Goal: Submit feedback/report problem: Submit feedback/report problem

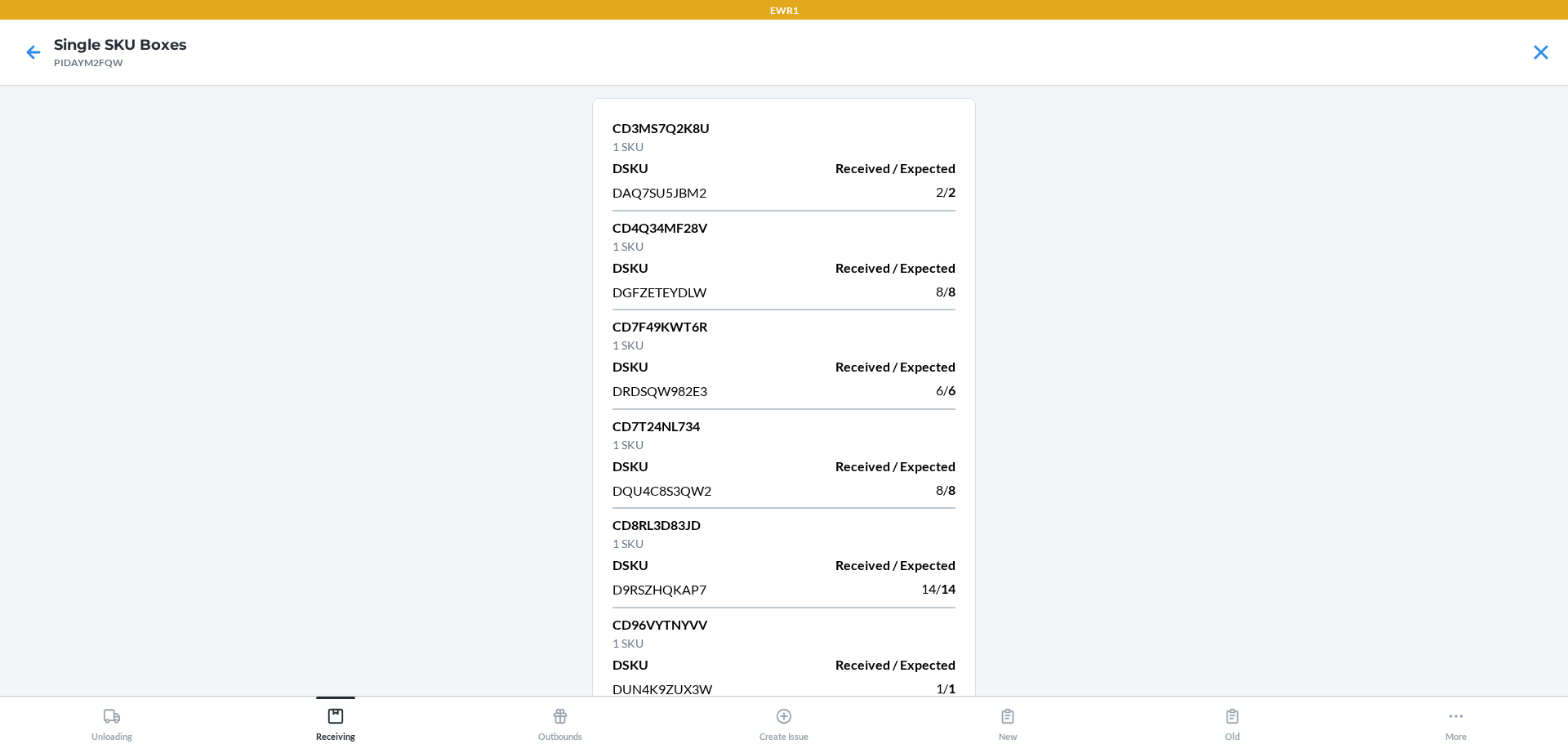
scroll to position [1214, 0]
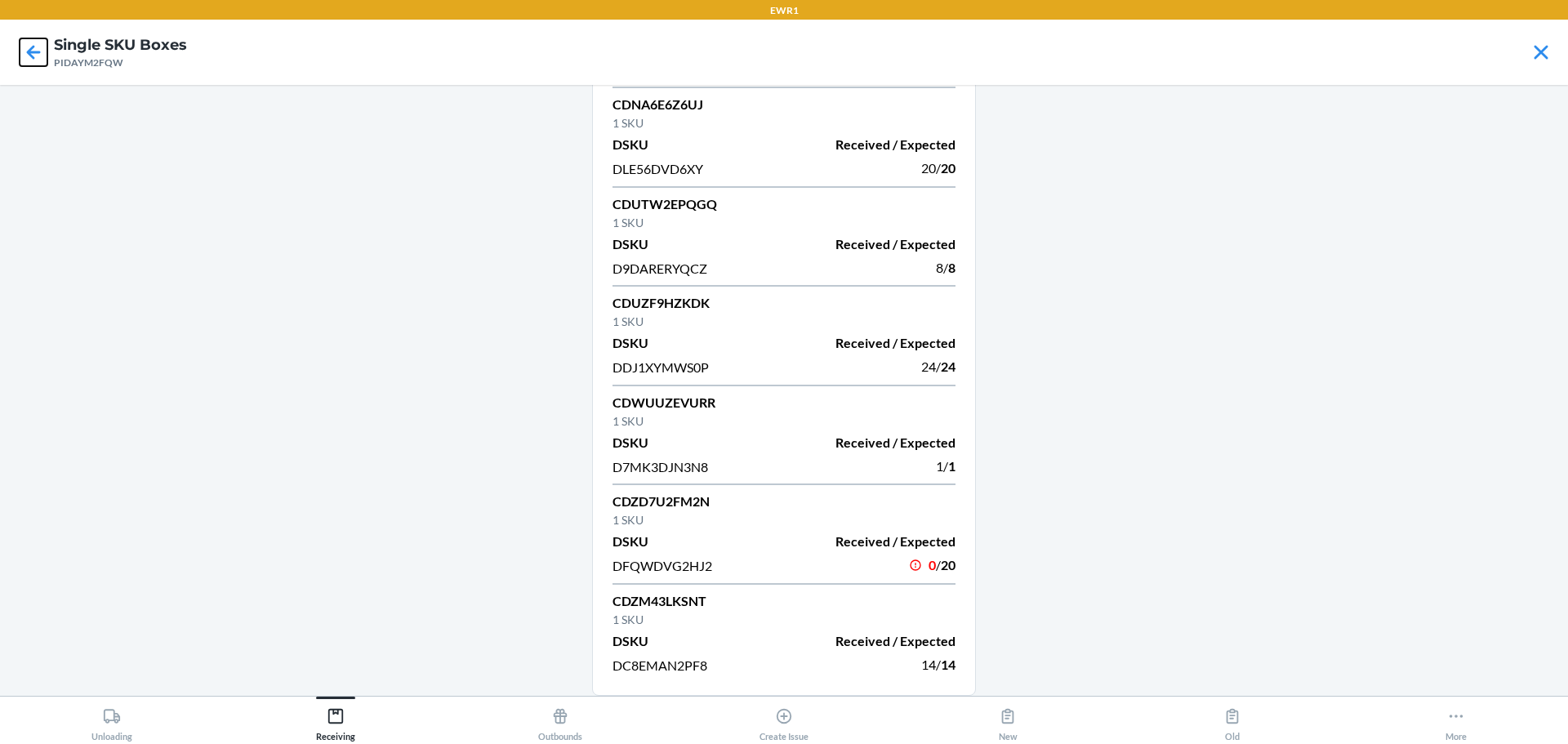
click at [42, 56] on icon at bounding box center [33, 51] width 27 height 27
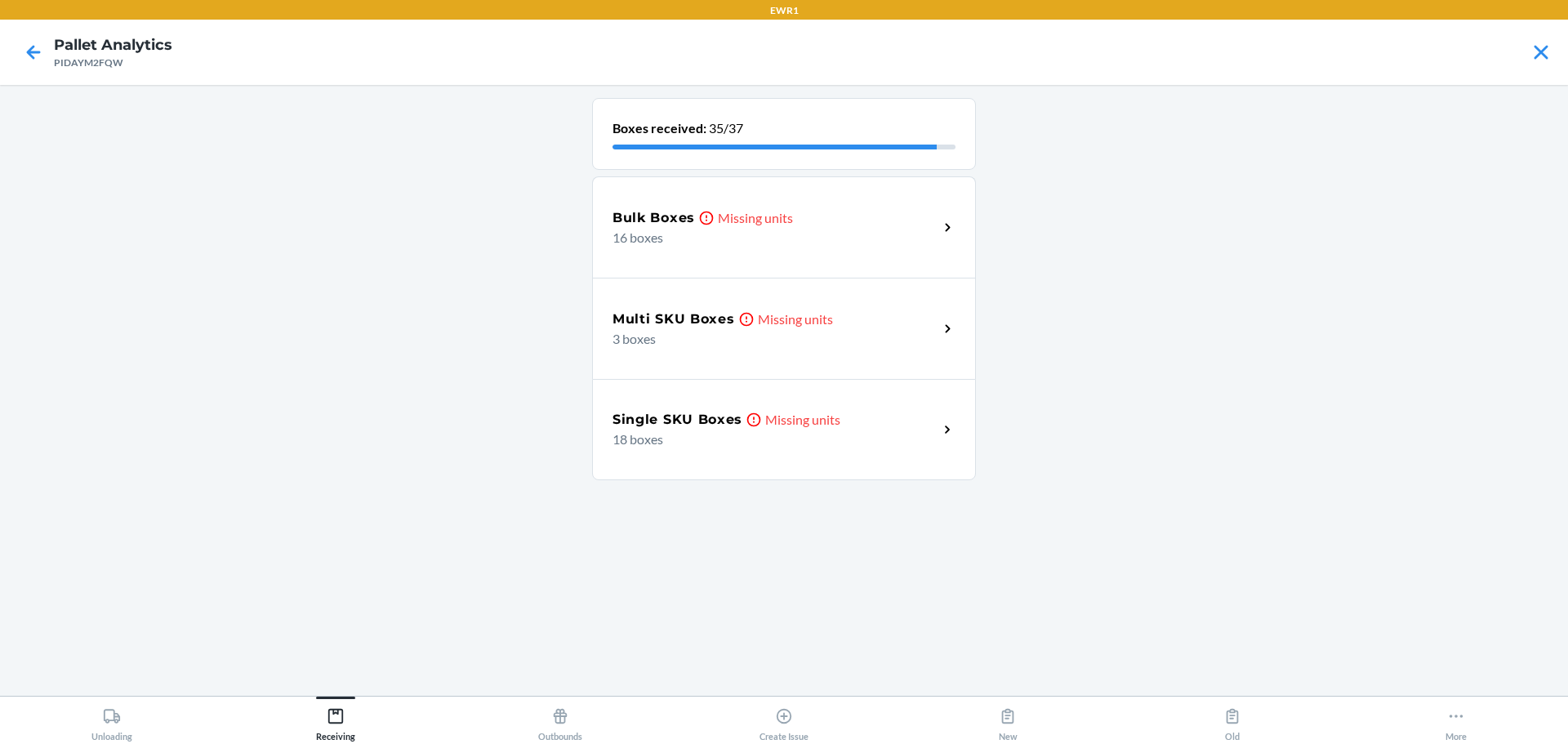
click at [13, 36] on div at bounding box center [34, 52] width 41 height 41
click at [20, 47] on icon at bounding box center [33, 51] width 27 height 27
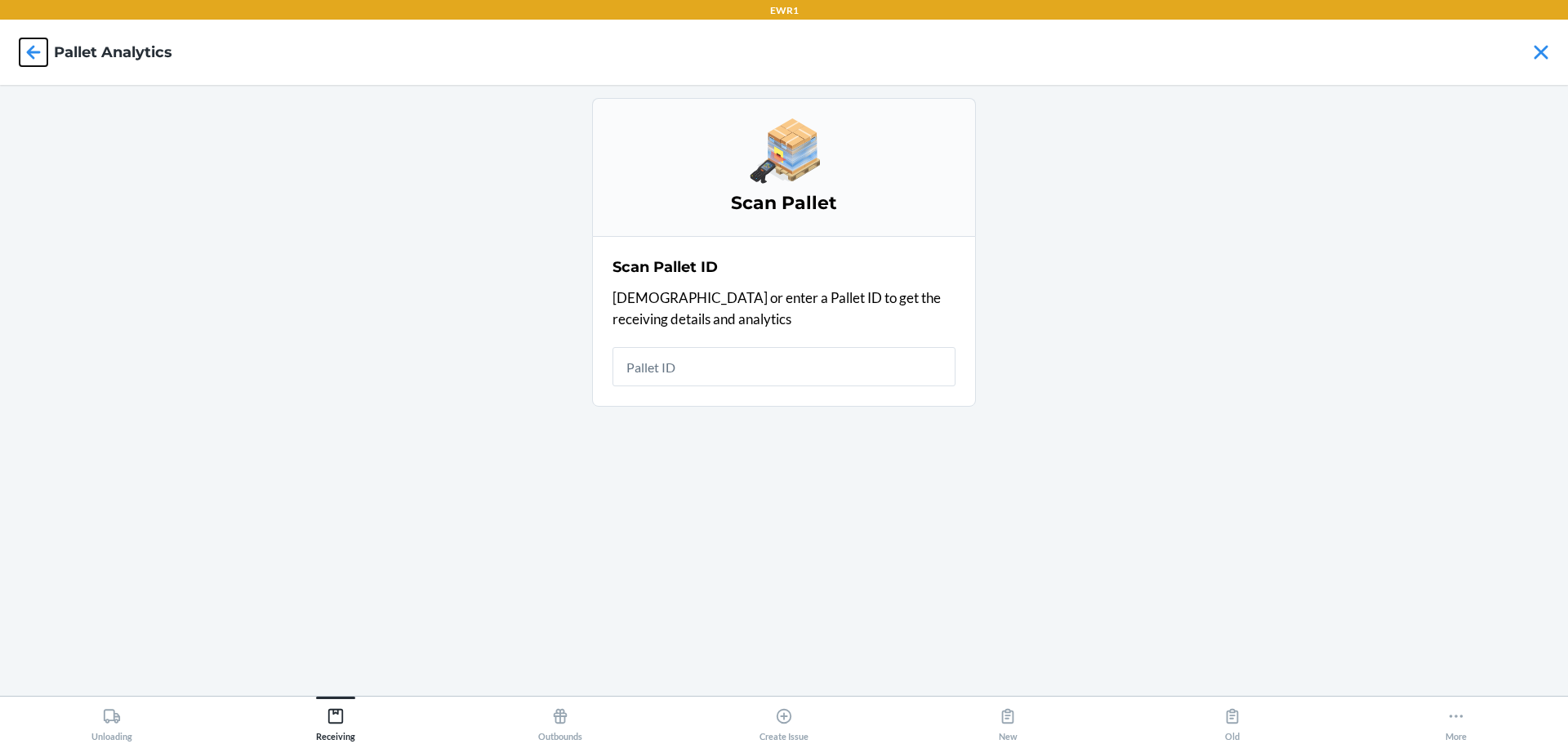
click at [20, 47] on icon at bounding box center [33, 51] width 27 height 27
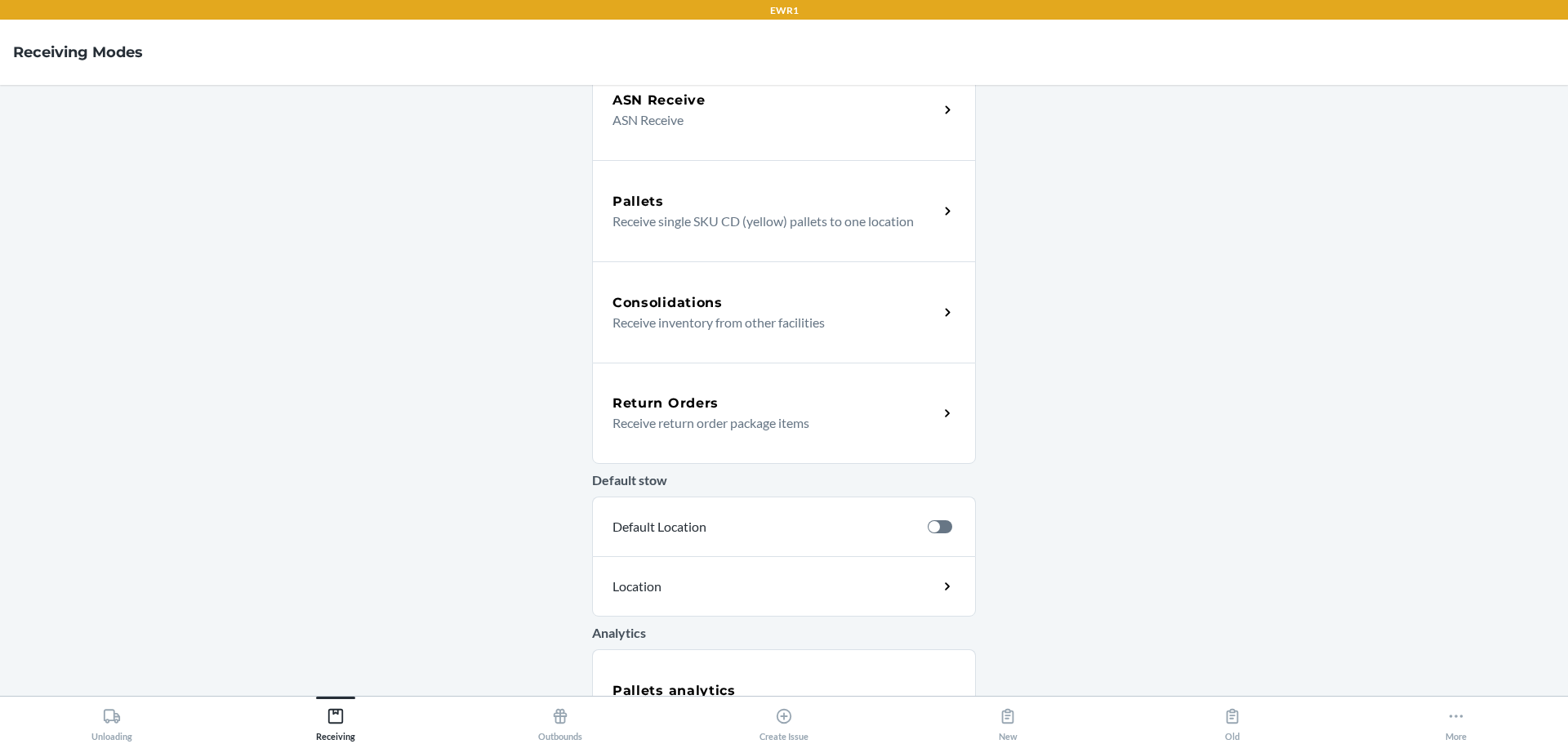
scroll to position [327, 0]
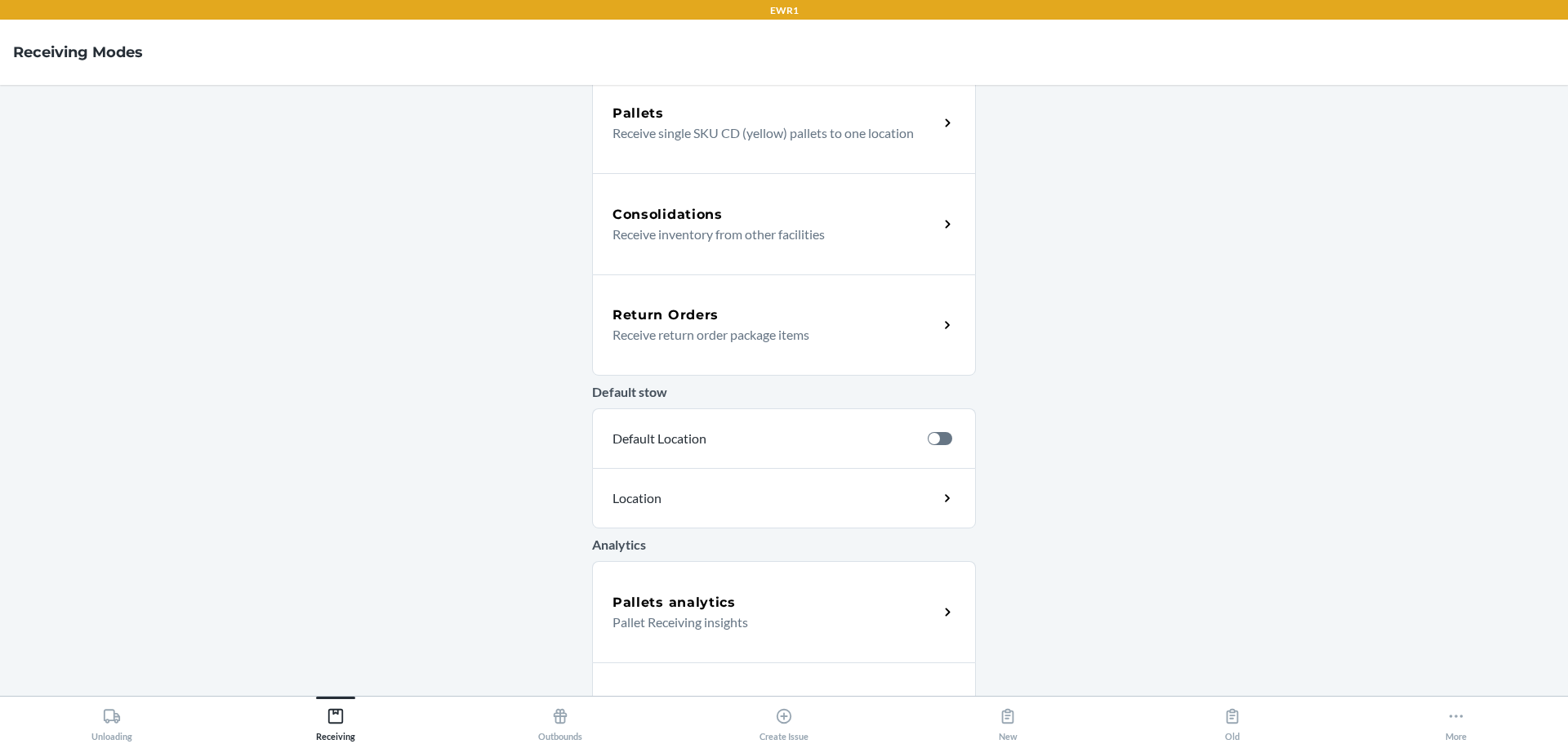
click at [778, 615] on p "Pallet Receiving insights" at bounding box center [769, 622] width 313 height 19
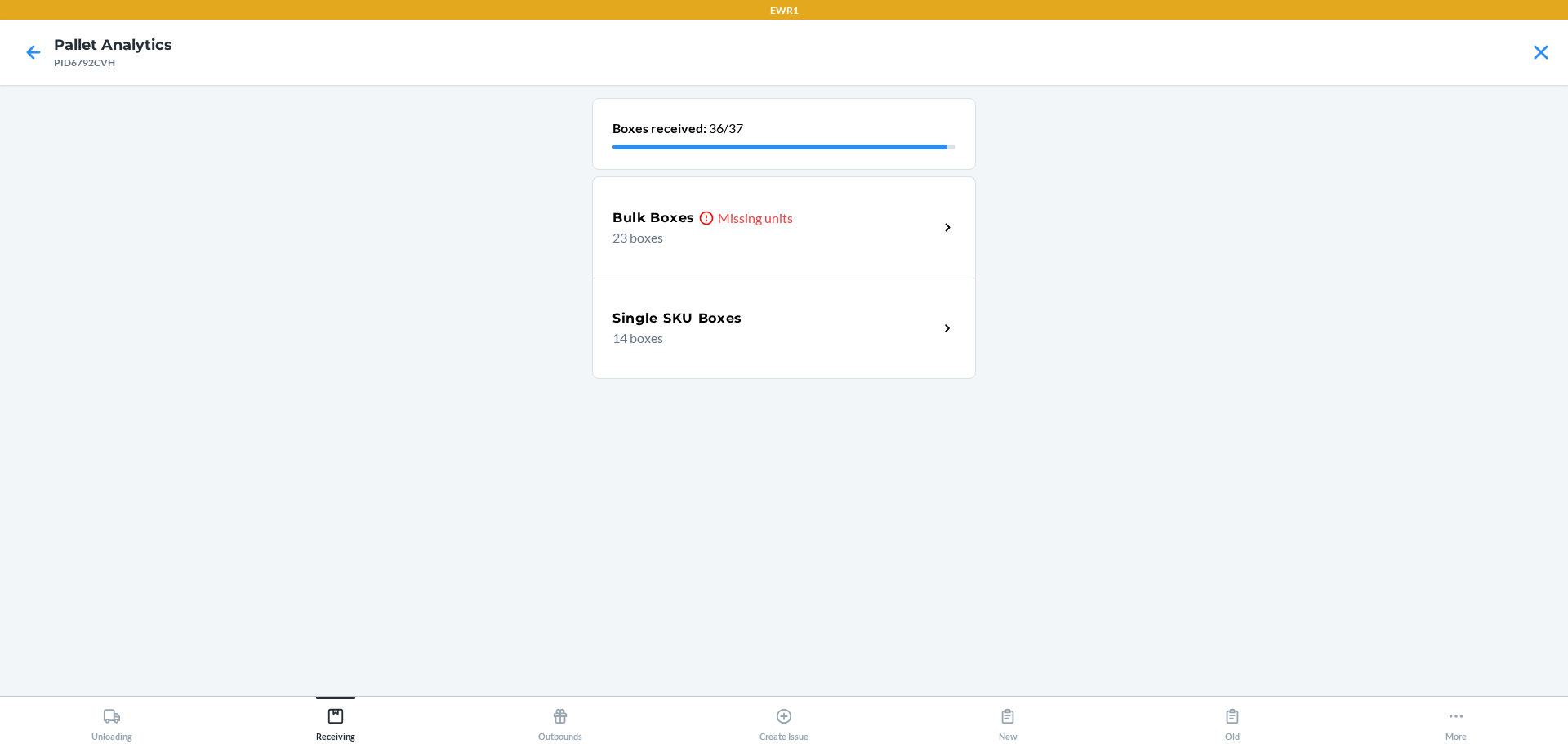
click at [678, 204] on div "Bulk Boxes Missing units 23 boxes" at bounding box center [784, 227] width 383 height 102
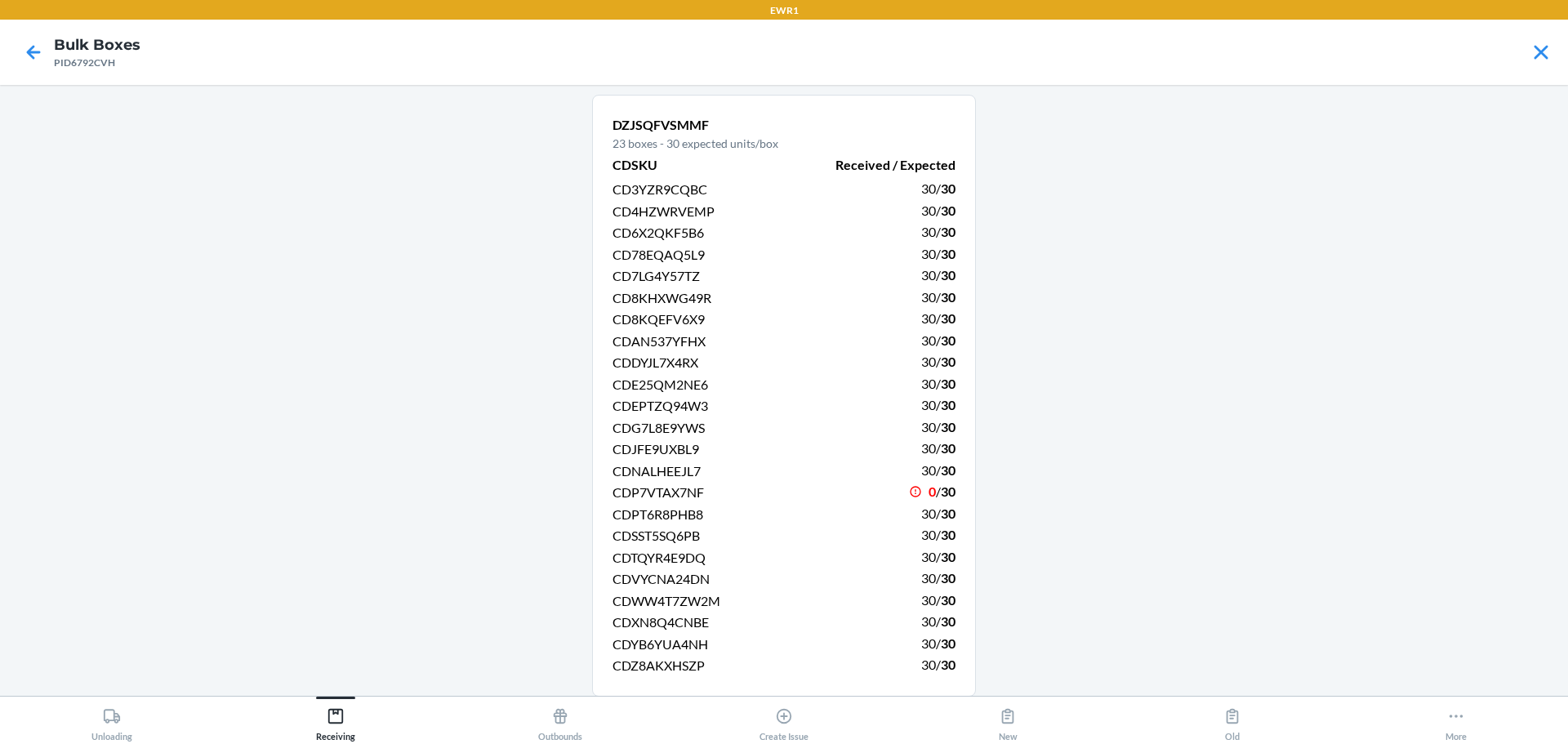
scroll to position [4, 0]
click at [654, 251] on span "CD78EQAQ5L9" at bounding box center [658, 254] width 92 height 16
copy span "CD78EQAQ5L9"
click at [679, 128] on p "DZJSQFVSMMF" at bounding box center [784, 124] width 343 height 19
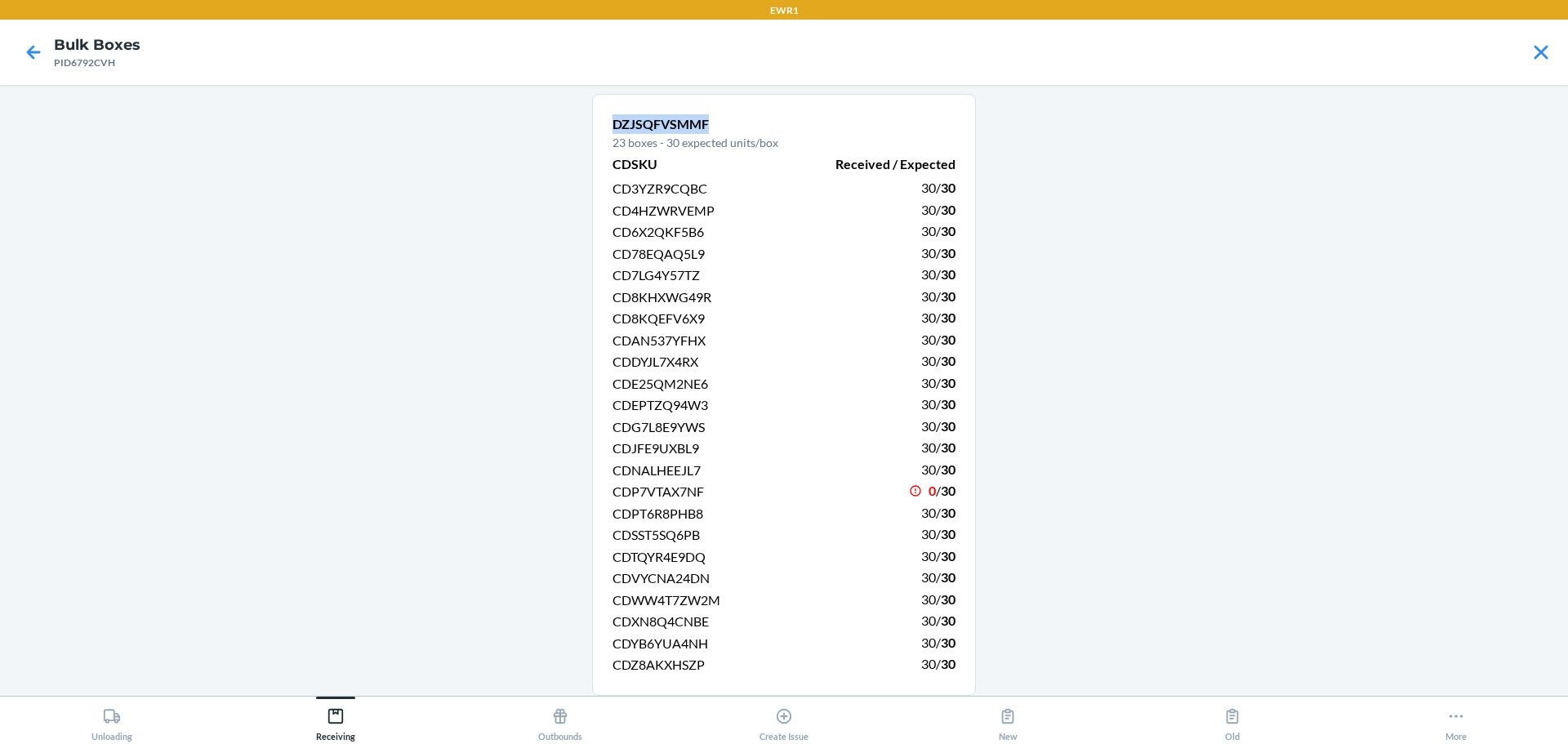
click at [679, 128] on p "DZJSQFVSMMF" at bounding box center [784, 124] width 343 height 19
copy p "DZJSQFVSMMF"
click at [867, 459] on div "30 / 30" at bounding box center [874, 469] width 162 height 22
click at [34, 46] on icon at bounding box center [34, 52] width 14 height 14
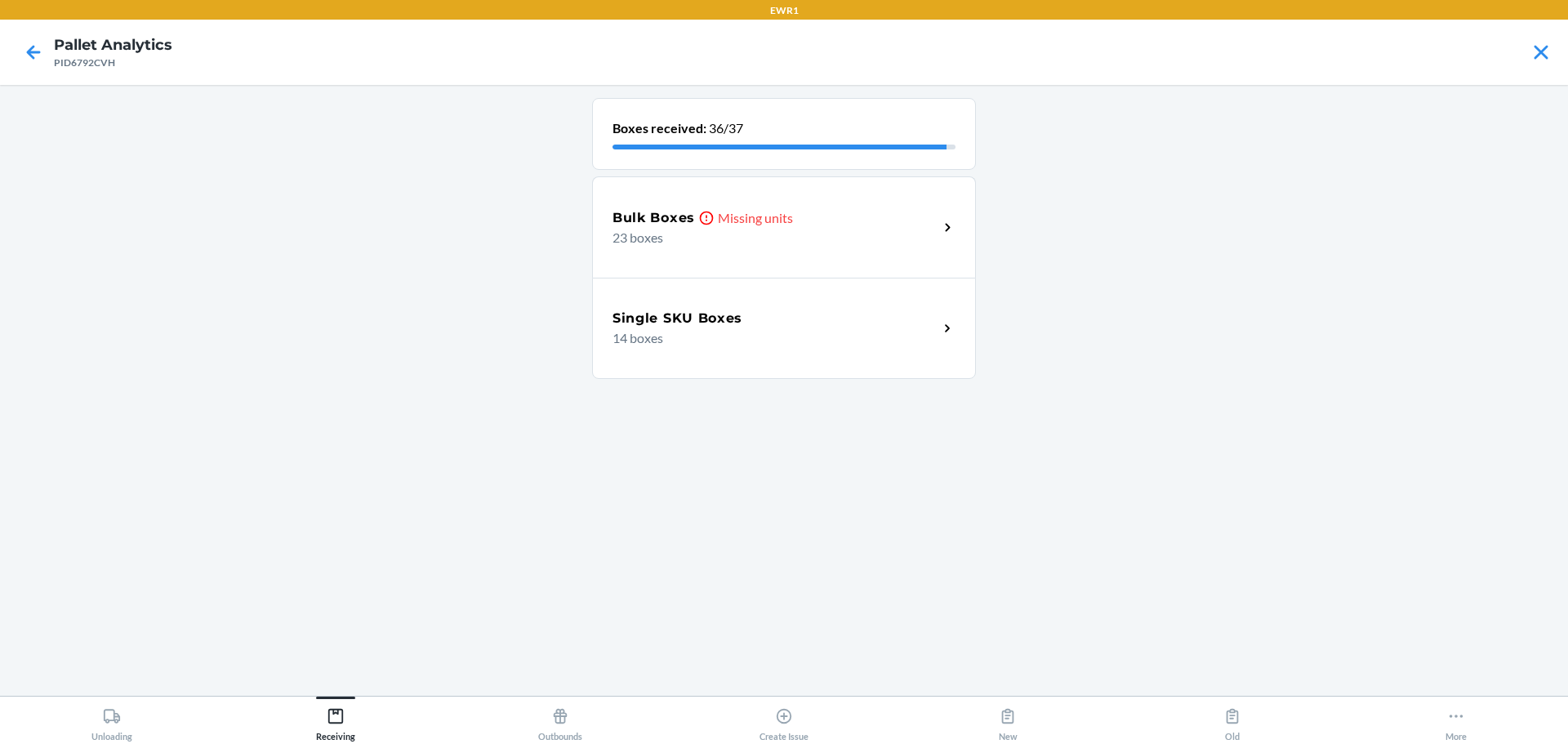
click at [55, 42] on h4 "Pallet Analytics" at bounding box center [113, 45] width 118 height 21
click at [43, 59] on icon at bounding box center [33, 51] width 27 height 27
click at [784, 226] on p "Missing units" at bounding box center [754, 218] width 75 height 19
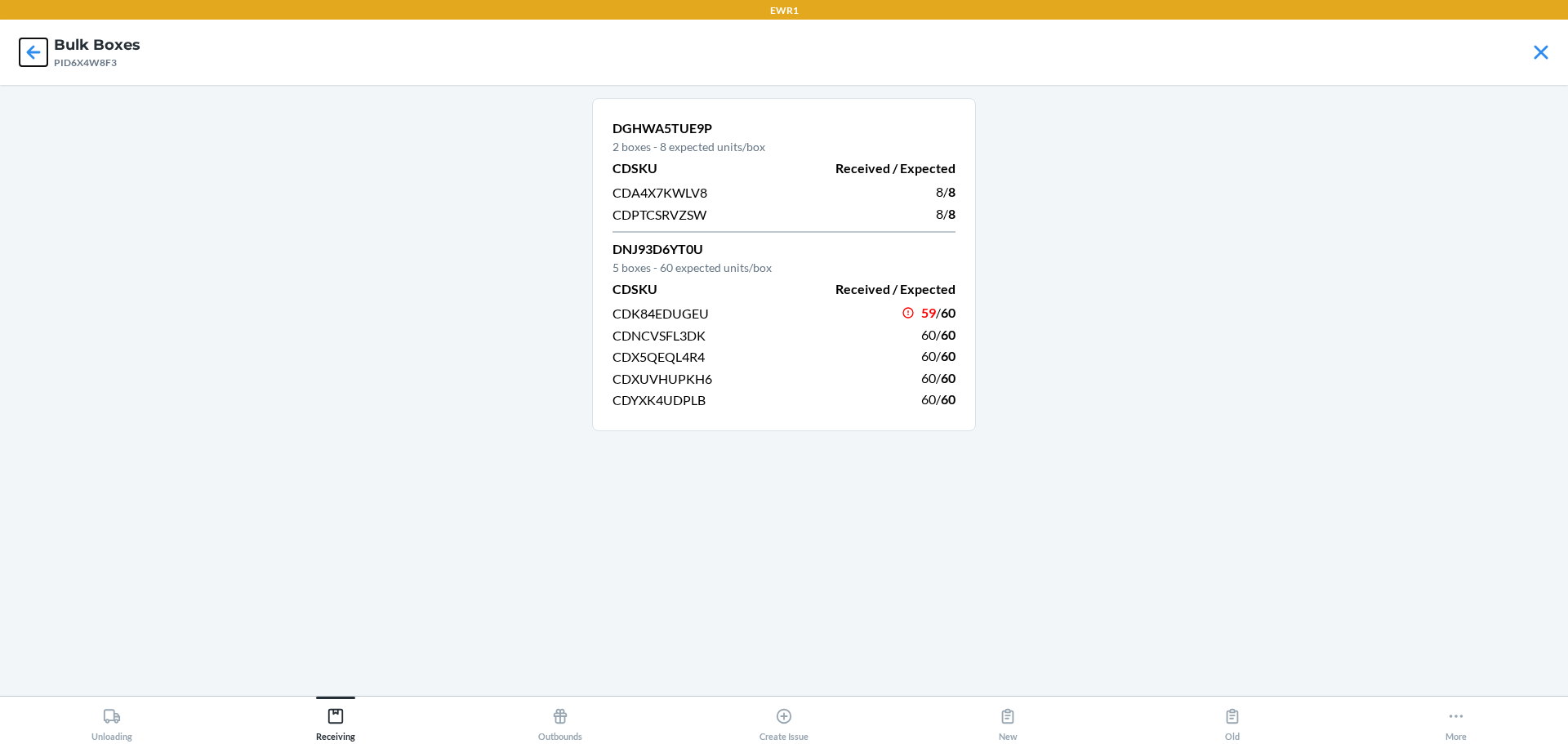
click at [34, 48] on icon at bounding box center [33, 51] width 27 height 27
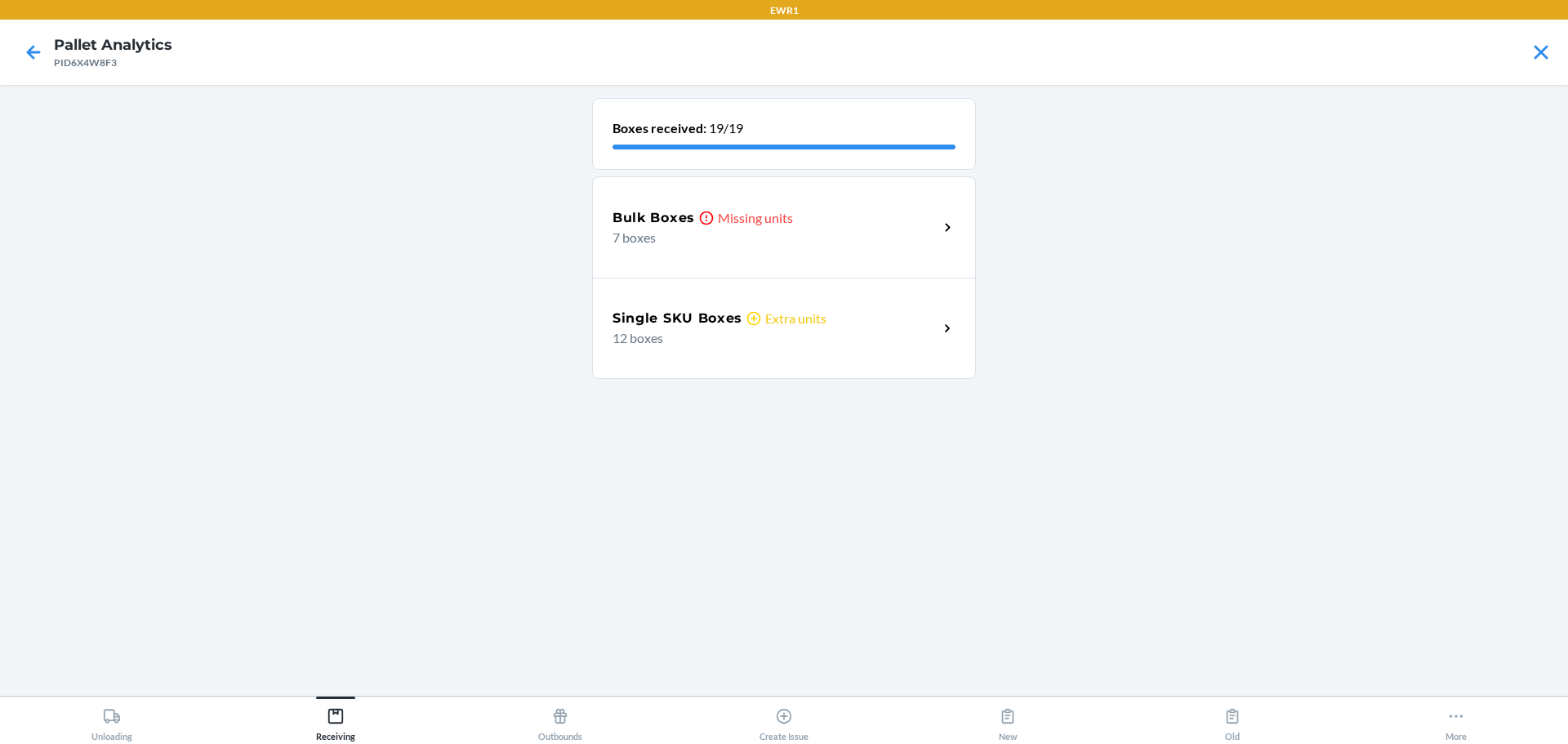
click at [757, 346] on p "12 boxes" at bounding box center [769, 338] width 313 height 19
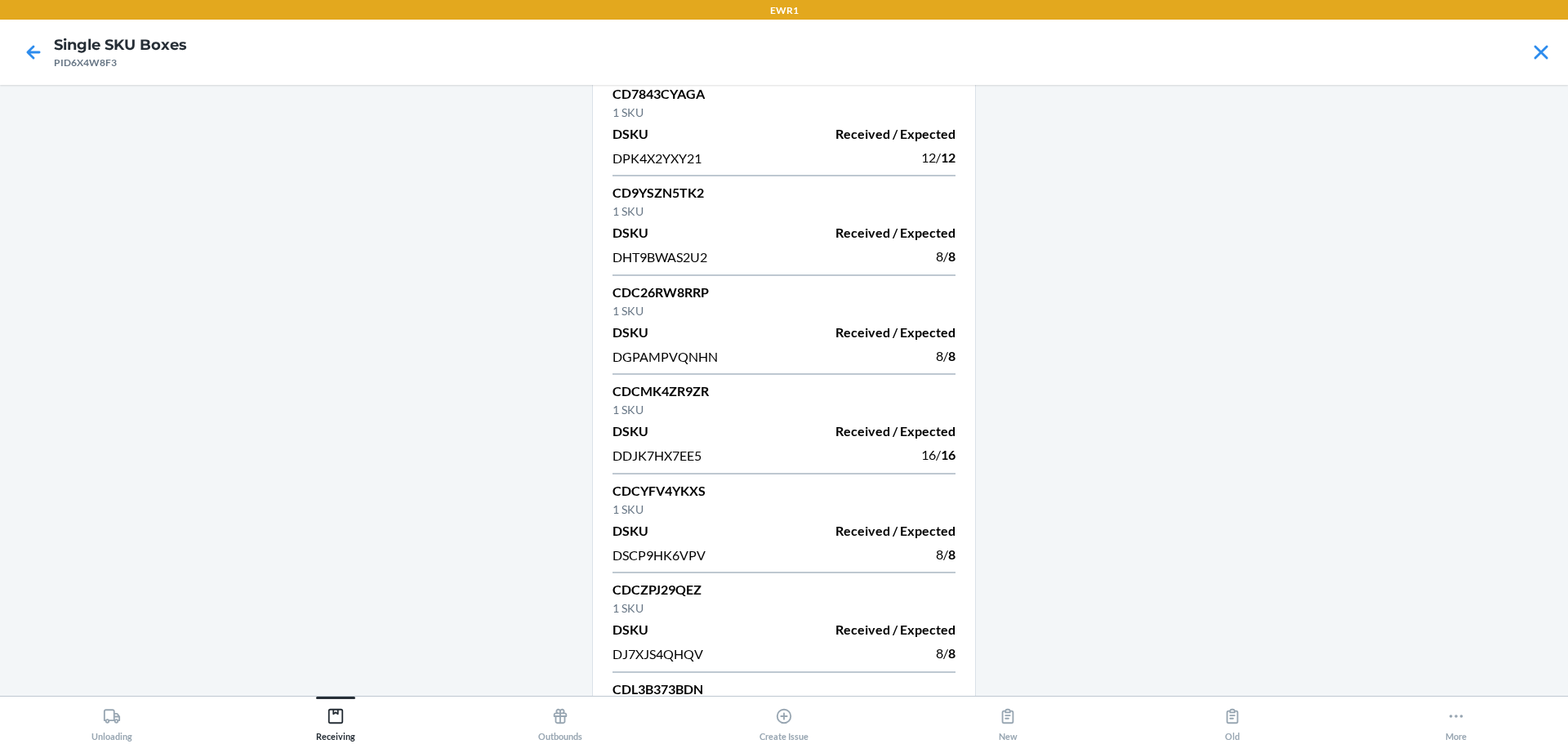
scroll to position [48, 0]
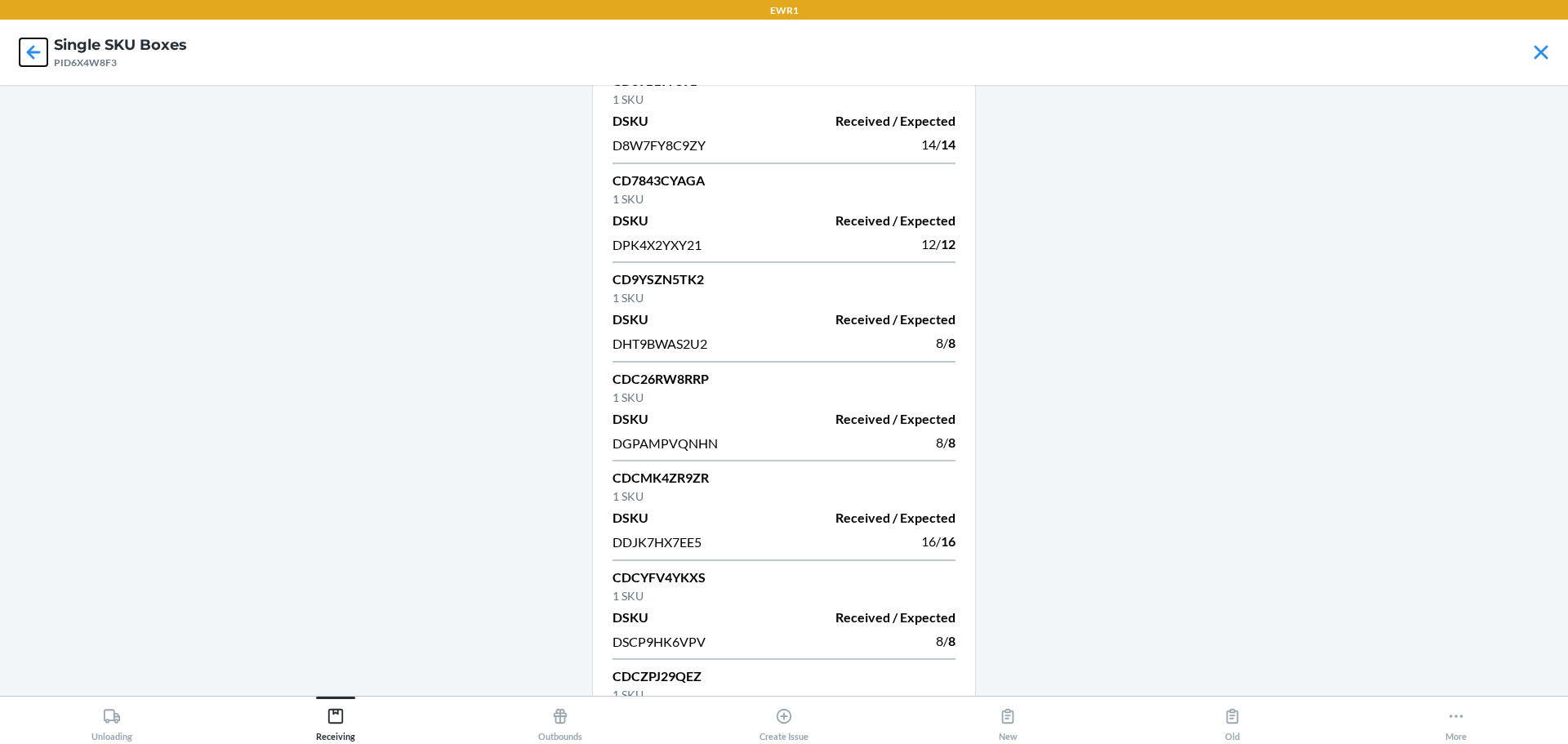
click at [33, 52] on icon at bounding box center [34, 52] width 14 height 14
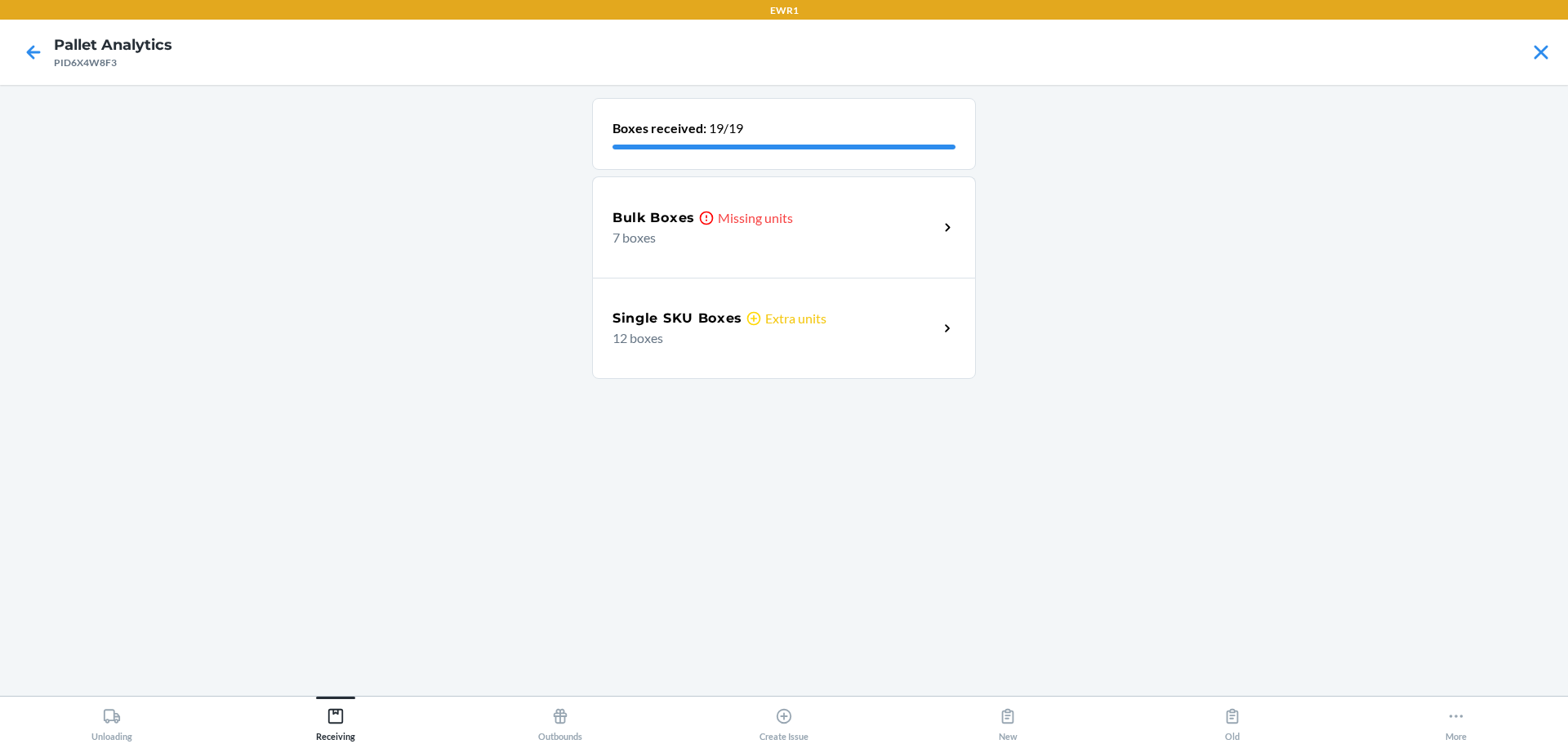
click at [814, 244] on p "7 boxes" at bounding box center [769, 238] width 313 height 19
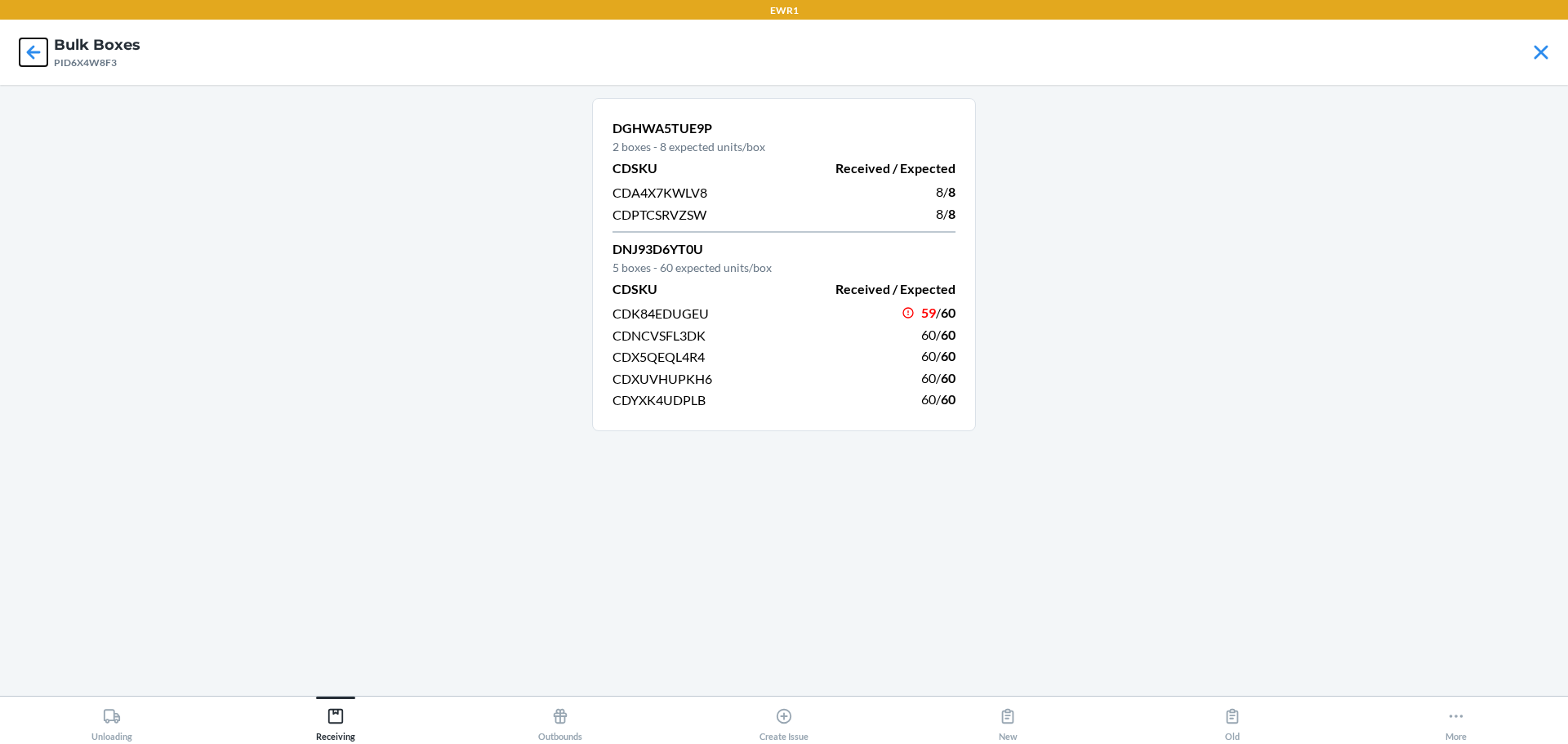
click at [32, 49] on icon at bounding box center [33, 51] width 27 height 27
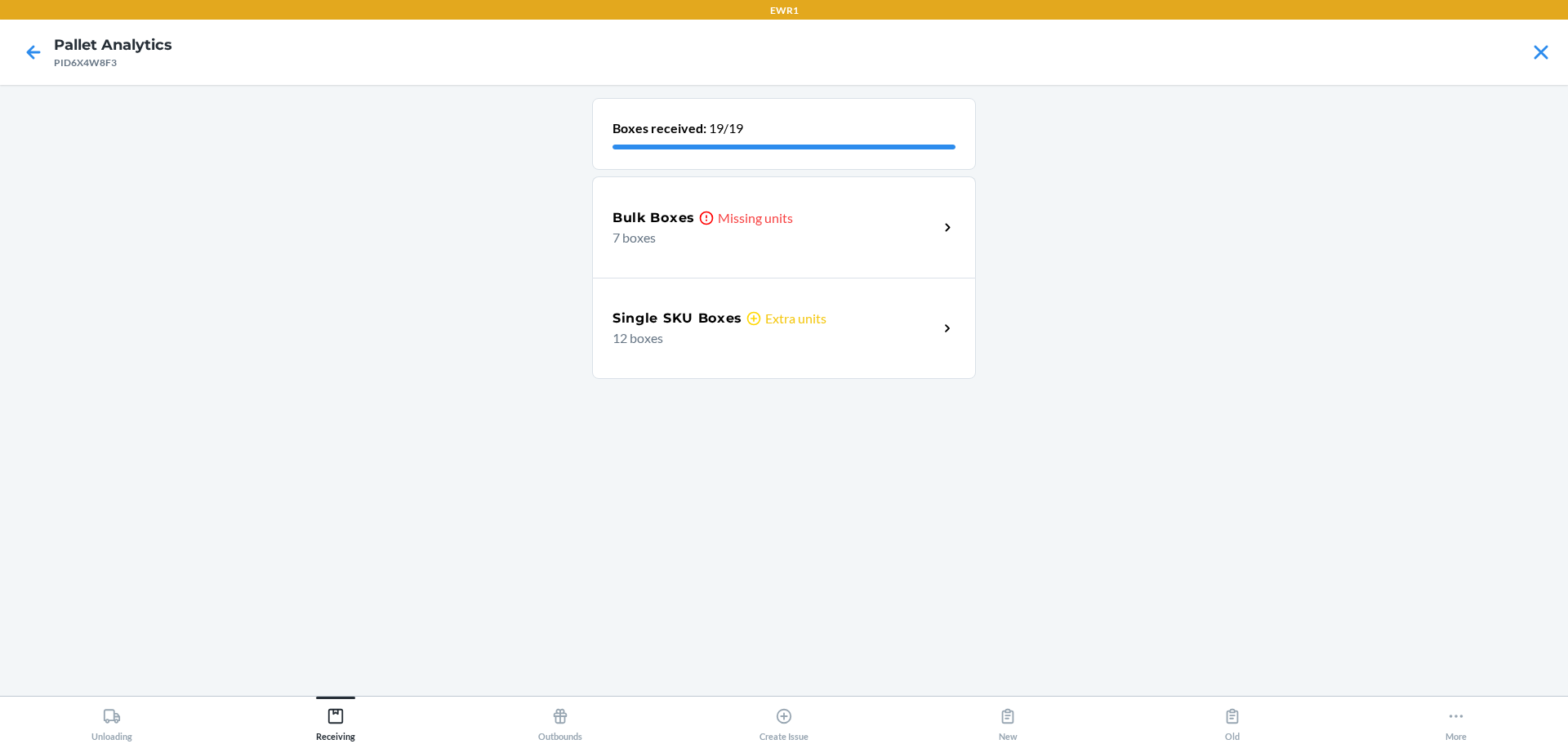
click at [784, 334] on p "12 boxes" at bounding box center [769, 338] width 313 height 19
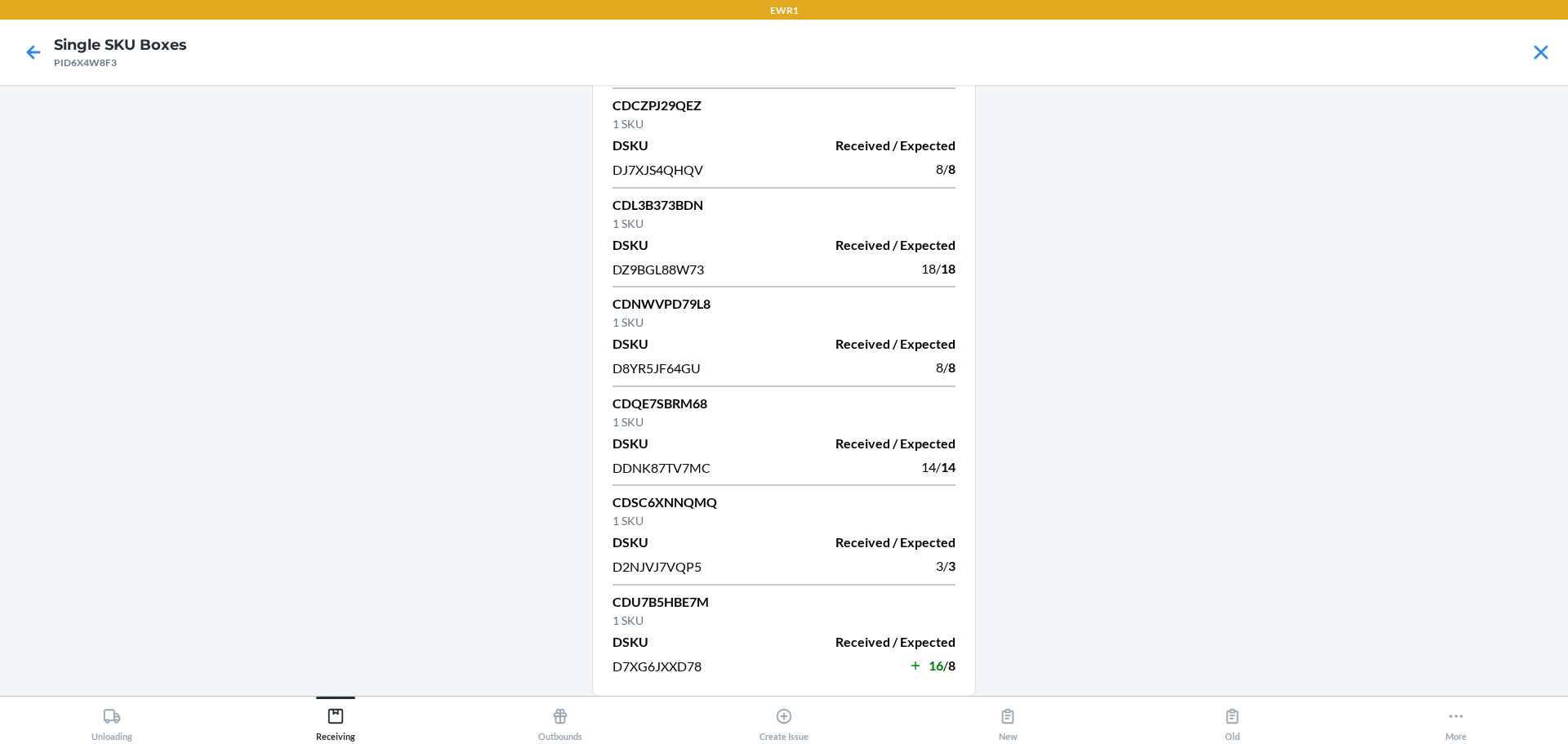
scroll to position [619, 0]
click at [19, 51] on div at bounding box center [34, 52] width 41 height 41
click at [41, 55] on icon at bounding box center [33, 51] width 27 height 27
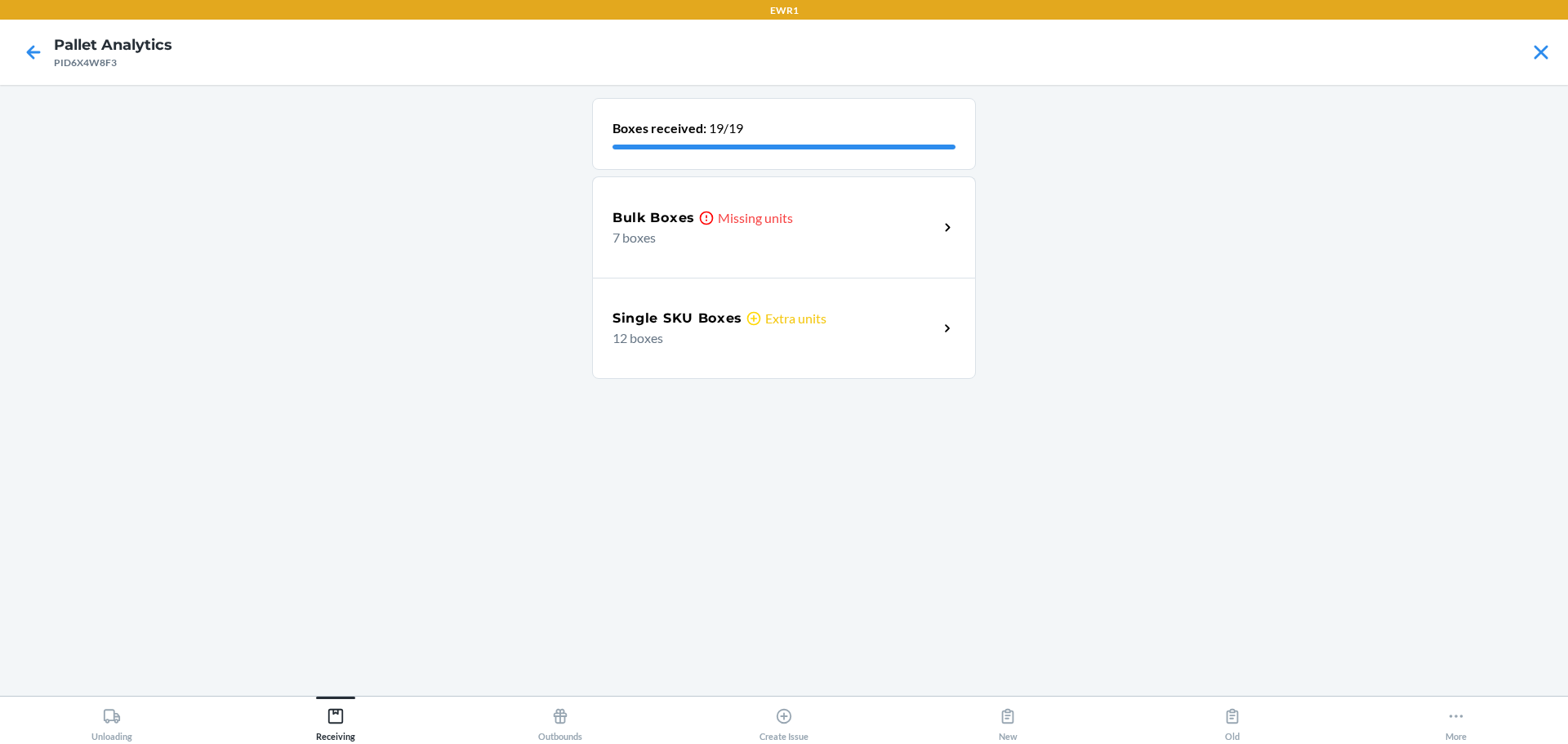
click at [723, 237] on p "7 boxes" at bounding box center [769, 238] width 313 height 19
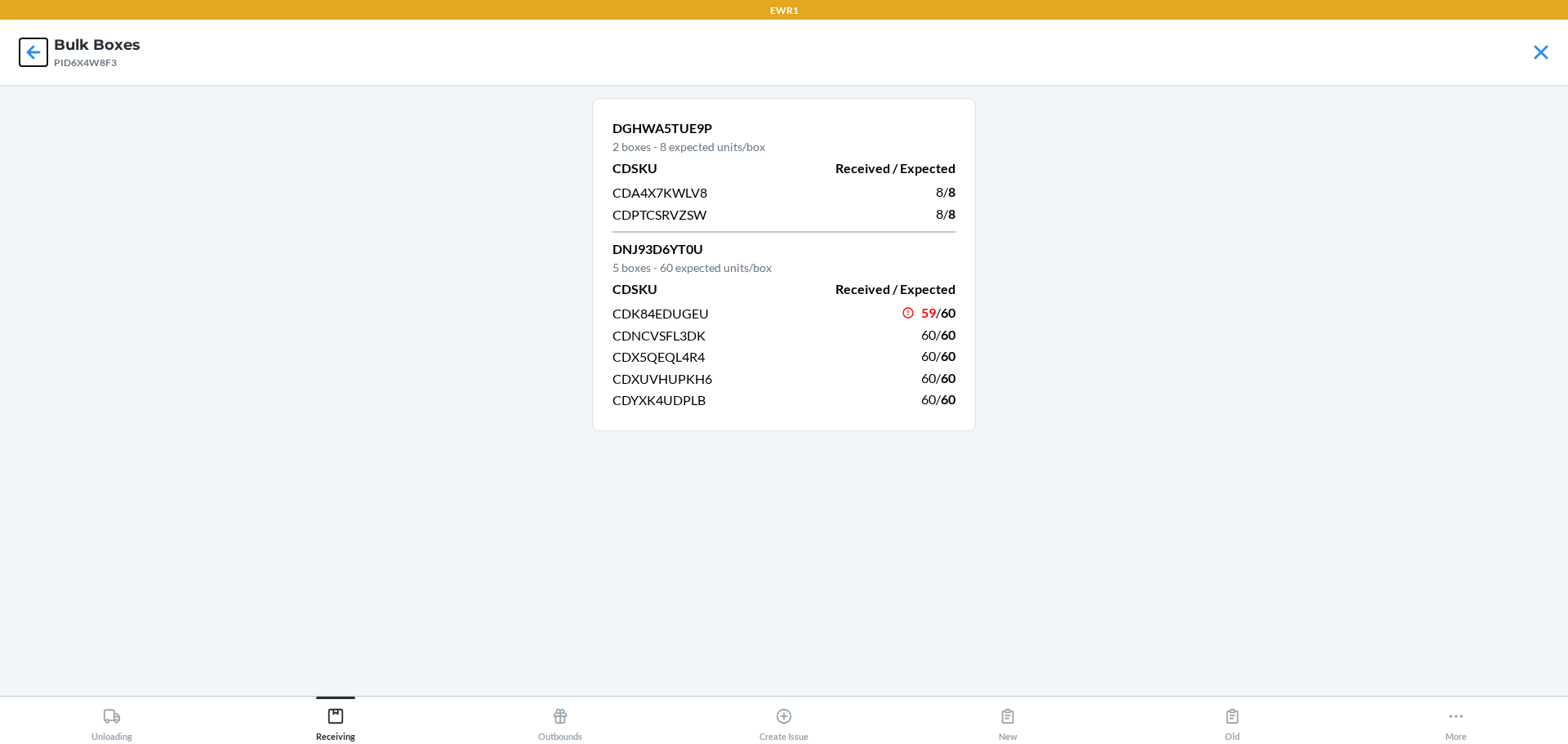
click at [44, 58] on icon at bounding box center [33, 51] width 27 height 27
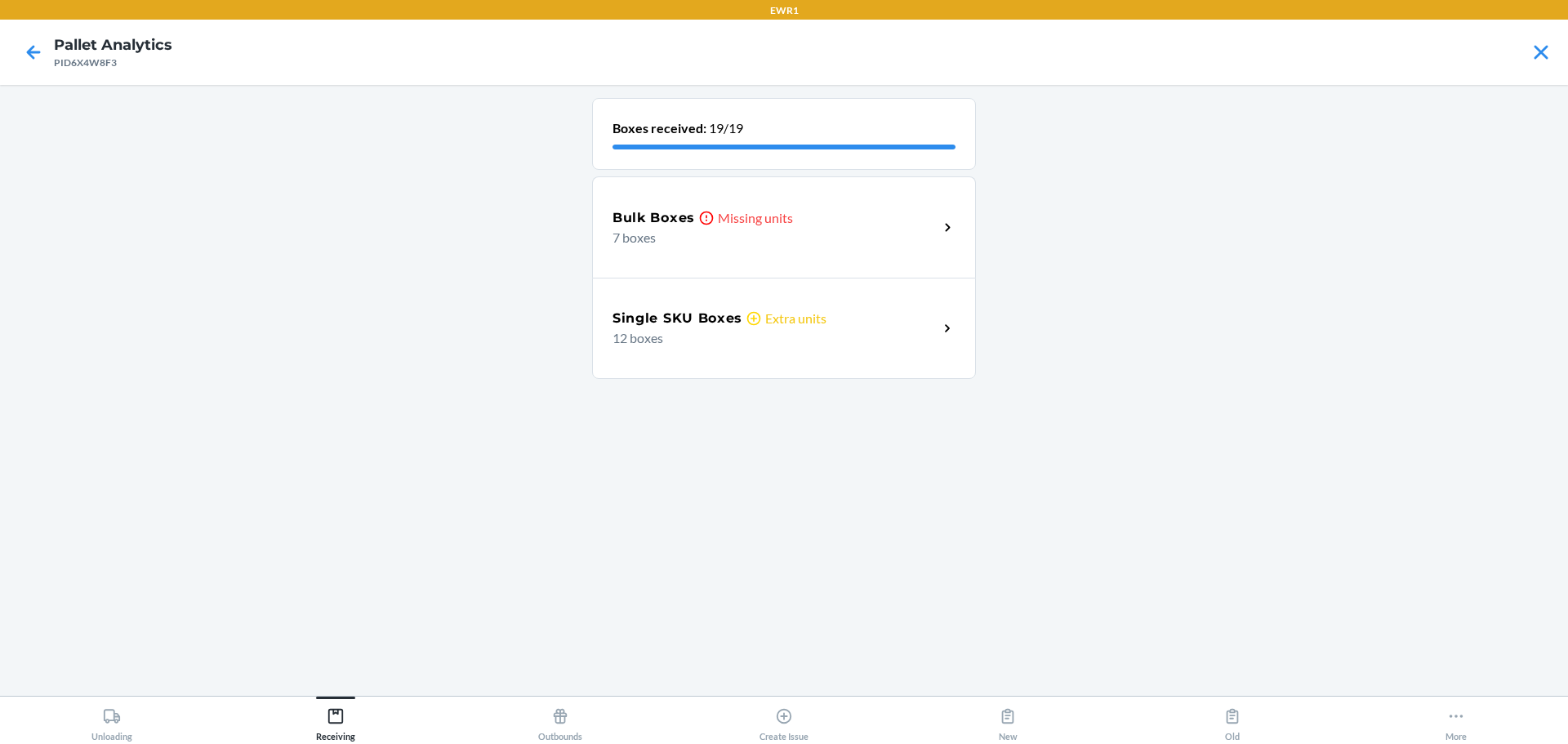
click at [686, 224] on h5 "Bulk Boxes" at bounding box center [653, 218] width 82 height 19
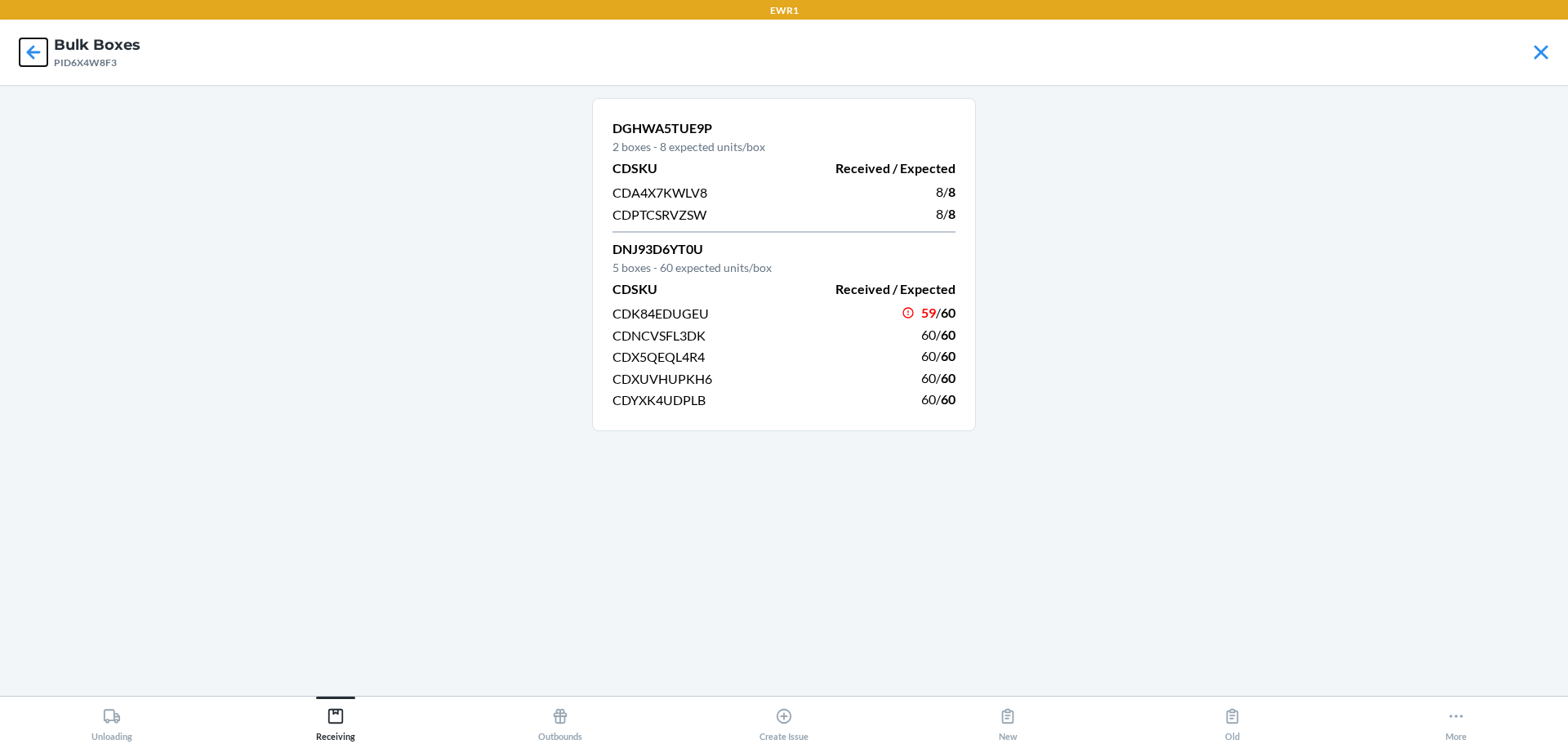
click at [46, 58] on icon at bounding box center [33, 51] width 27 height 27
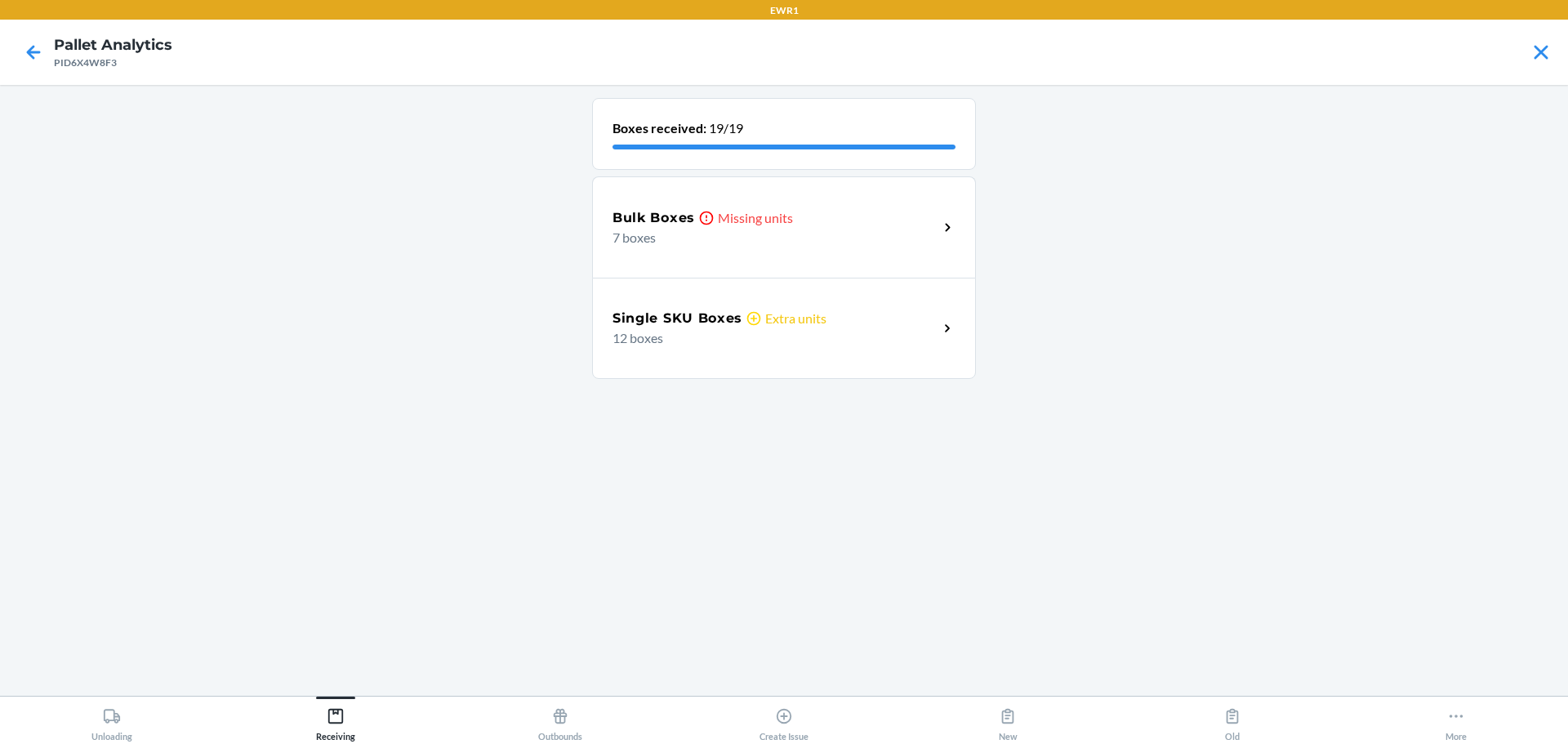
click at [663, 351] on div "Single SKU Boxes Extra units 12 boxes" at bounding box center [784, 328] width 383 height 102
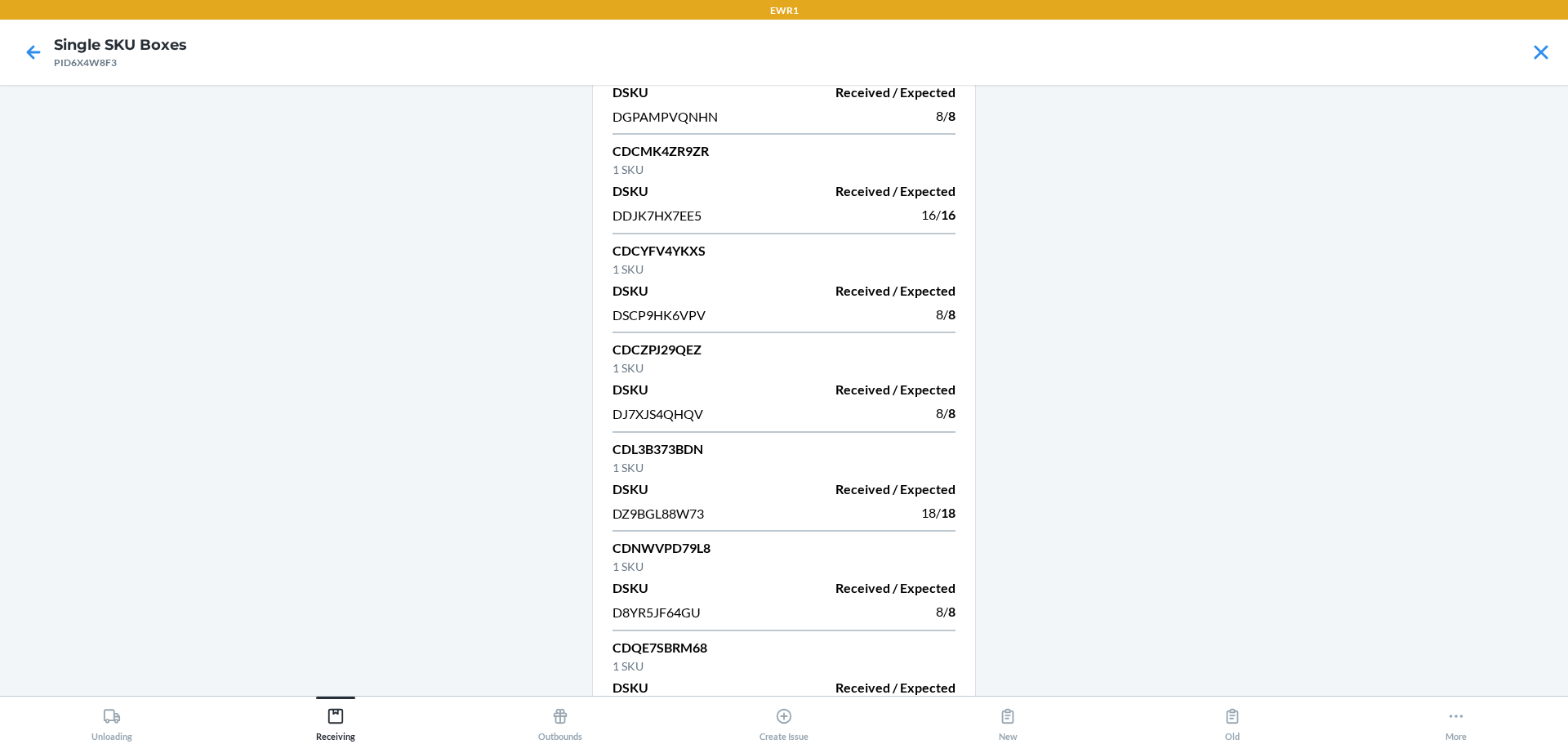
scroll to position [129, 0]
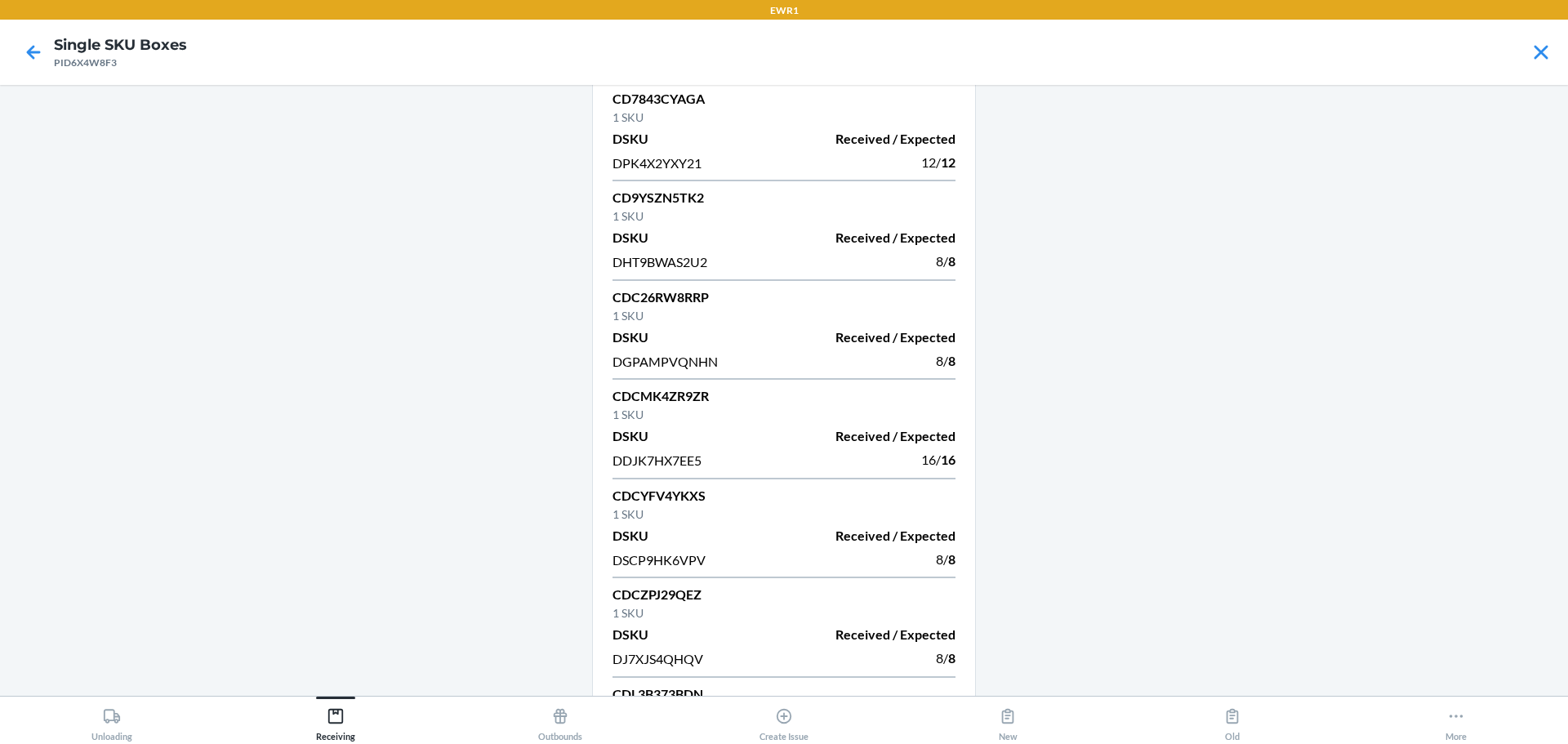
click at [72, 69] on div "PID6X4W8F3" at bounding box center [120, 63] width 133 height 15
copy div "PID6X4W8F3"
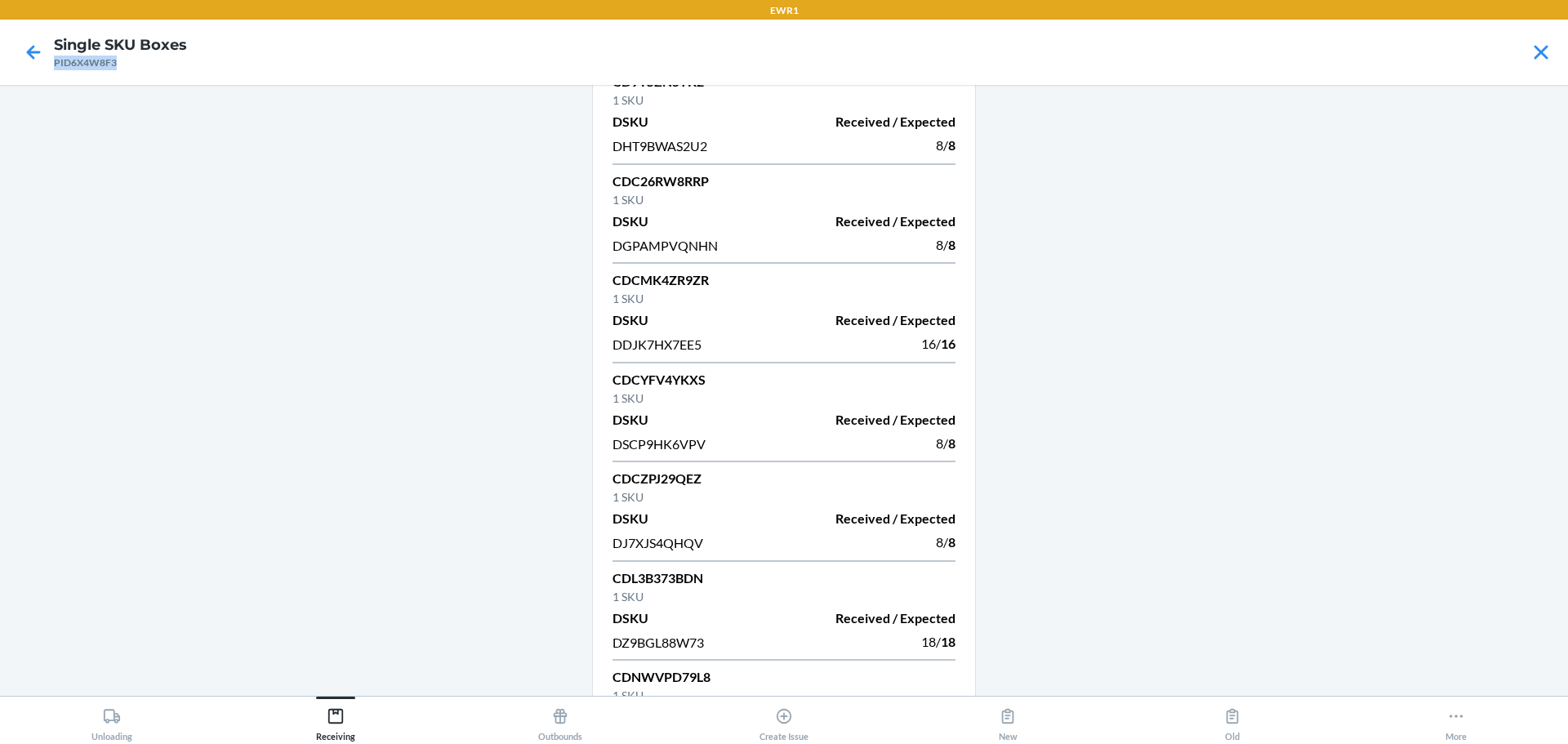
scroll to position [572, 0]
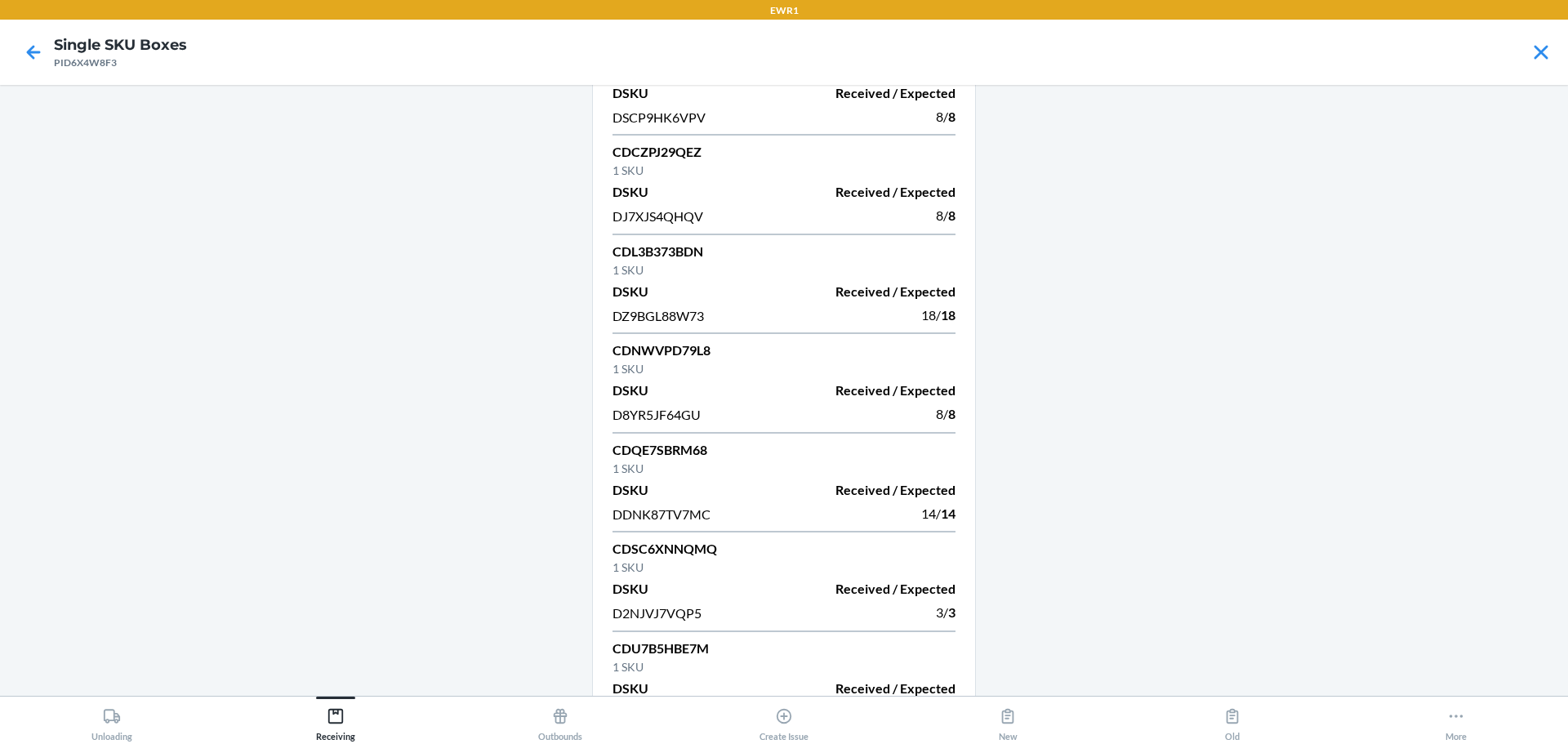
click at [684, 458] on p "CDQE7SBRM68" at bounding box center [784, 450] width 343 height 19
copy p "CDQE7SBRM68"
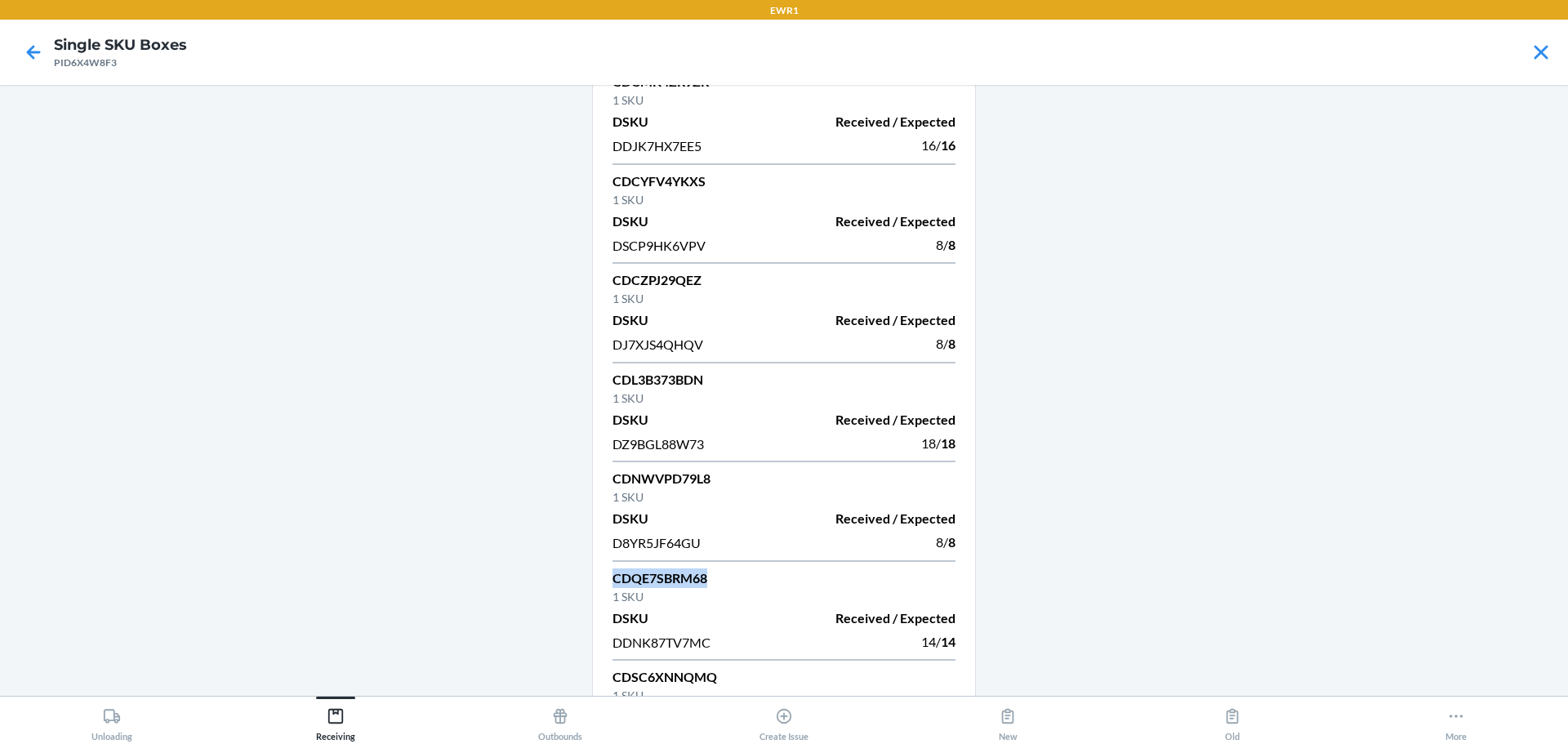
scroll to position [619, 0]
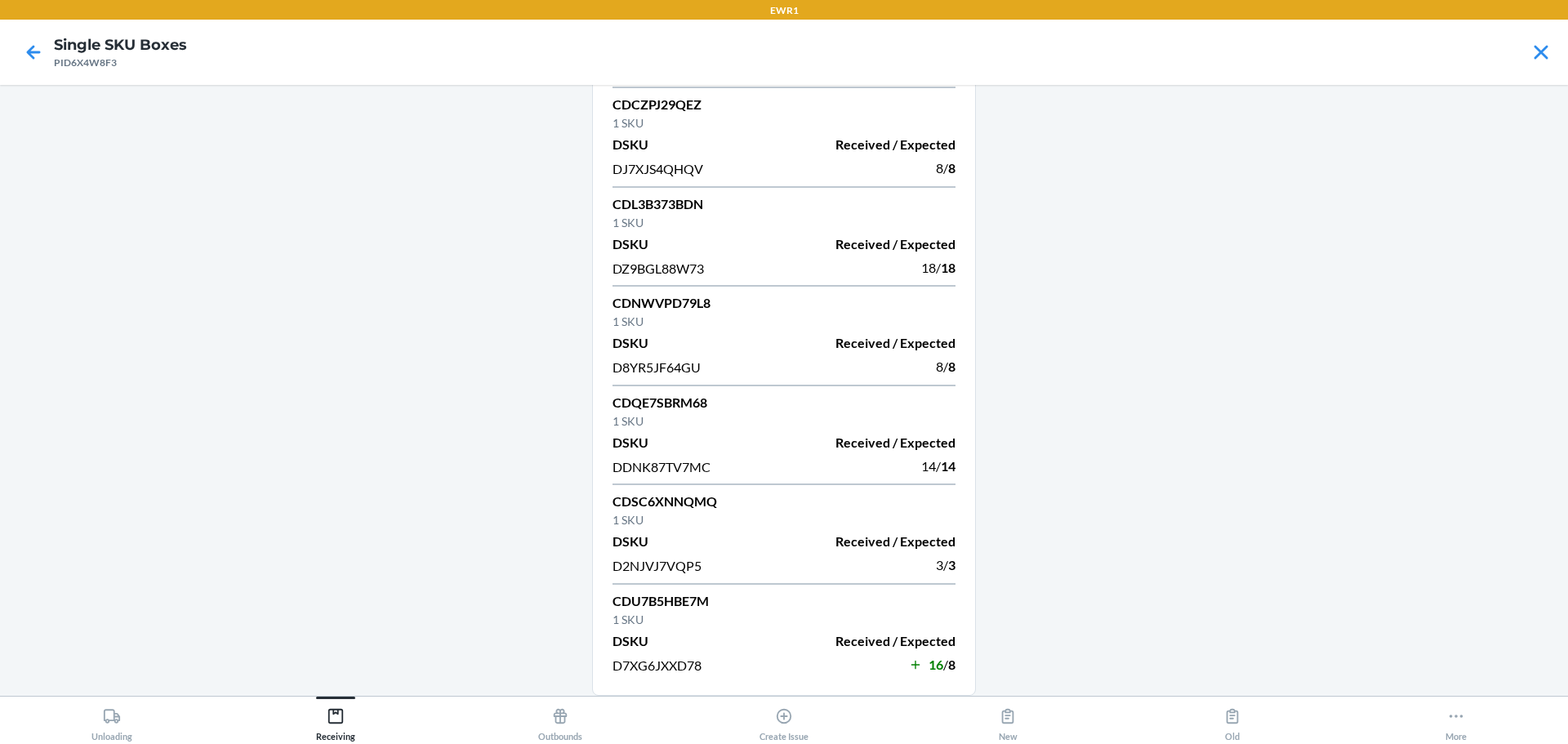
click at [633, 603] on p "CDU7B5HBE7M" at bounding box center [784, 601] width 343 height 19
copy p "CDU7B5HBE7M"
click at [34, 53] on icon at bounding box center [34, 52] width 14 height 14
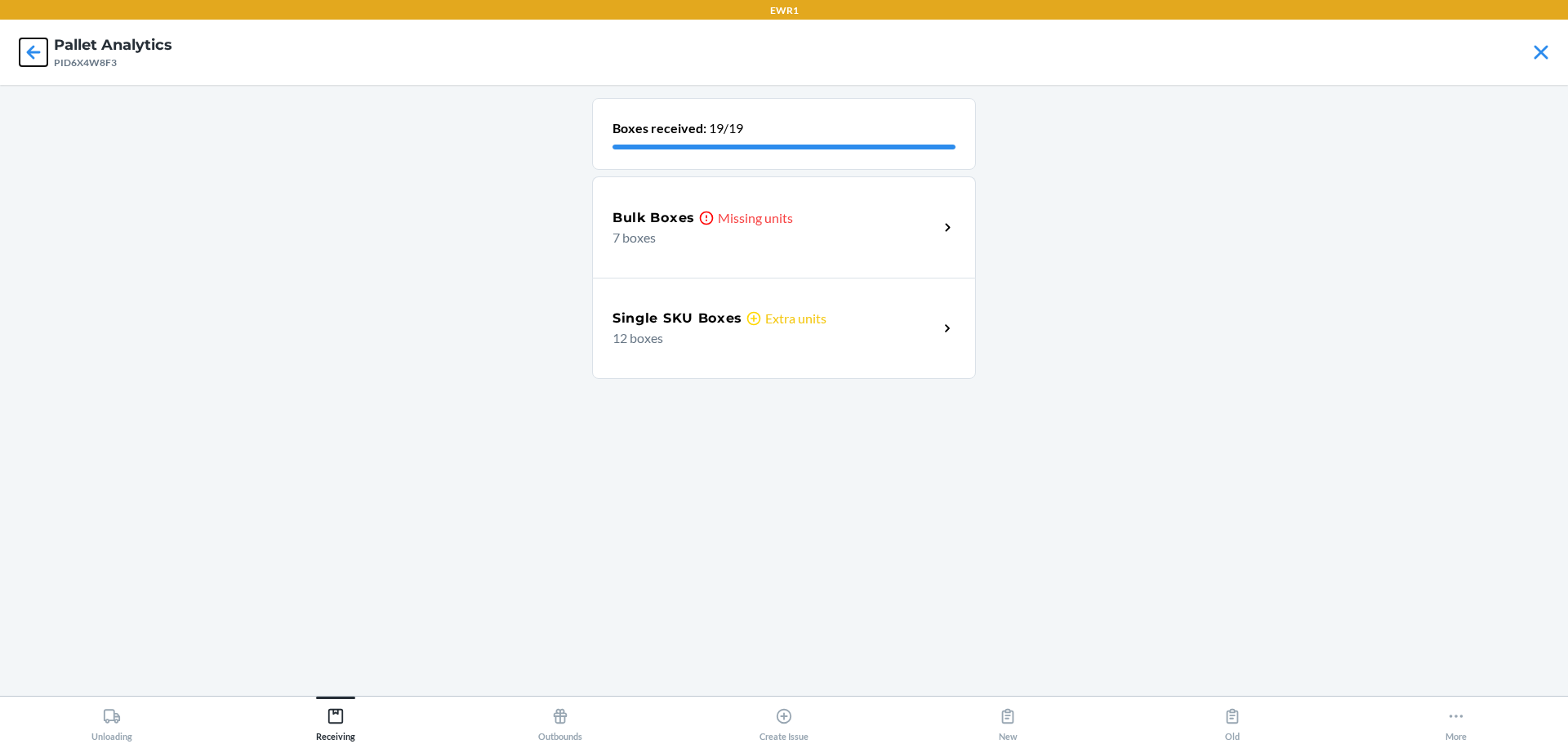
click at [34, 53] on icon at bounding box center [34, 52] width 14 height 14
click at [783, 223] on p "Missing units" at bounding box center [754, 218] width 75 height 19
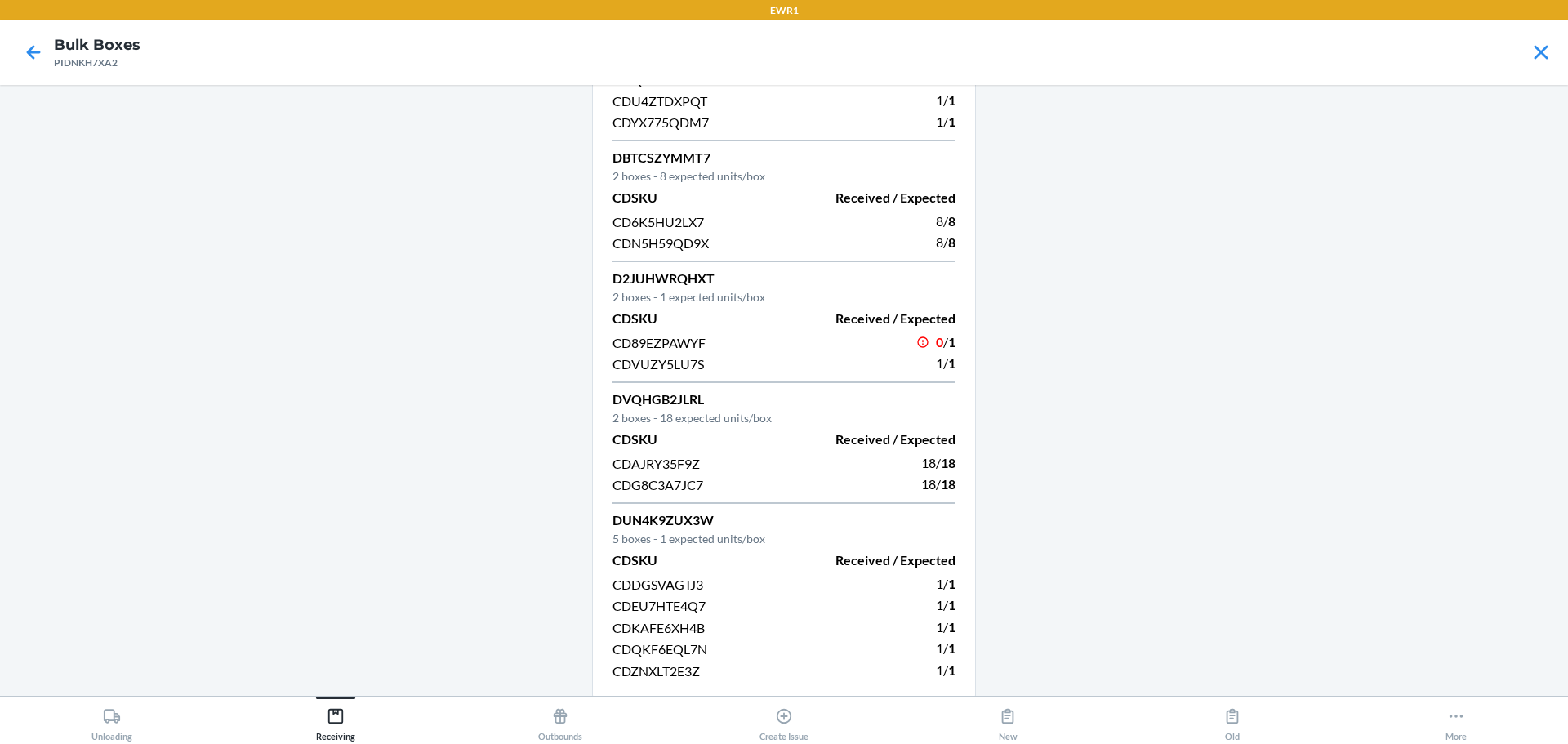
scroll to position [249, 0]
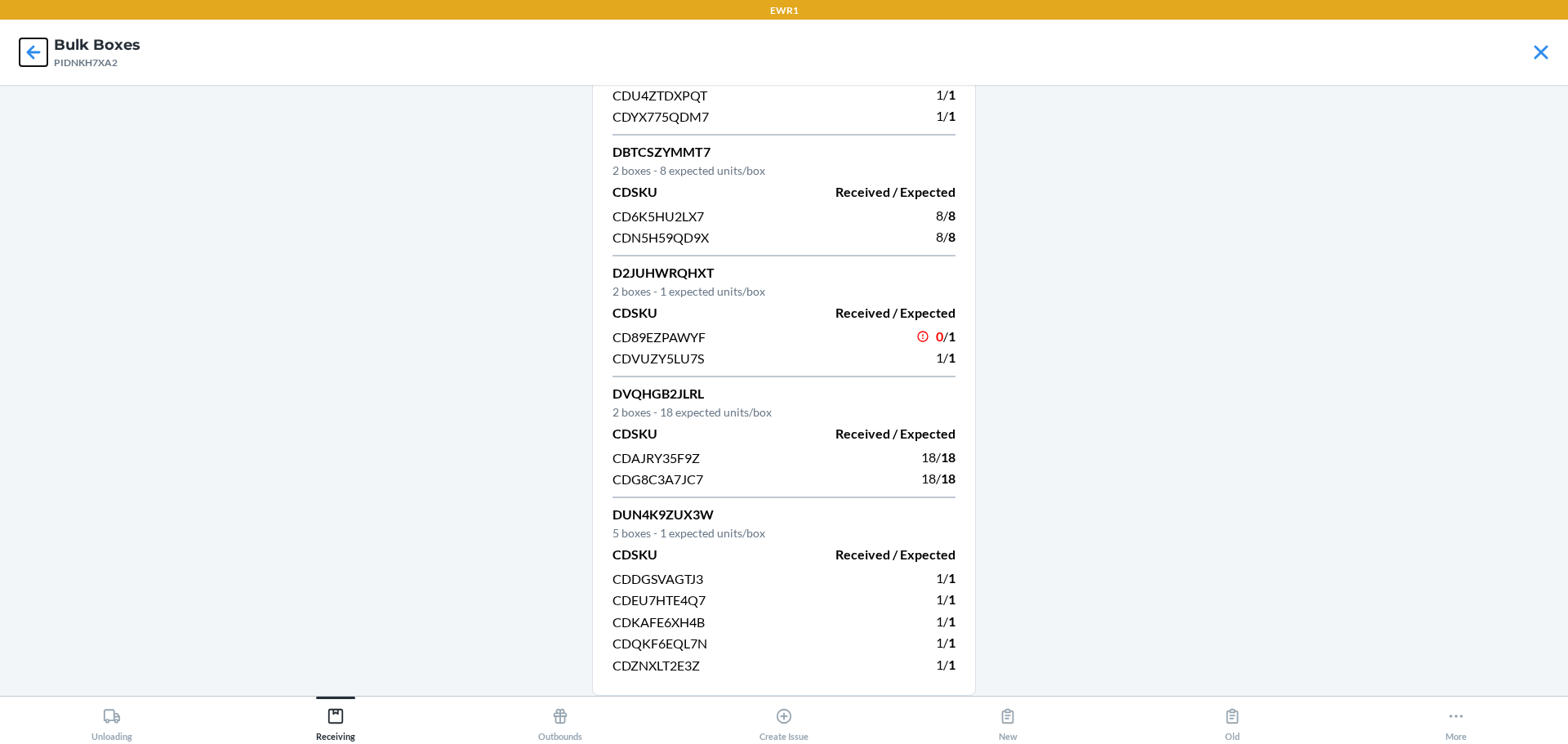
click at [34, 50] on icon at bounding box center [33, 51] width 27 height 27
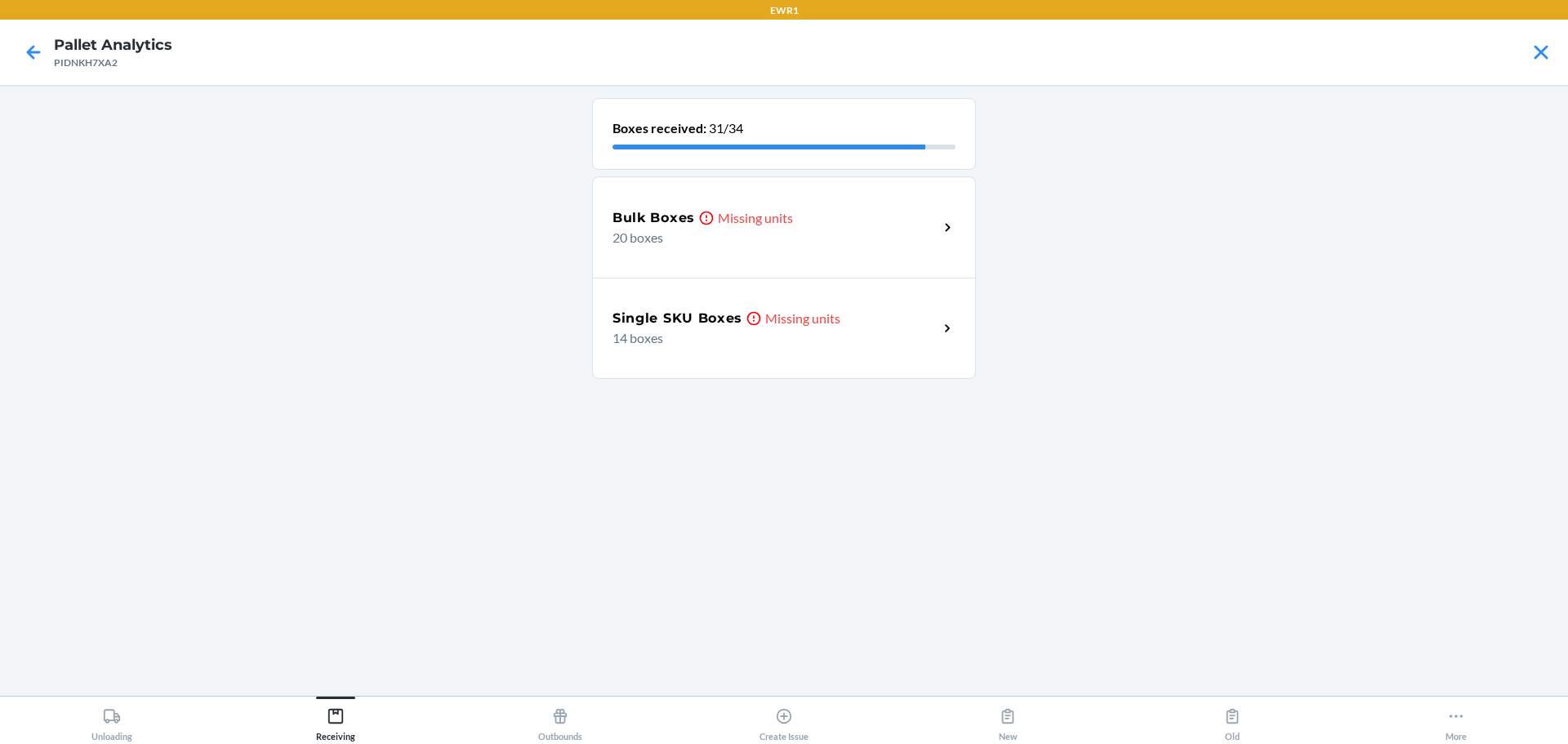
click at [601, 310] on div "Single SKU Boxes Missing units 14 boxes" at bounding box center [784, 328] width 383 height 102
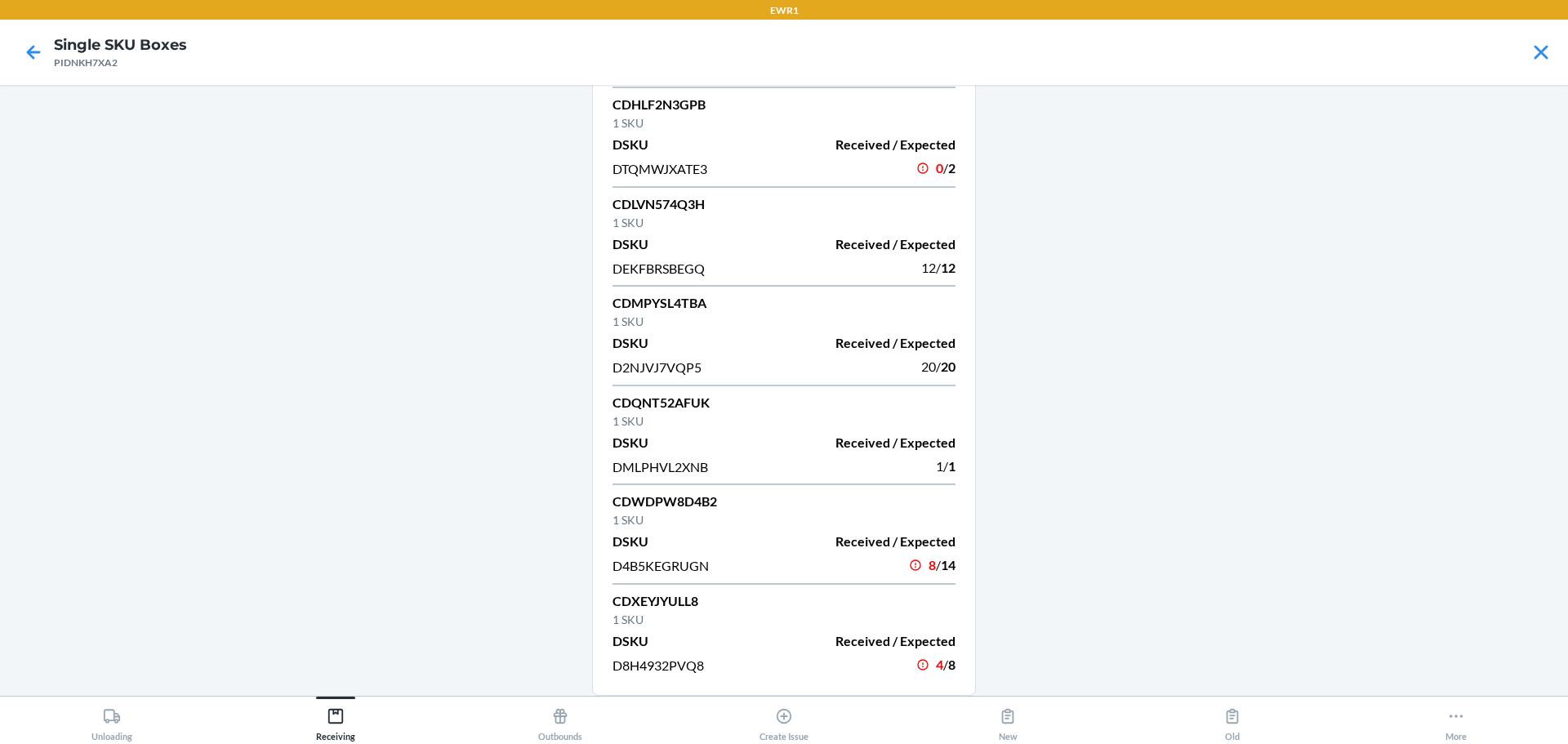
scroll to position [573, 0]
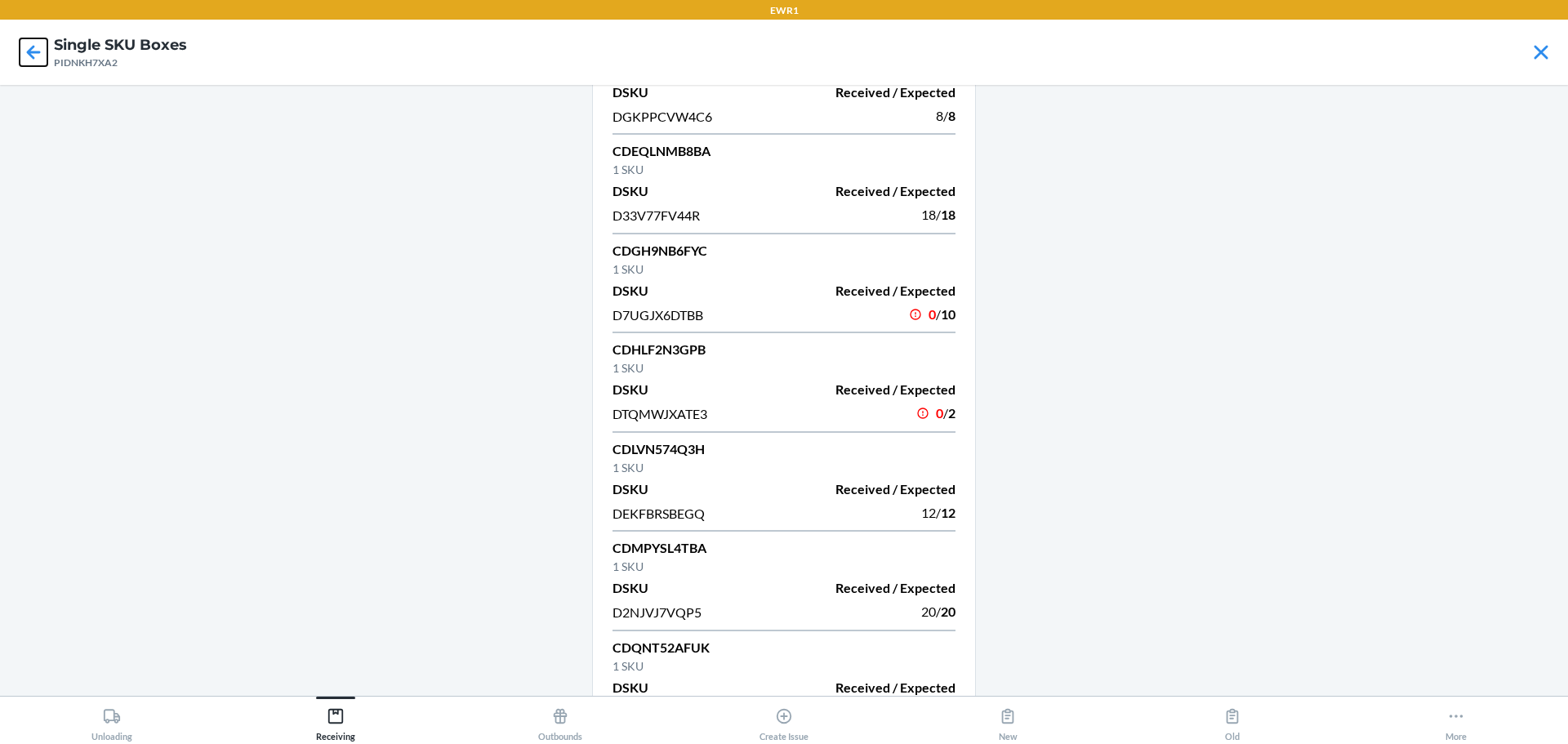
click at [29, 53] on icon at bounding box center [34, 52] width 14 height 14
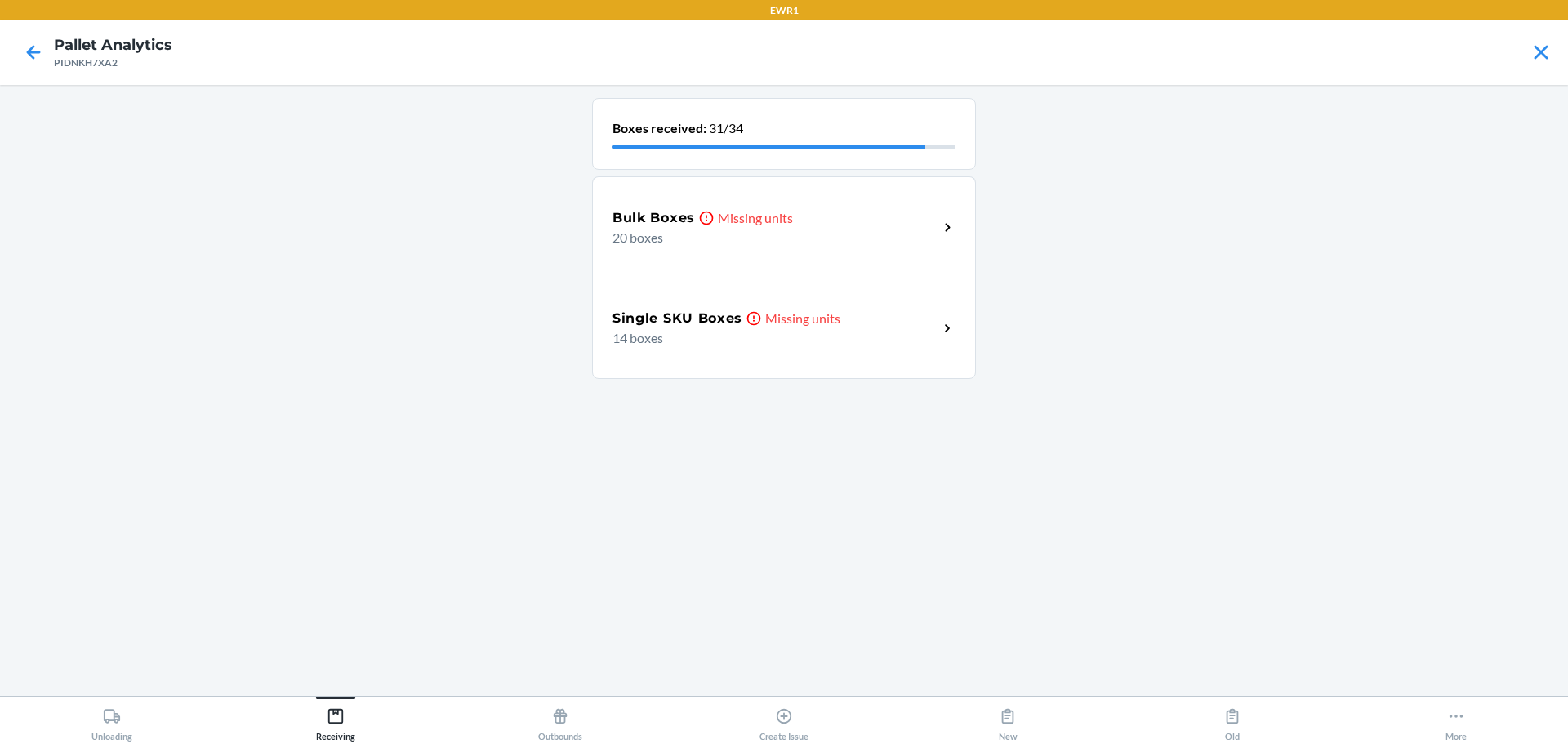
click at [745, 241] on p "20 boxes" at bounding box center [769, 238] width 313 height 19
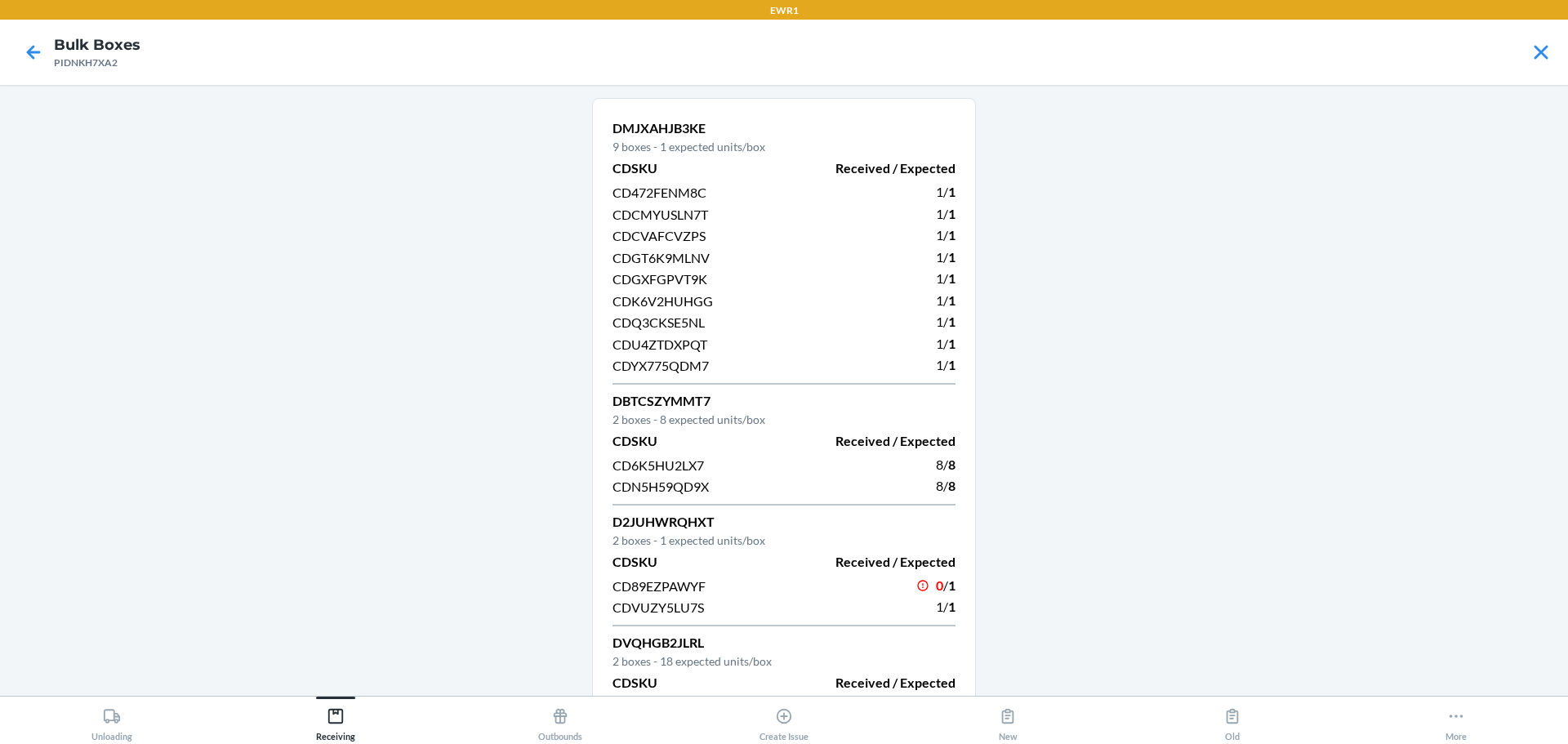
click at [669, 613] on span "CDVUZY5LU7S" at bounding box center [658, 607] width 92 height 16
click at [670, 611] on span "CDVUZY5LU7S" at bounding box center [658, 607] width 92 height 16
click at [672, 598] on div "CDVUZY5LU7S" at bounding box center [693, 607] width 162 height 22
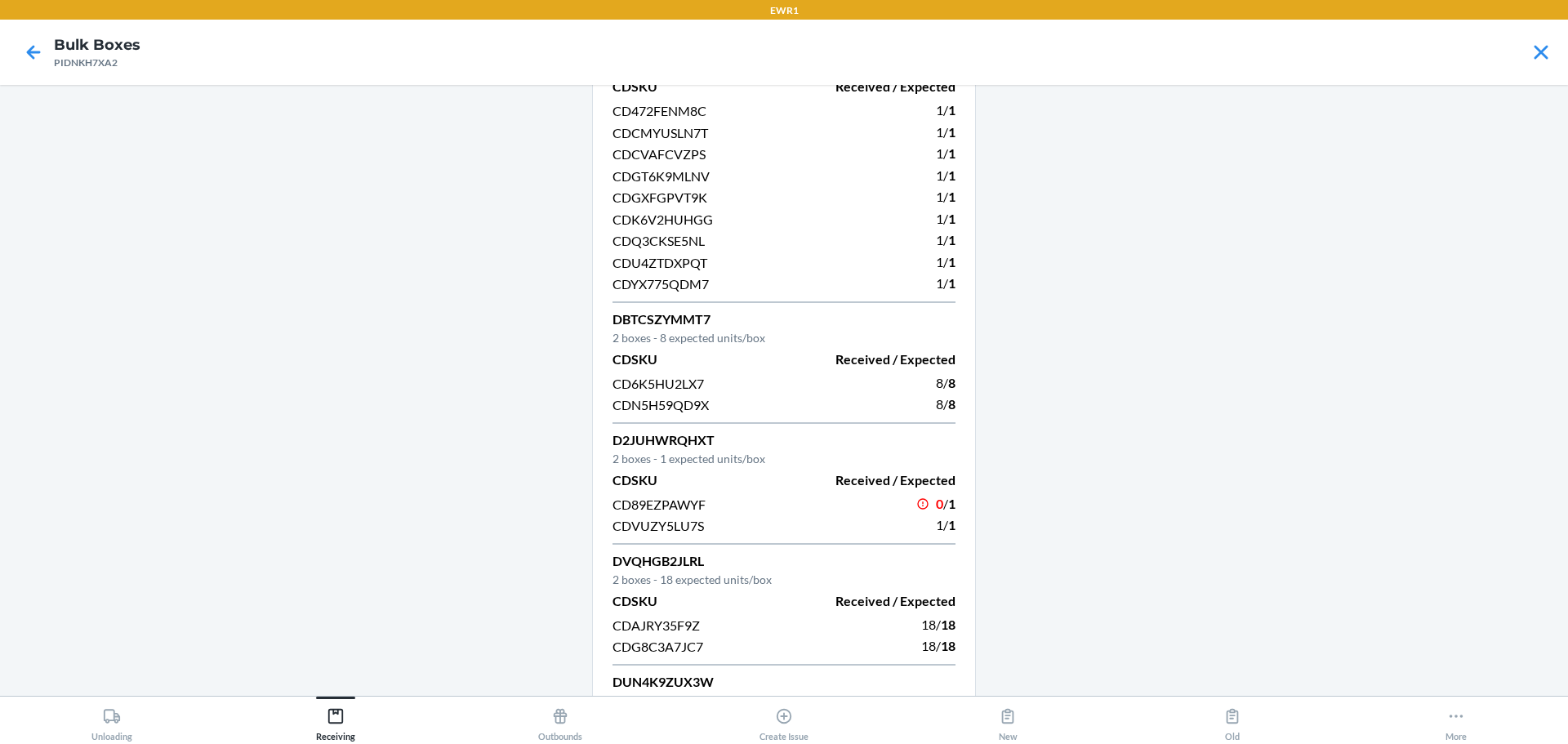
scroll to position [163, 0]
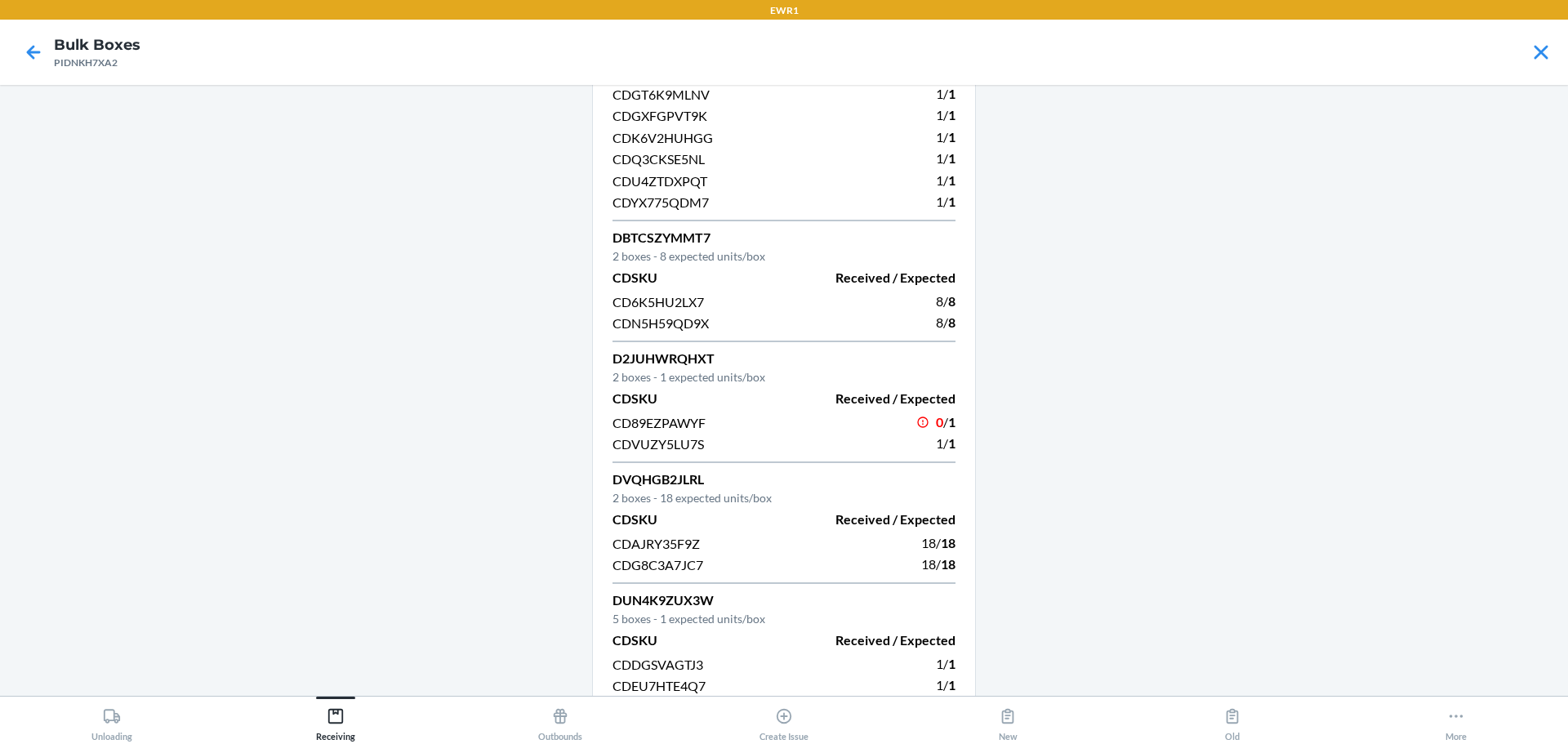
click at [793, 452] on div "1 / 1" at bounding box center [874, 444] width 162 height 22
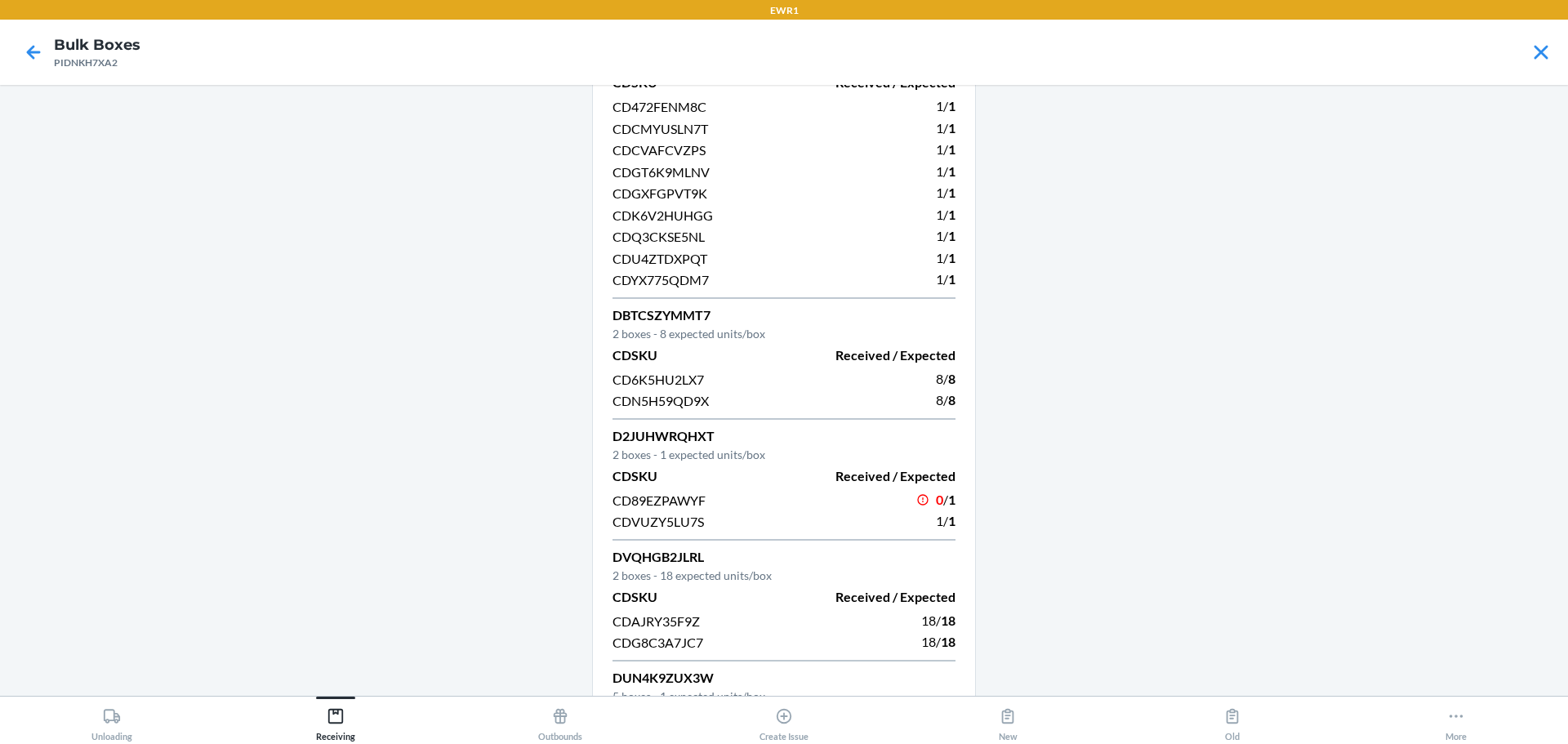
scroll to position [0, 0]
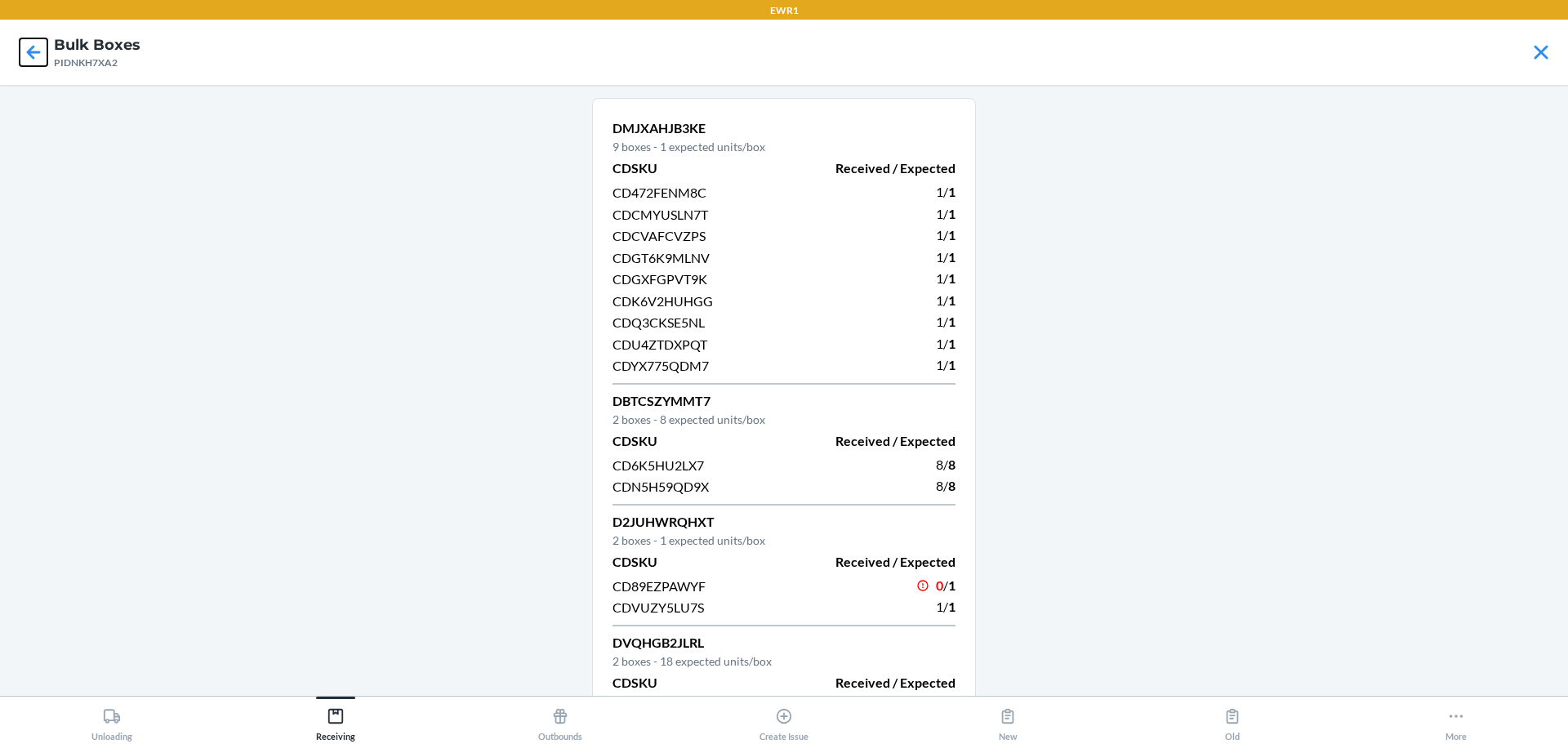
click at [43, 57] on icon at bounding box center [33, 51] width 27 height 27
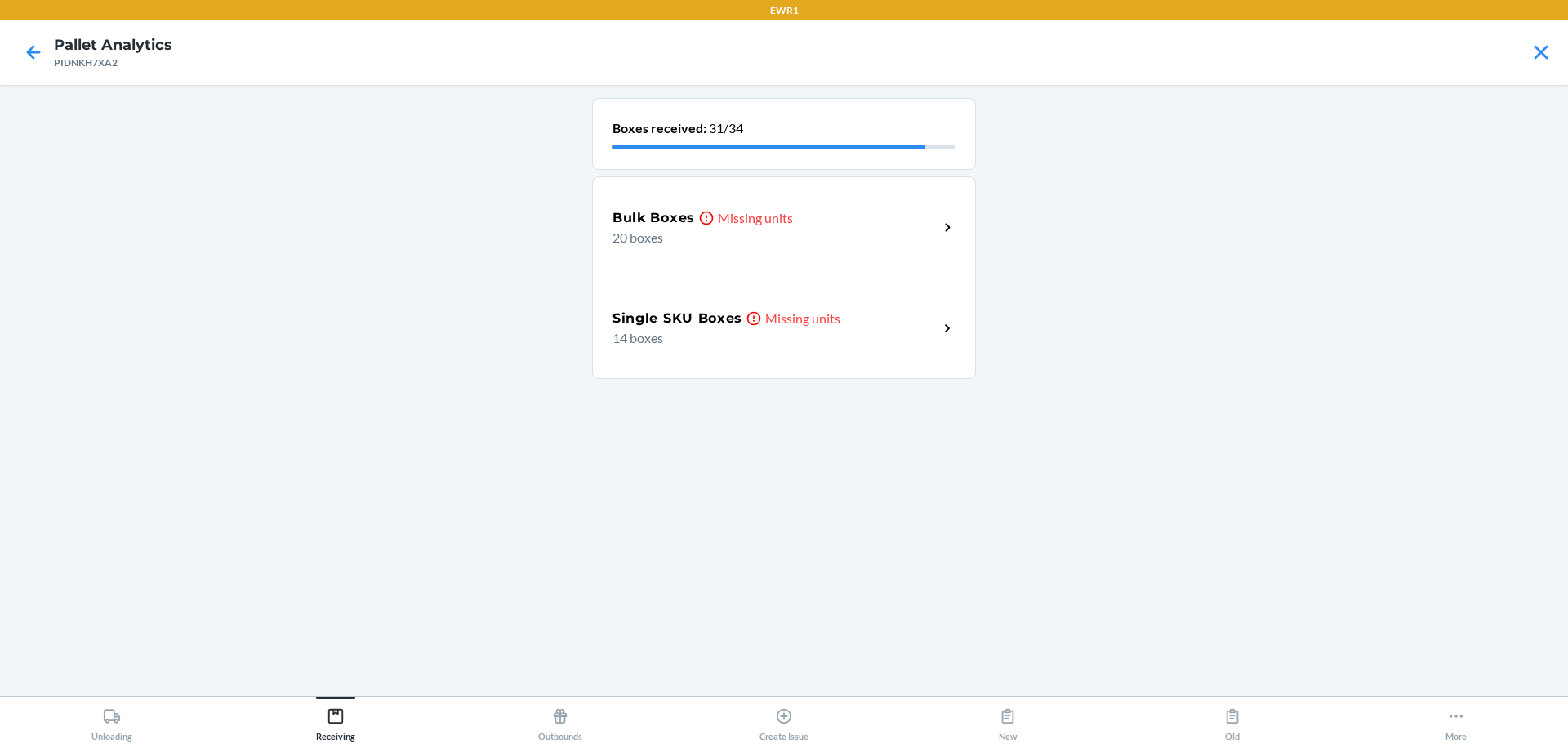
click at [701, 326] on h5 "Single SKU Boxes" at bounding box center [677, 318] width 130 height 19
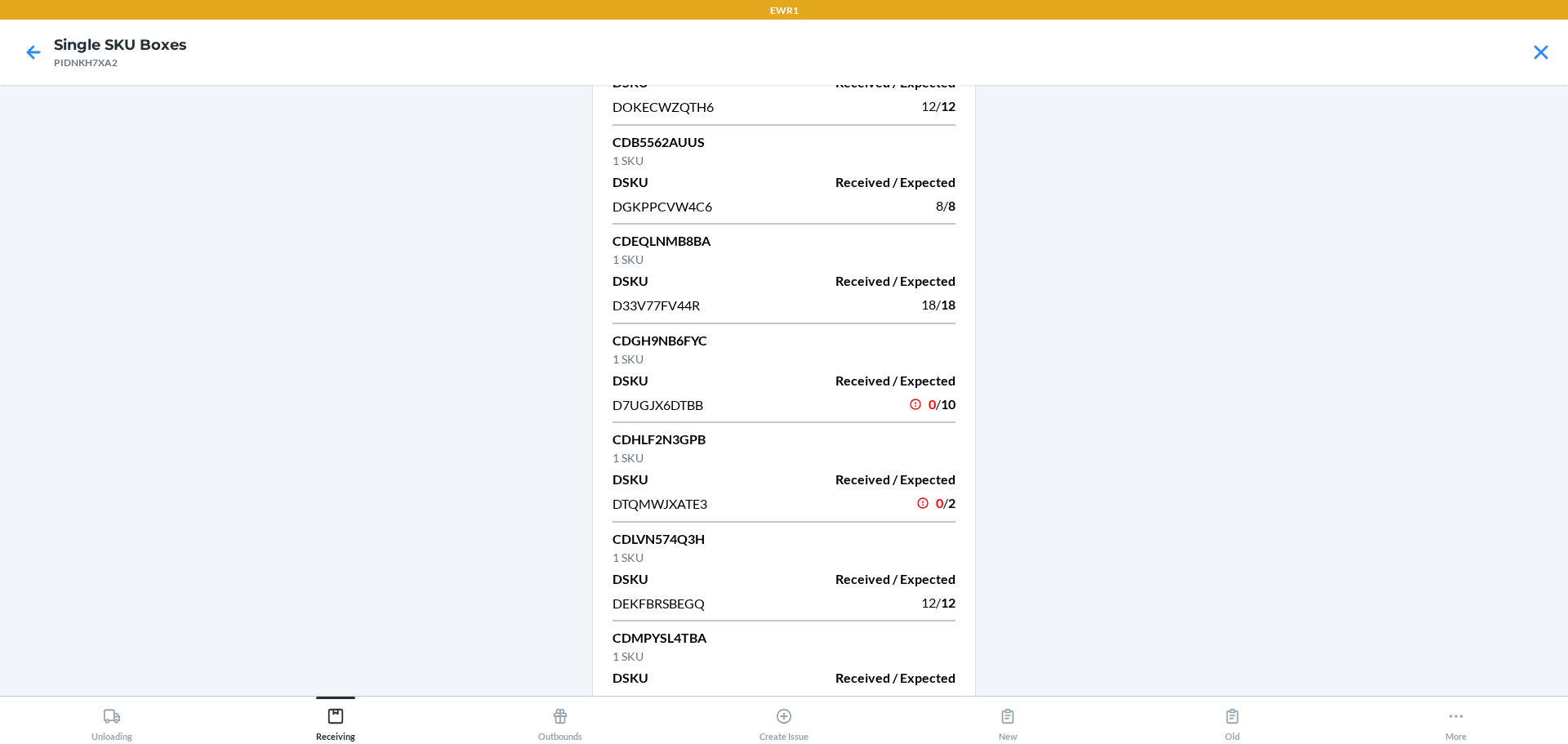
scroll to position [653, 0]
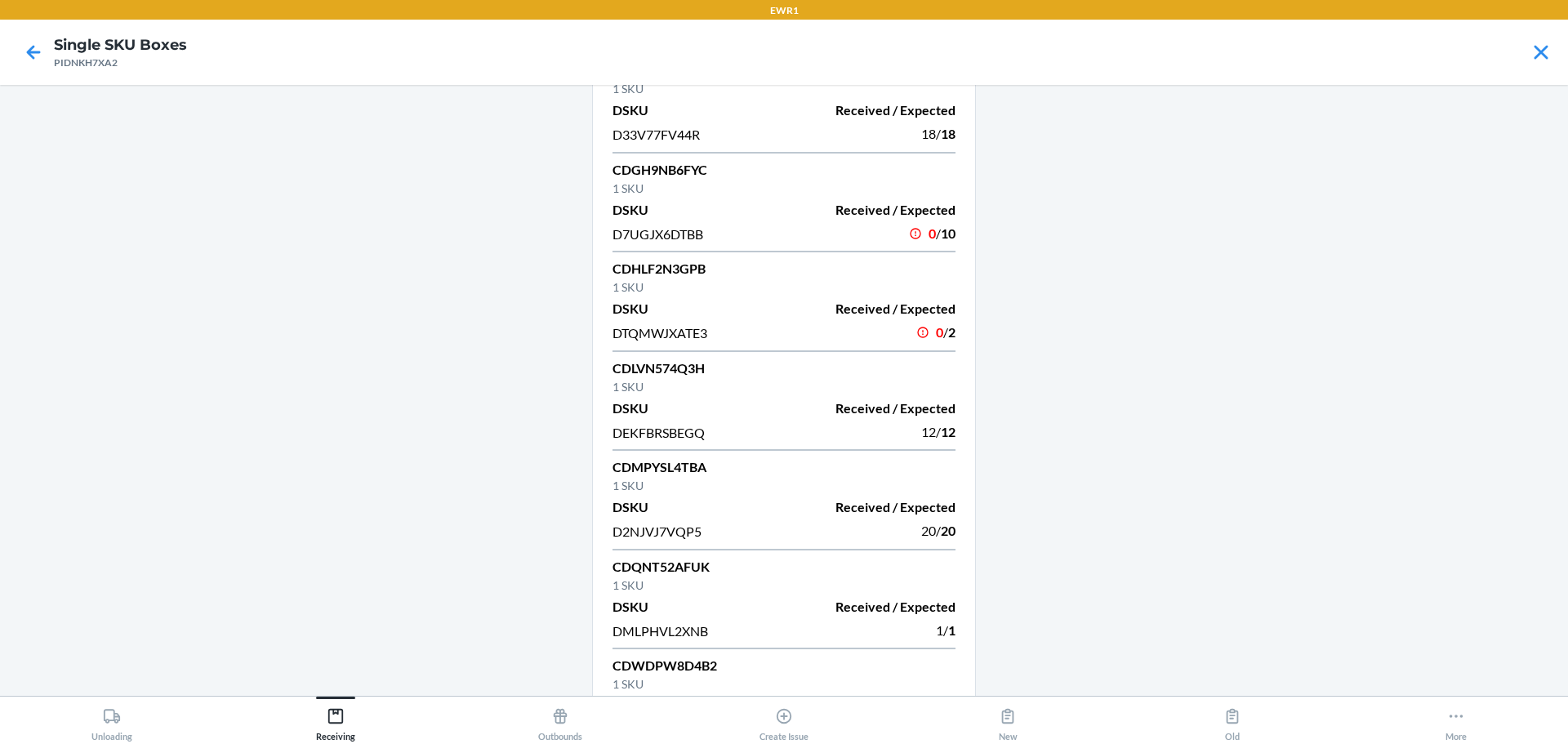
click at [652, 274] on p "CDHLF2N3GPB" at bounding box center [784, 269] width 343 height 19
copy p "CDHLF2N3GPB"
click at [685, 242] on div "D7UGJX6DTBB" at bounding box center [693, 233] width 162 height 22
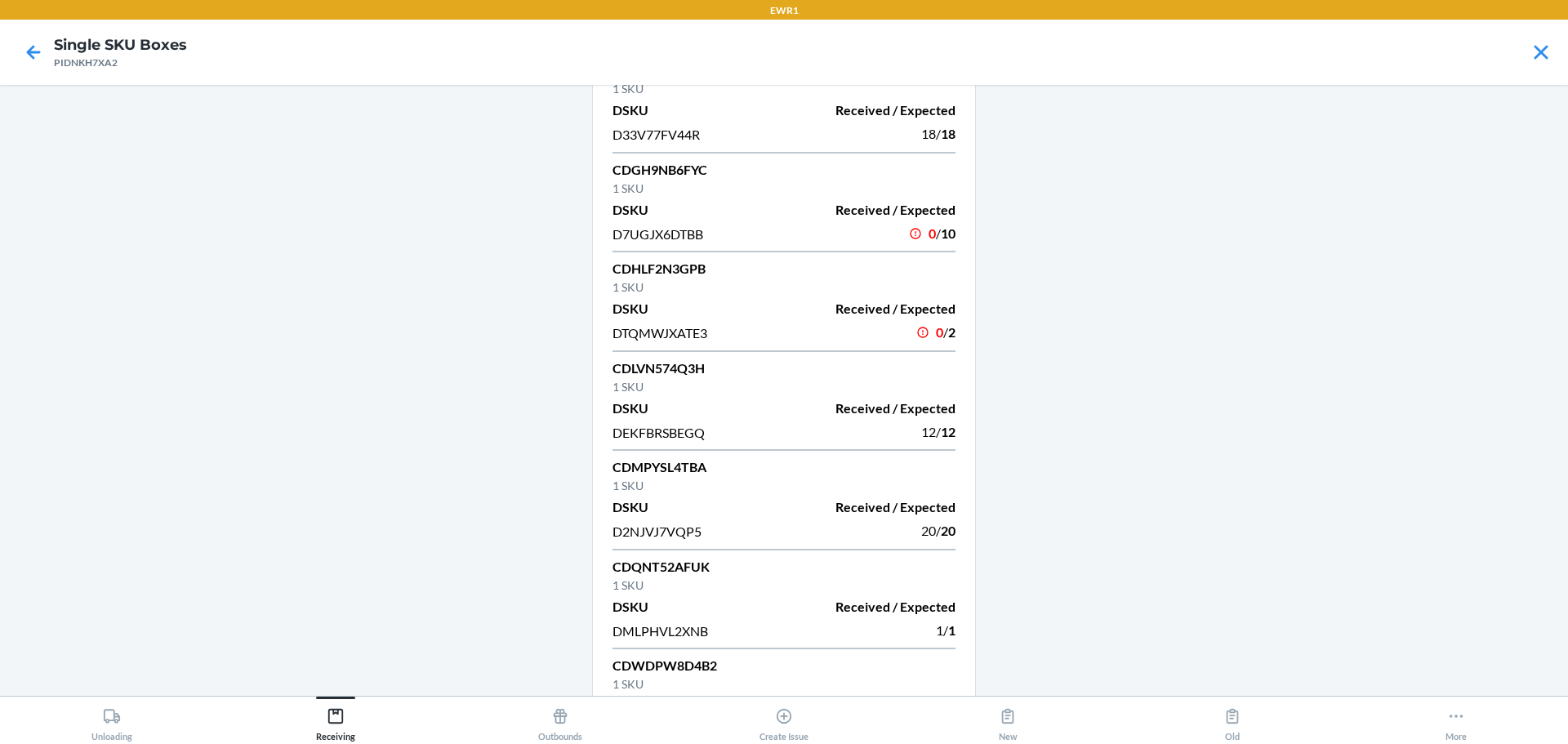
click at [685, 266] on p "CDHLF2N3GPB" at bounding box center [784, 269] width 343 height 19
copy p "CDHLF2N3GPB"
click at [798, 273] on p "CDHLF2N3GPB" at bounding box center [784, 269] width 343 height 19
click at [653, 185] on p "1 SKU" at bounding box center [784, 187] width 343 height 17
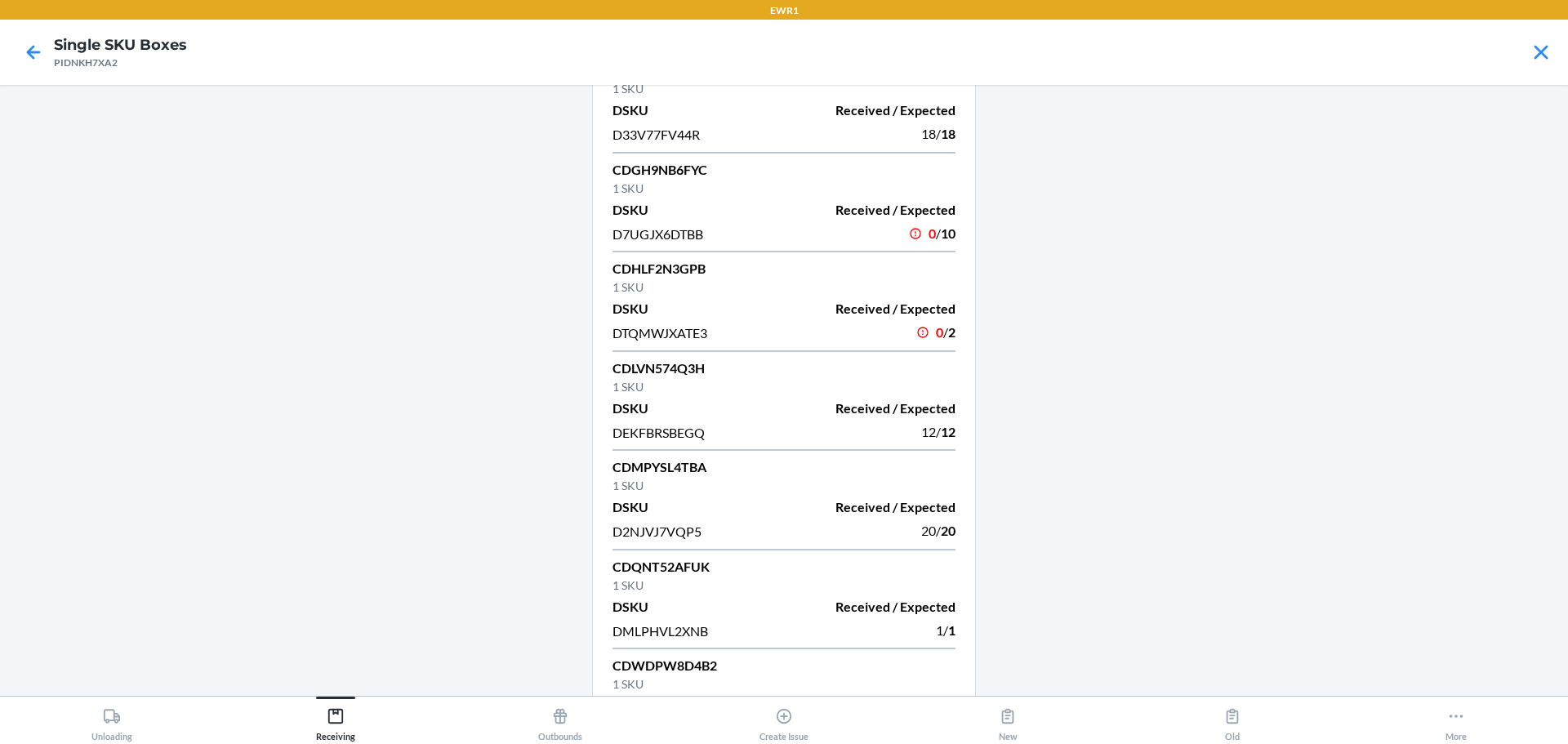
click at [663, 156] on div "CD328FVQ8EW 1 SKU DSKU Received / Expected DCB8CEJDTJK 2 / 2 CD78B6XXBWL 1 SKU …" at bounding box center [784, 153] width 383 height 1416
click at [661, 157] on div "CD328FVQ8EW 1 SKU DSKU Received / Expected DCB8CEJDTJK 2 / 2 CD78B6XXBWL 1 SKU …" at bounding box center [784, 153] width 383 height 1416
click at [655, 163] on p "CDGH9NB6FYC" at bounding box center [784, 170] width 343 height 19
copy p "CDGH9NB6FYC"
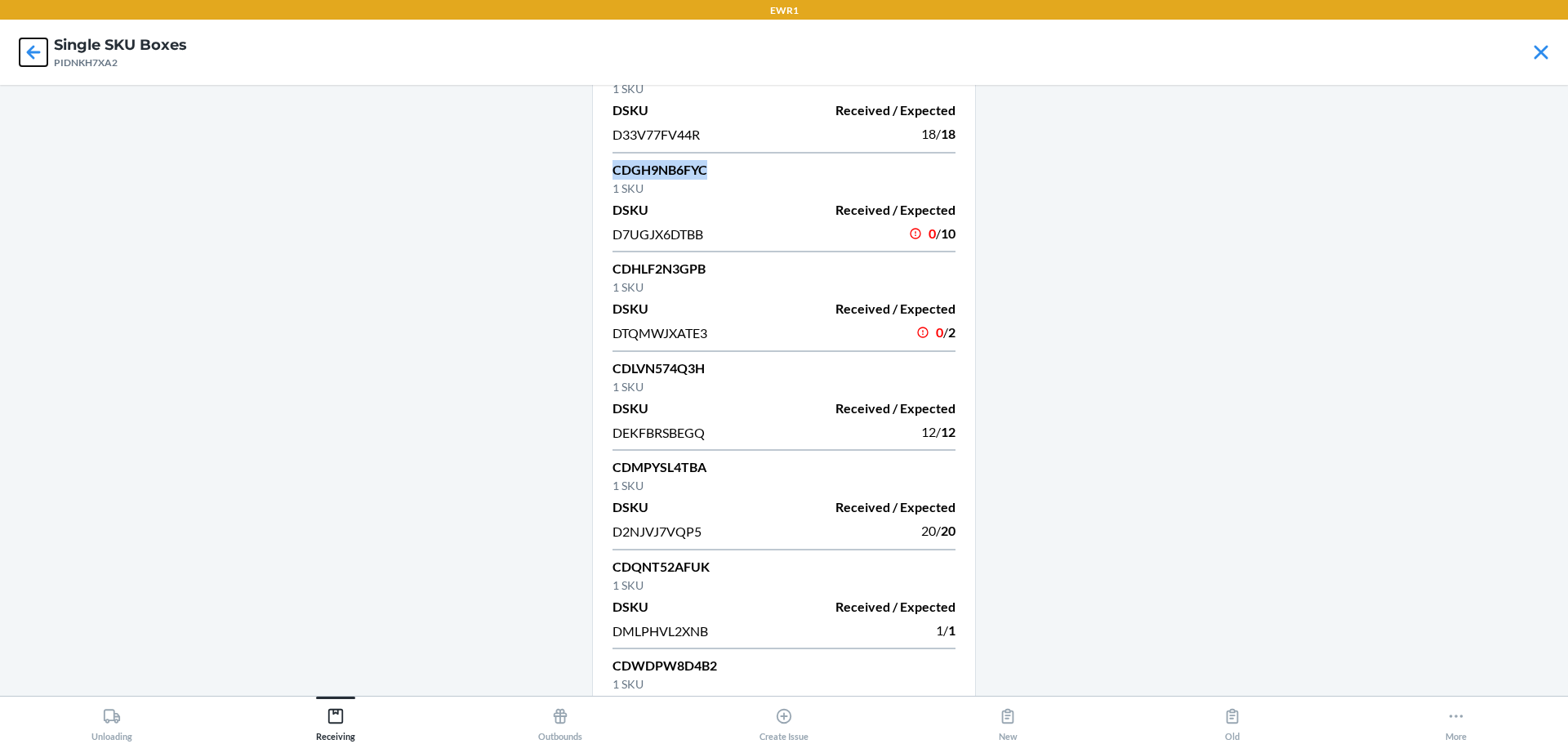
click at [38, 49] on icon at bounding box center [33, 51] width 27 height 27
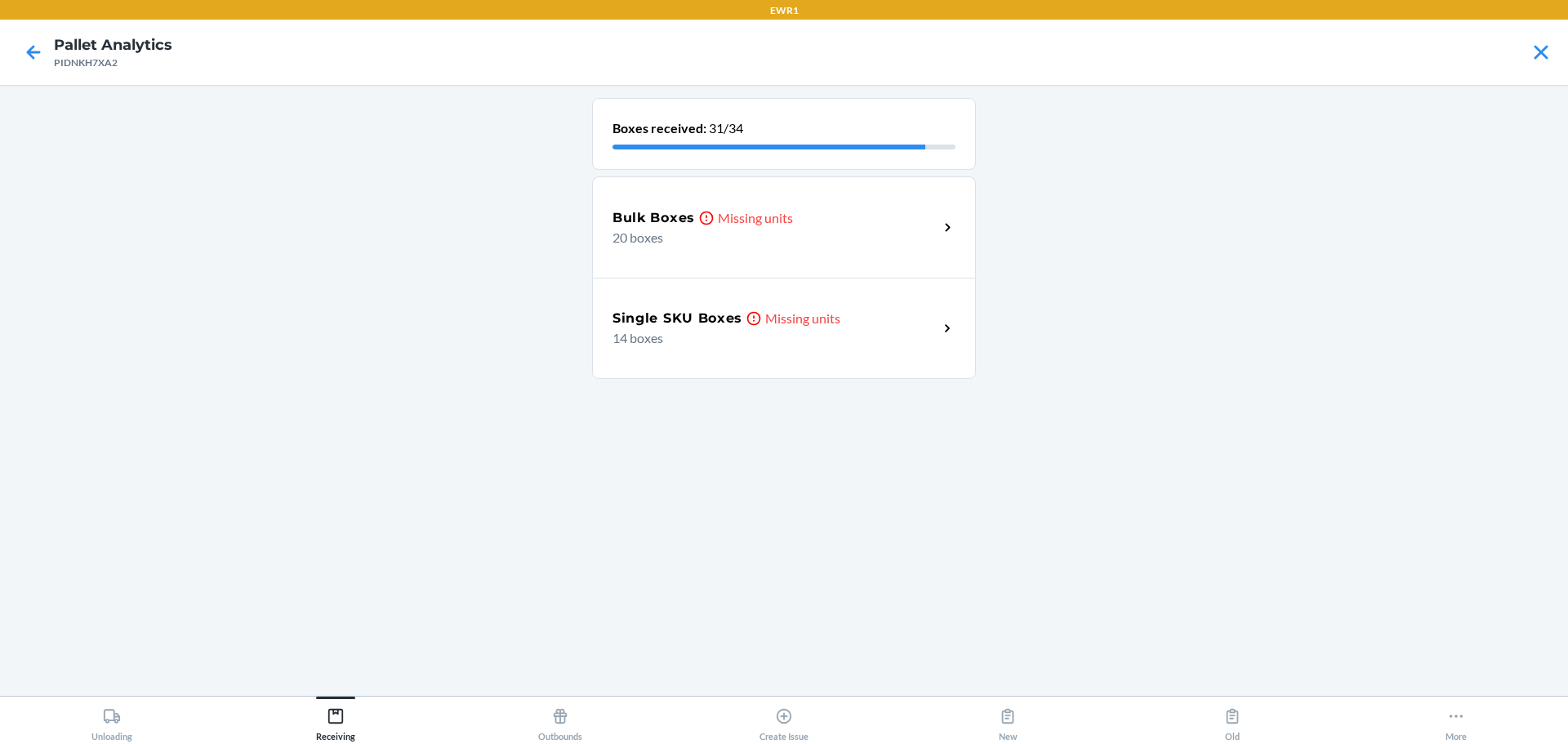
click at [725, 226] on p "Missing units" at bounding box center [754, 218] width 75 height 19
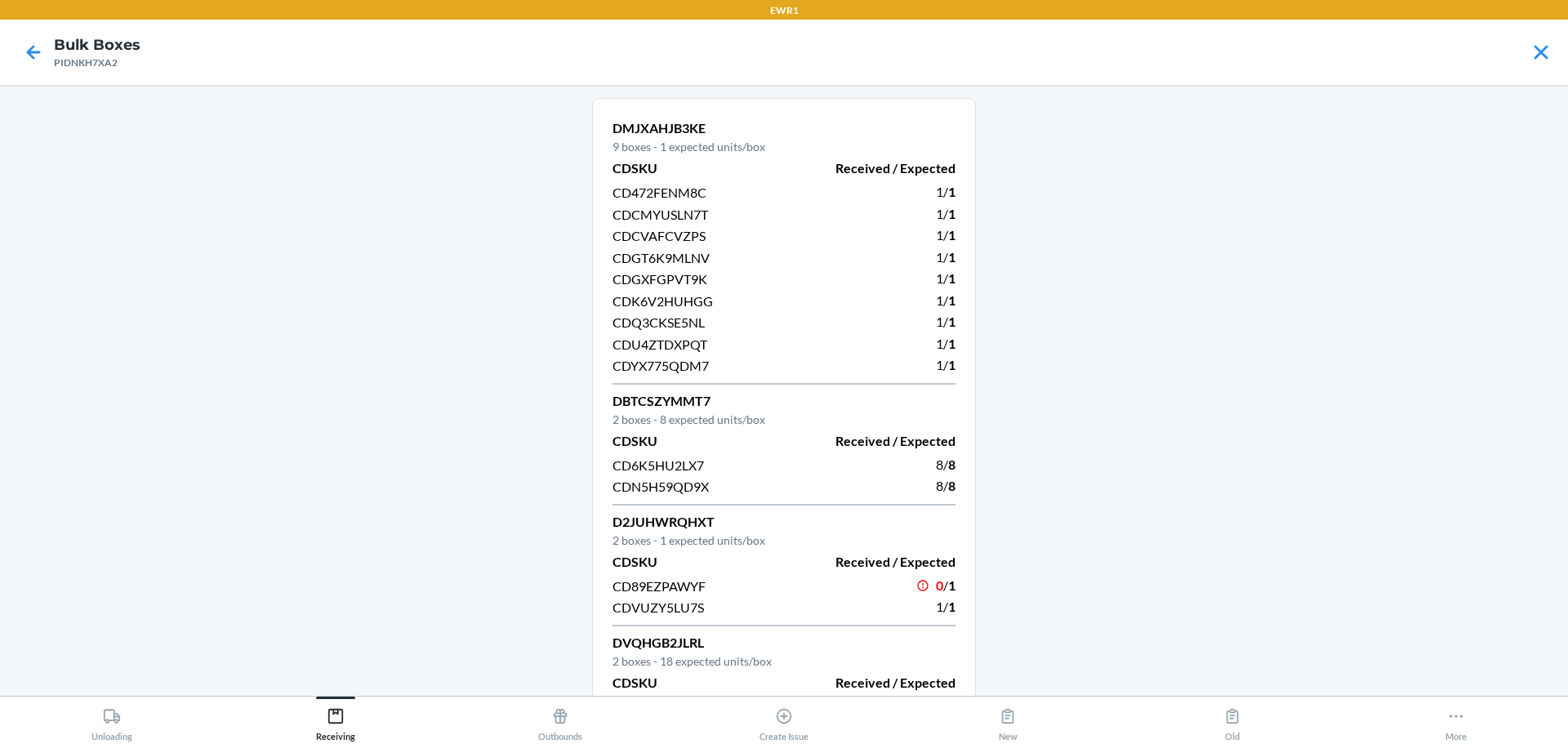
scroll to position [249, 0]
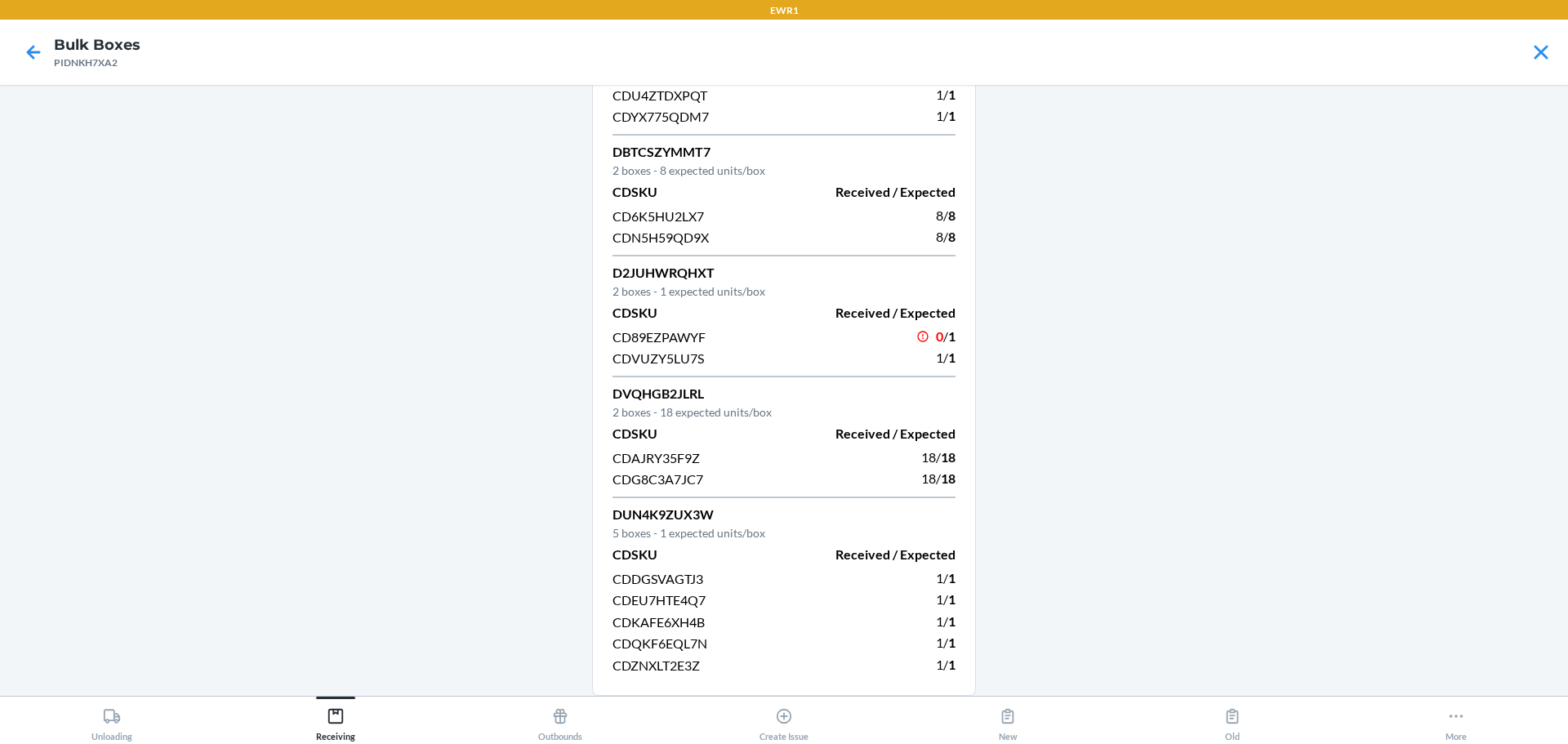
click at [674, 360] on span "CDVUZY5LU7S" at bounding box center [658, 358] width 92 height 16
copy span "CDVUZY5LU7S"
click at [664, 457] on span "CDAJRY35F9Z" at bounding box center [655, 458] width 87 height 16
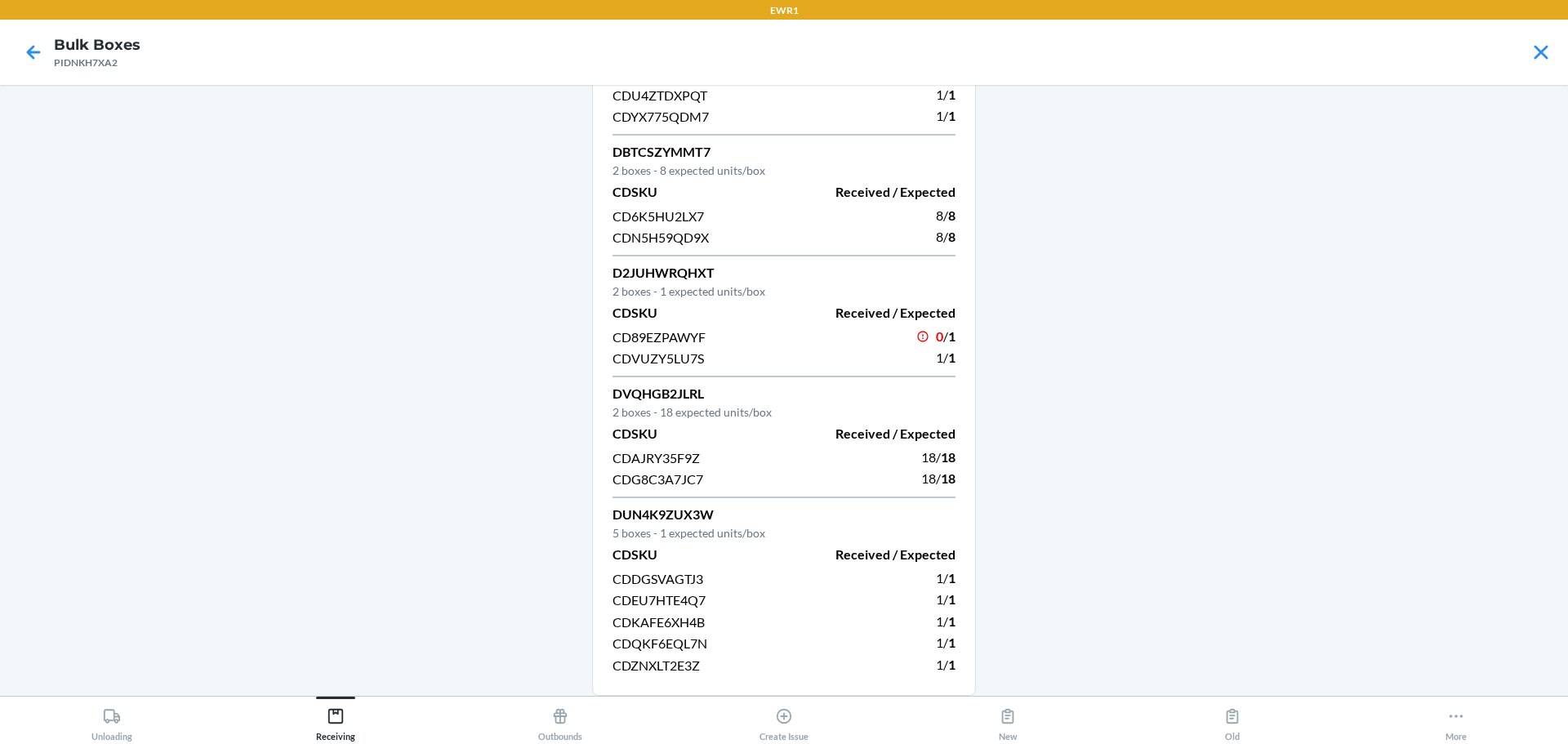
click at [680, 345] on div "CD89EZPAWYF" at bounding box center [693, 337] width 162 height 22
click at [680, 359] on span "CDVUZY5LU7S" at bounding box center [658, 358] width 92 height 16
click at [684, 458] on span "CDAJRY35F9Z" at bounding box center [655, 458] width 87 height 16
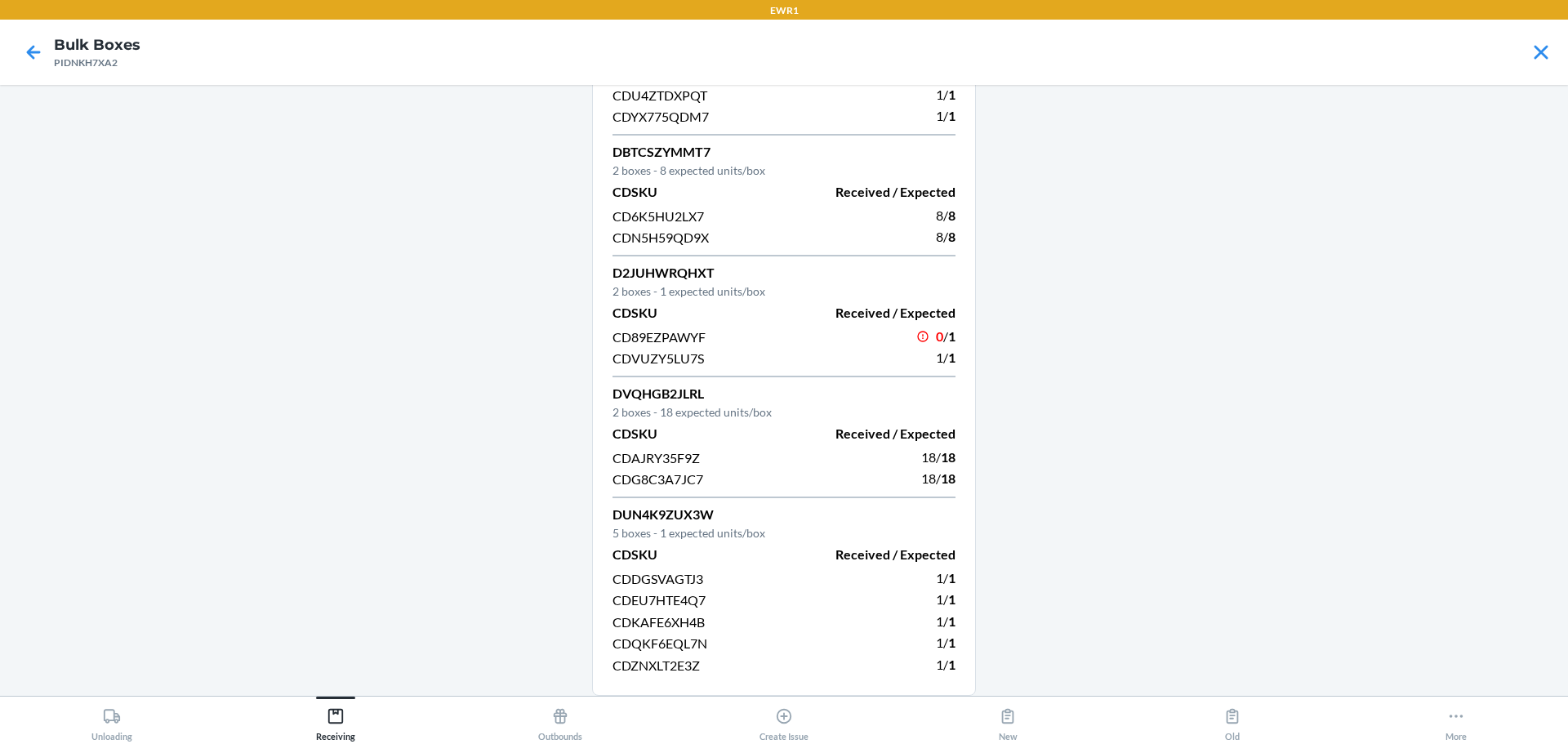
click at [875, 421] on div "DVQHGB2JLRL 2 boxes - 18 expected units/box CDSKU Received / Expected CDAJRY35F…" at bounding box center [784, 440] width 343 height 114
click at [25, 59] on icon at bounding box center [33, 51] width 27 height 27
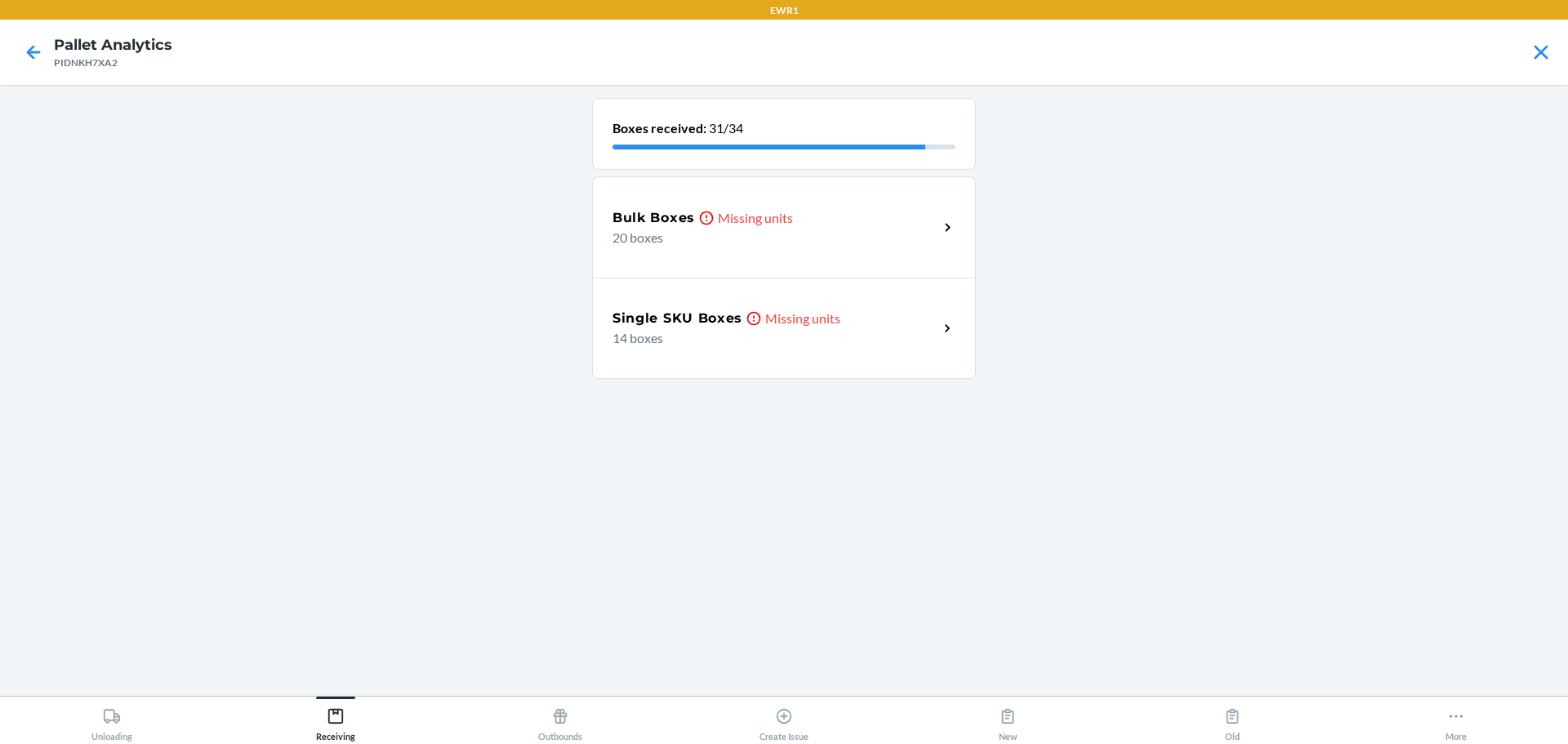
click at [794, 267] on div "Bulk Boxes Missing units 20 boxes" at bounding box center [784, 227] width 383 height 102
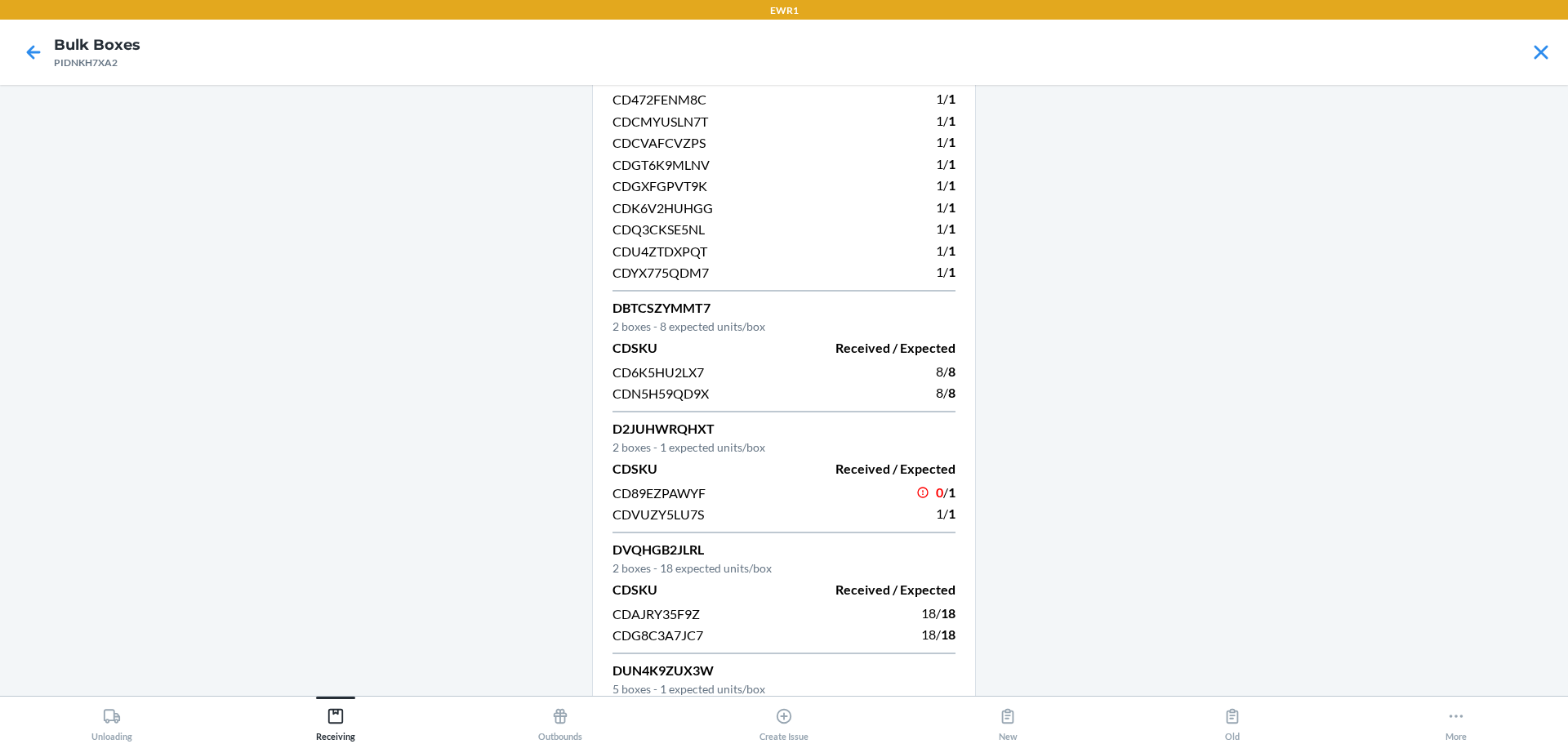
scroll to position [249, 0]
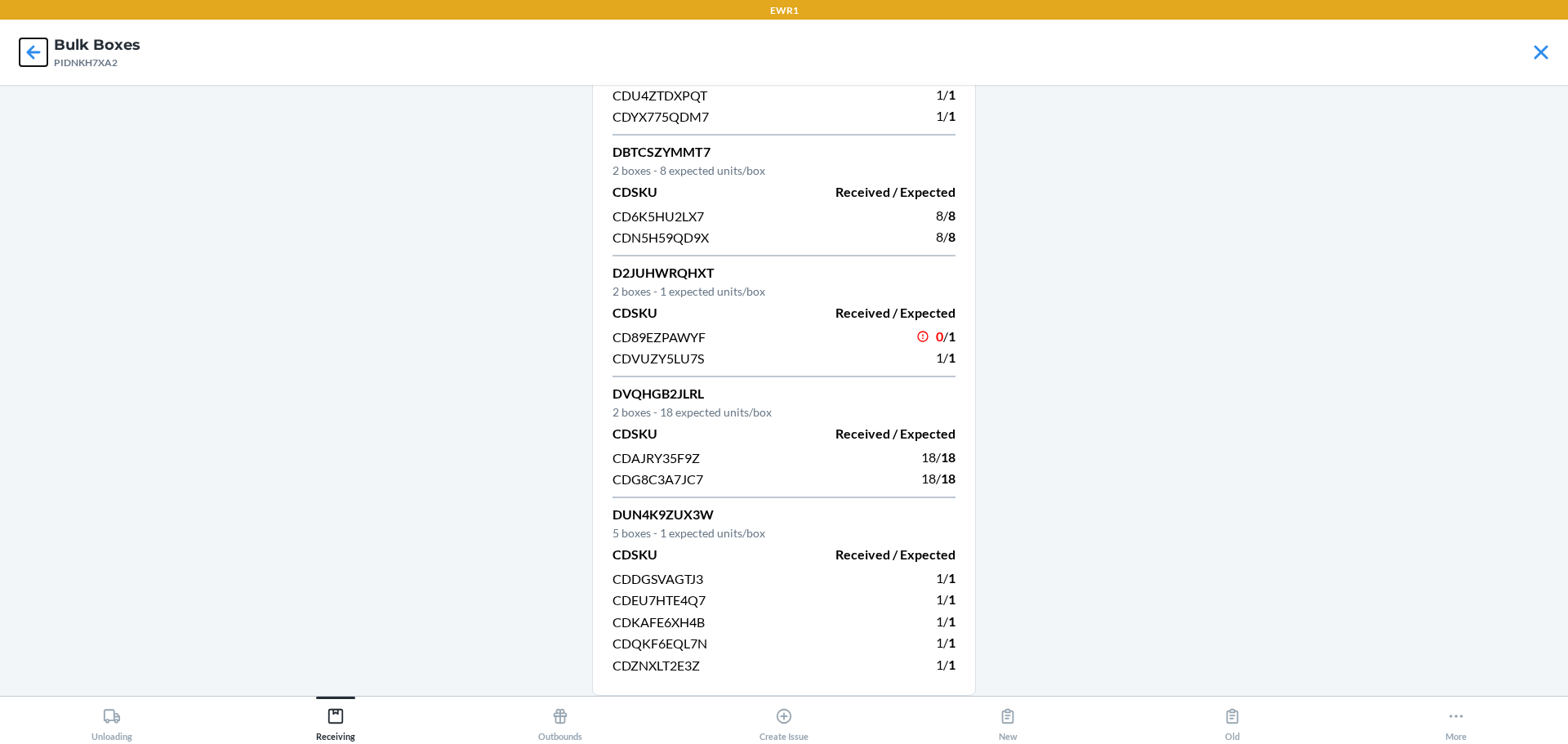
click at [23, 58] on icon at bounding box center [33, 51] width 27 height 27
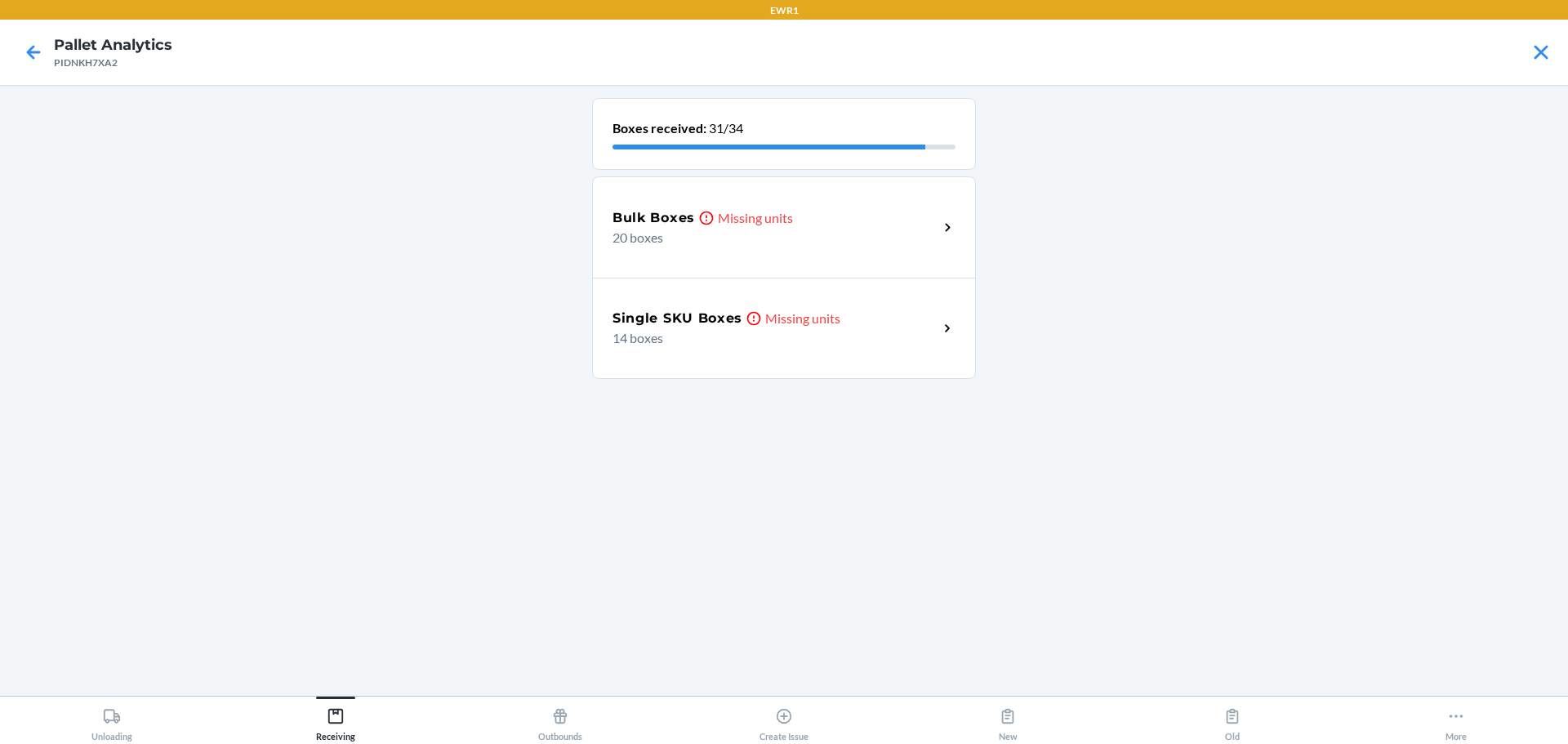
click at [911, 320] on div "Single SKU Boxes Missing units" at bounding box center [775, 318] width 326 height 19
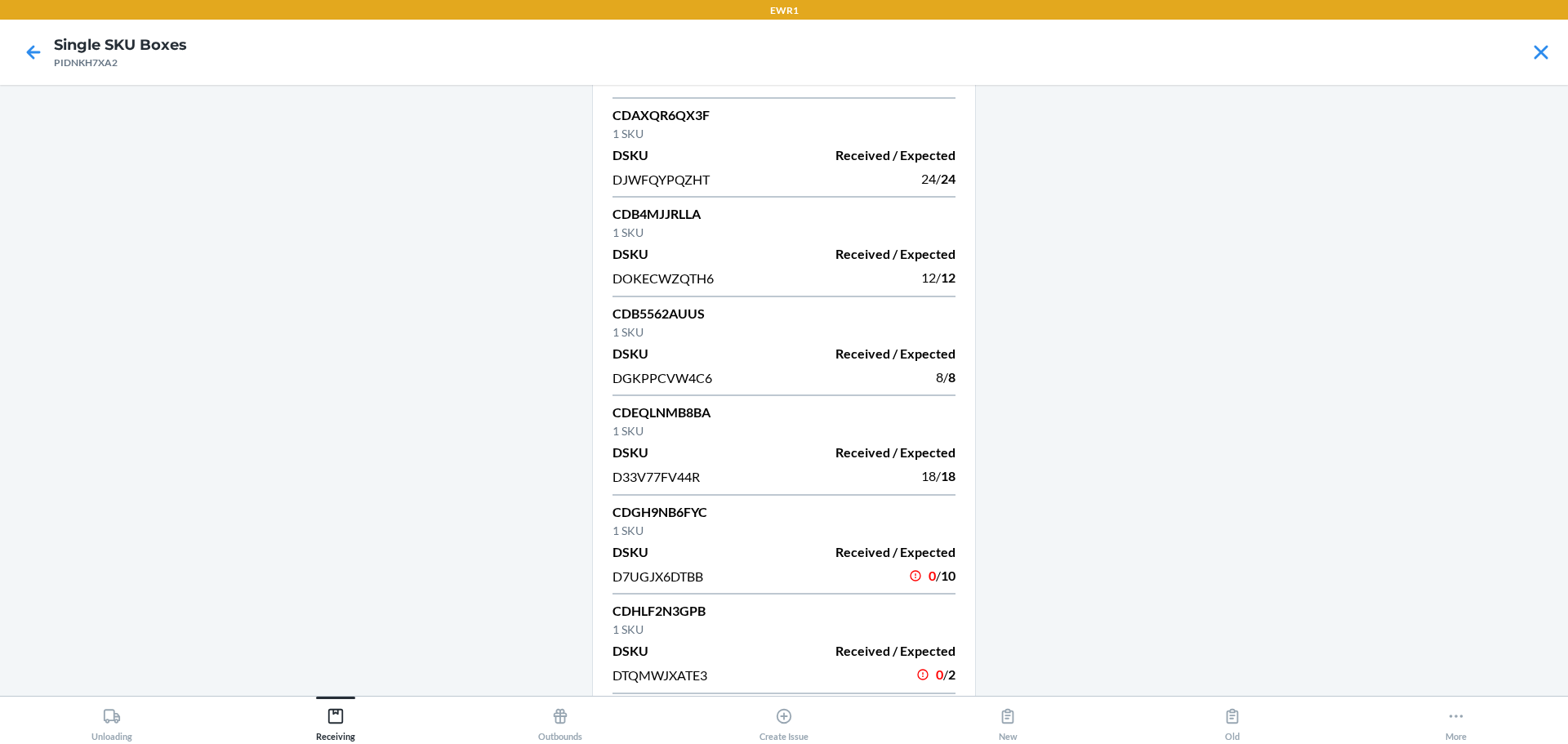
scroll to position [572, 0]
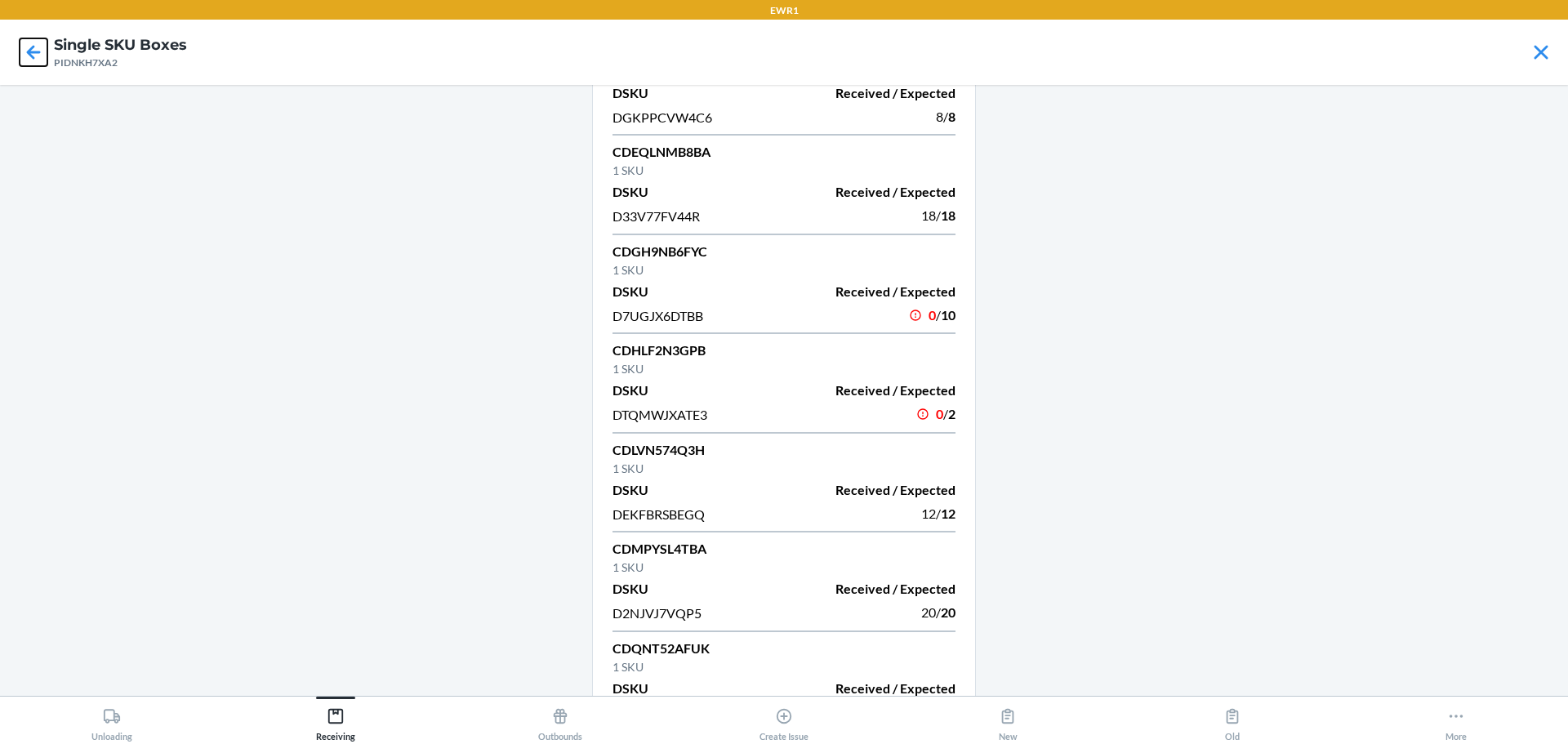
click at [38, 59] on icon at bounding box center [33, 51] width 27 height 27
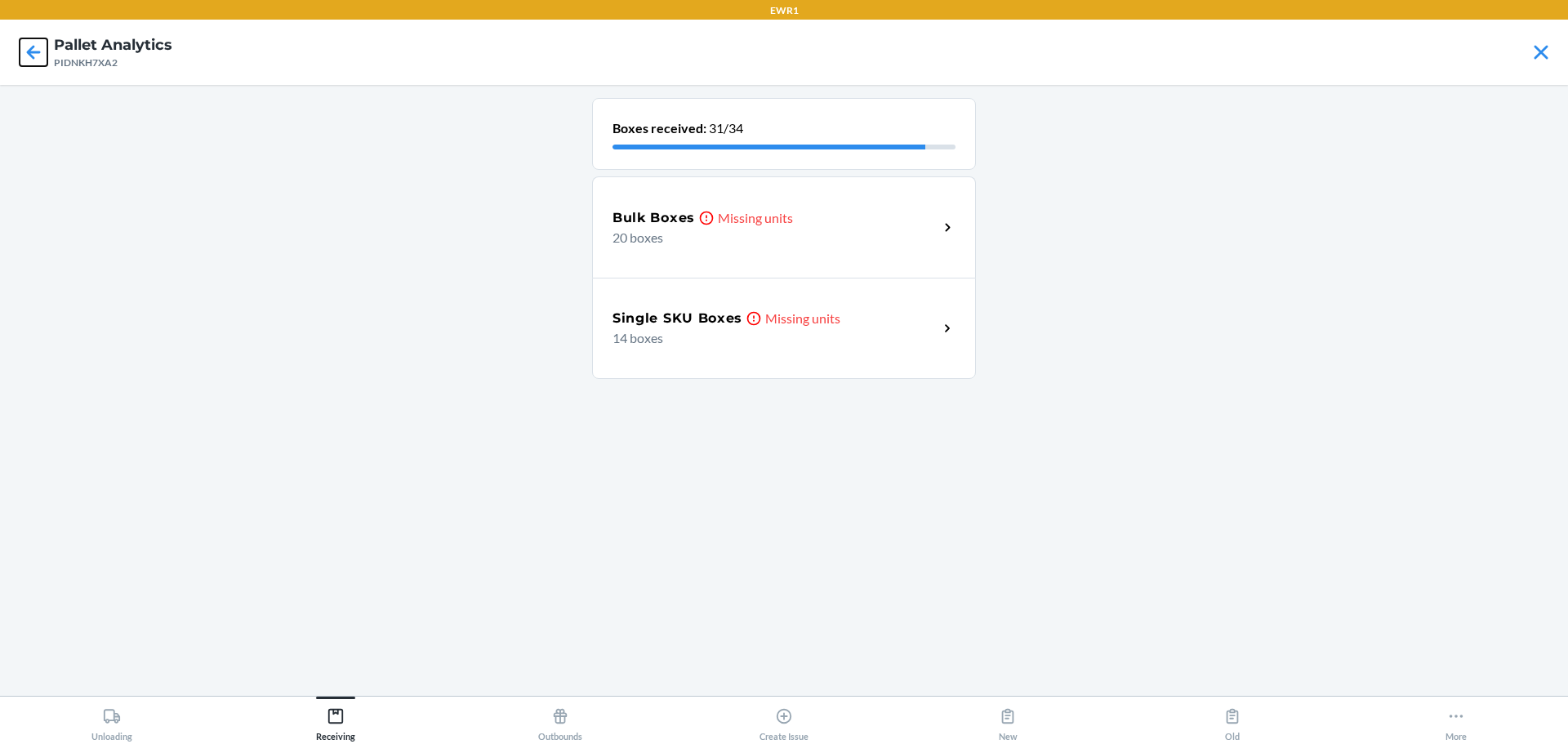
click at [38, 59] on icon at bounding box center [33, 51] width 27 height 27
click at [842, 339] on p "13 boxes" at bounding box center [769, 338] width 313 height 19
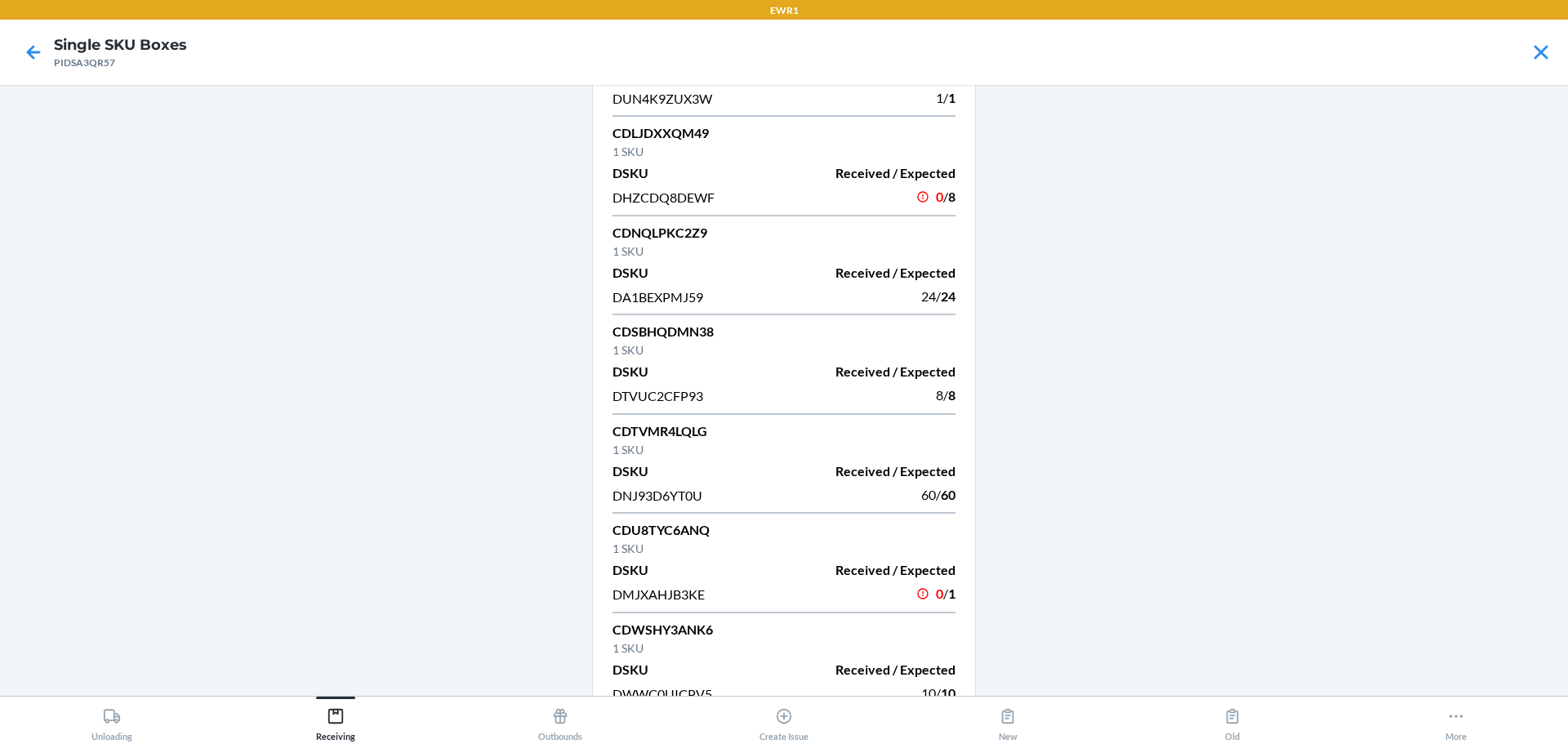
scroll to position [740, 0]
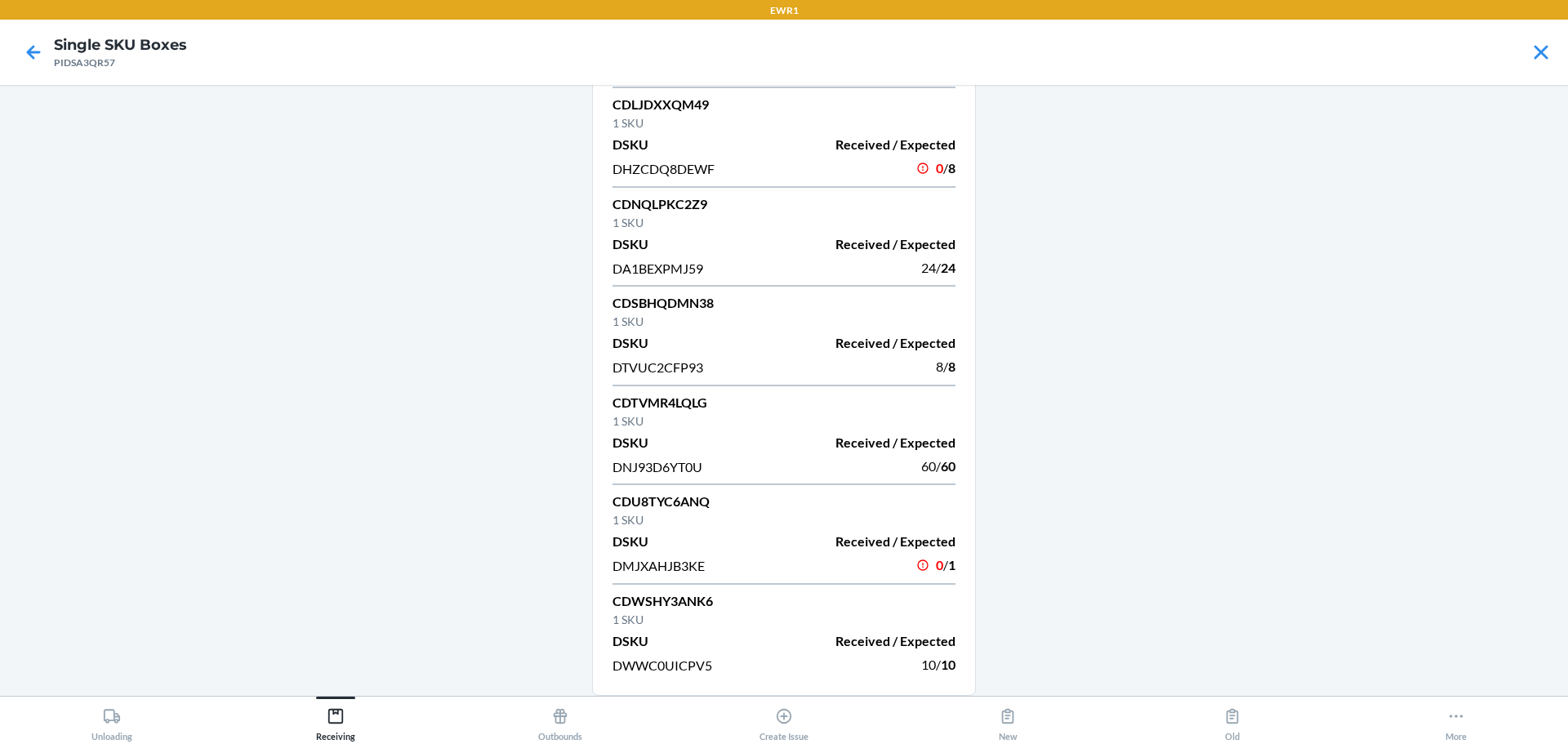
click at [655, 98] on p "CDLJDXXQM49" at bounding box center [784, 104] width 343 height 19
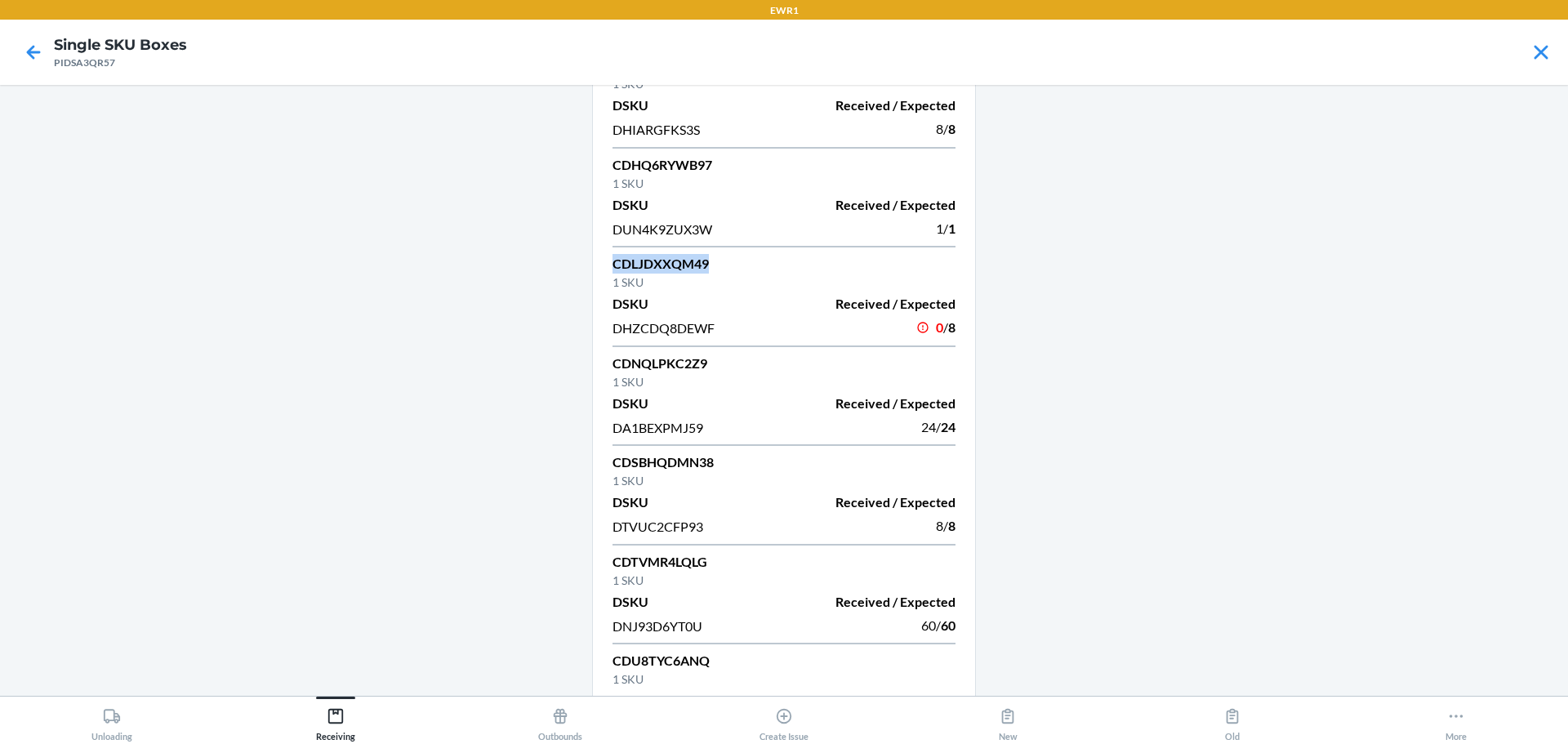
scroll to position [577, 0]
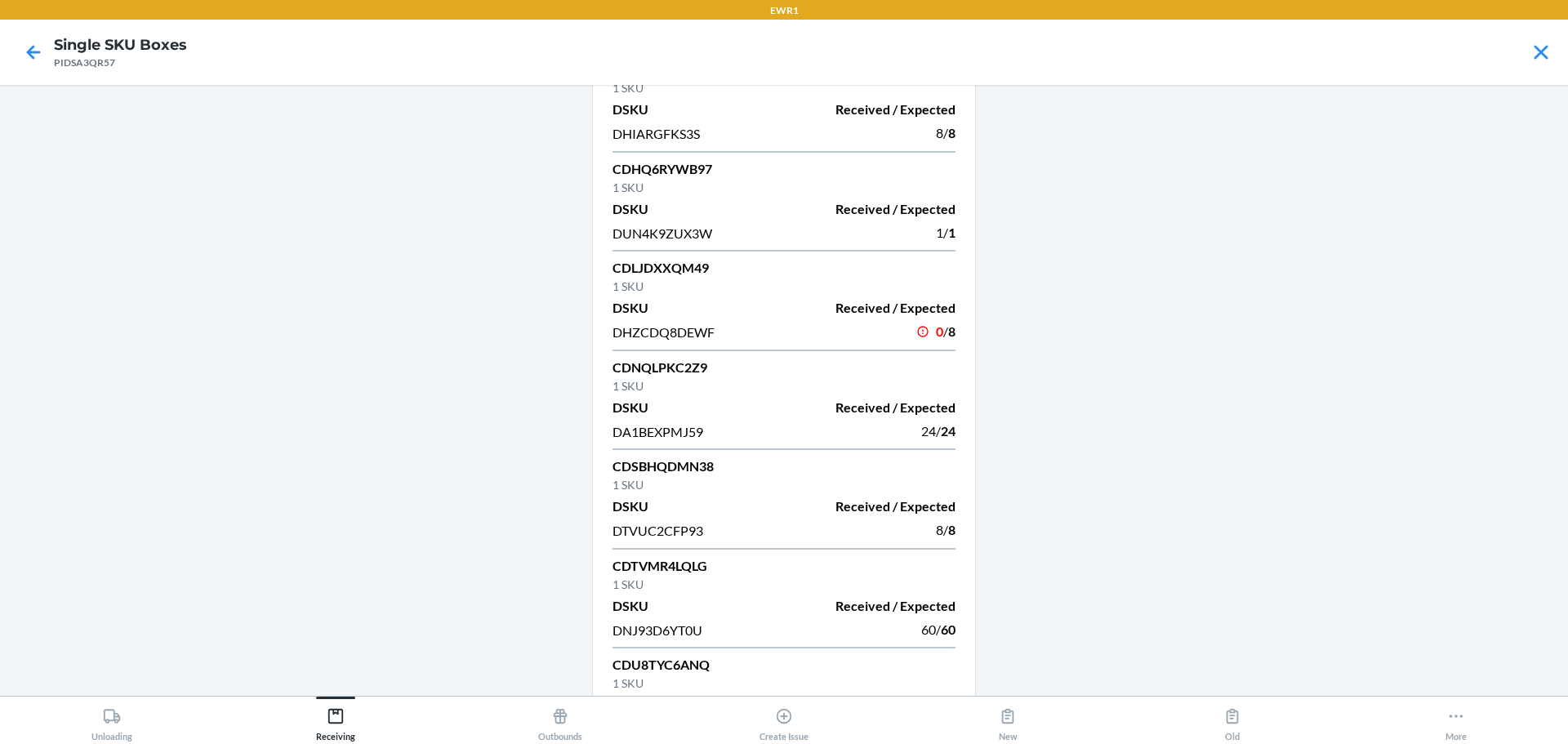
click at [689, 339] on div "DHZCDQ8DEWF" at bounding box center [693, 331] width 162 height 22
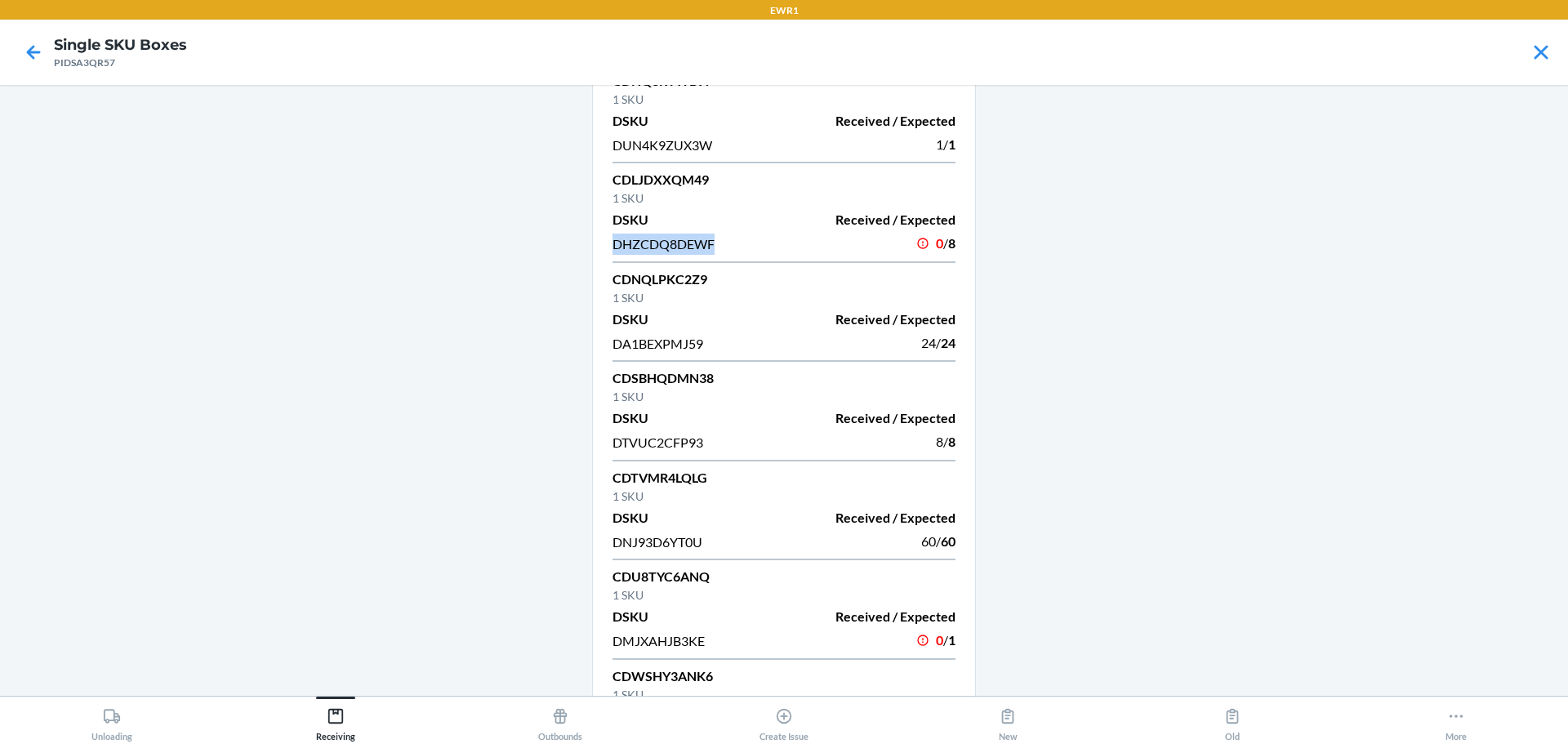
scroll to position [740, 0]
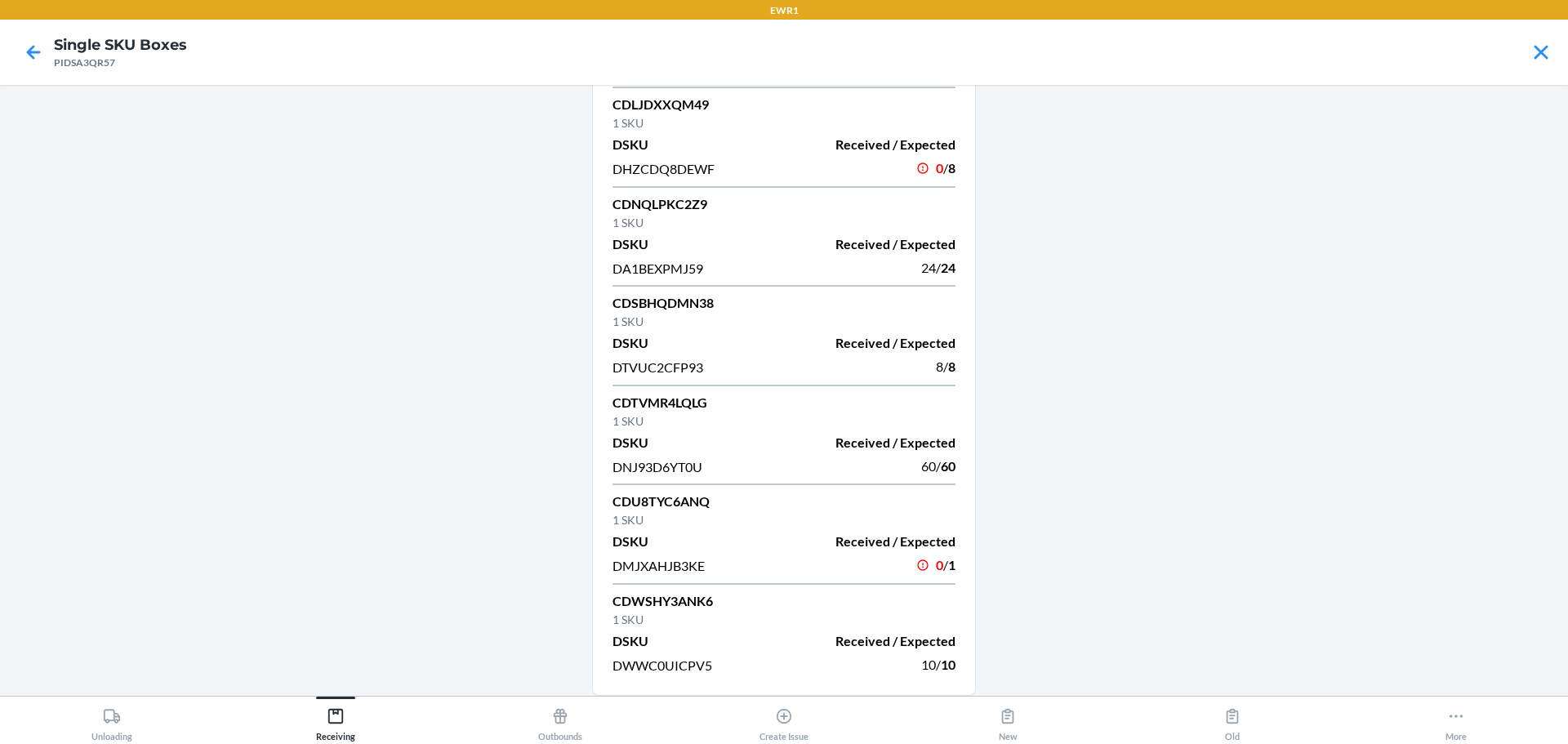
click at [621, 570] on span "DMJXAHJB3KE" at bounding box center [658, 566] width 92 height 16
click at [848, 594] on p "CDWSHY3ANK6" at bounding box center [784, 601] width 343 height 19
click at [670, 501] on p "CDU8TYC6ANQ" at bounding box center [784, 501] width 343 height 19
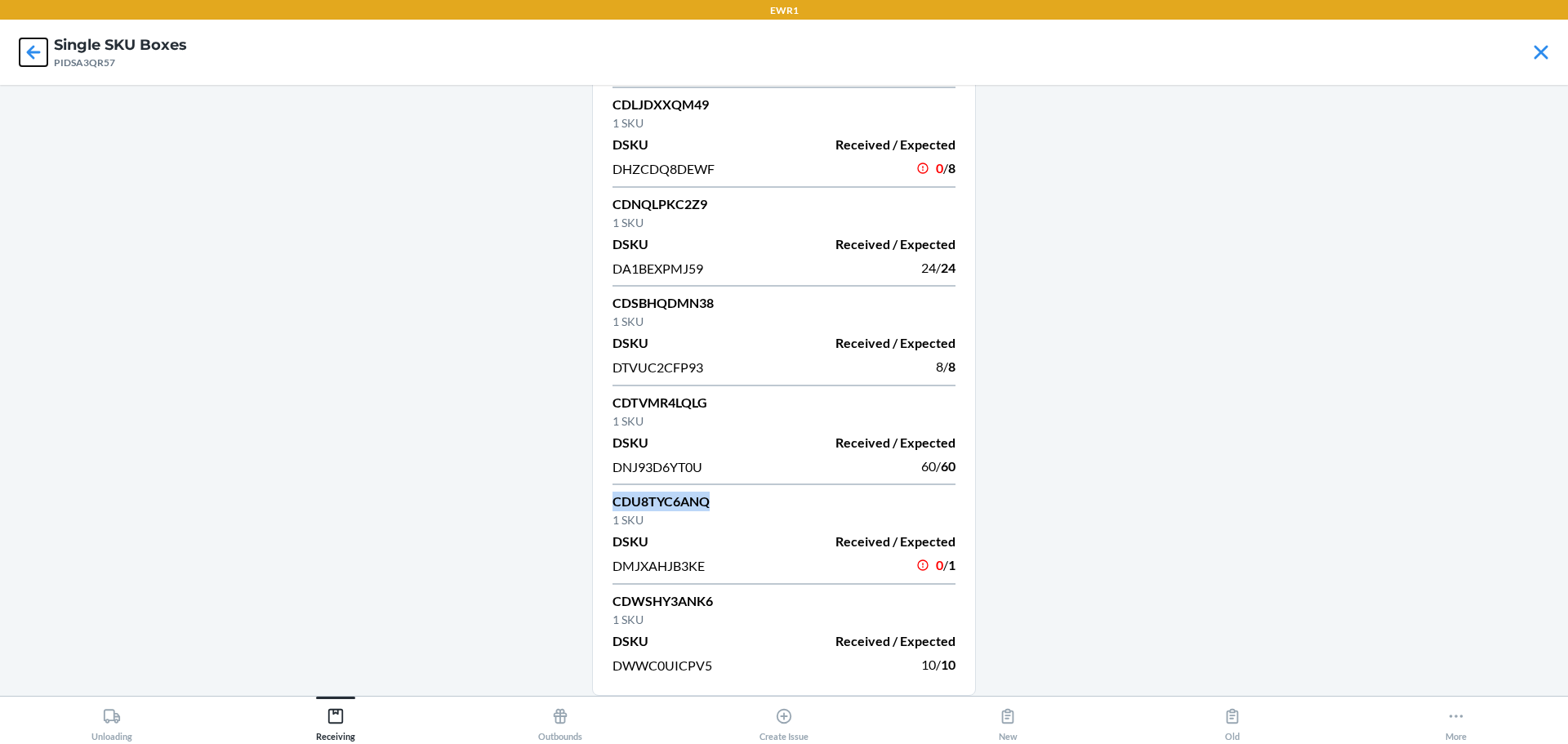
click at [27, 52] on icon at bounding box center [33, 51] width 27 height 27
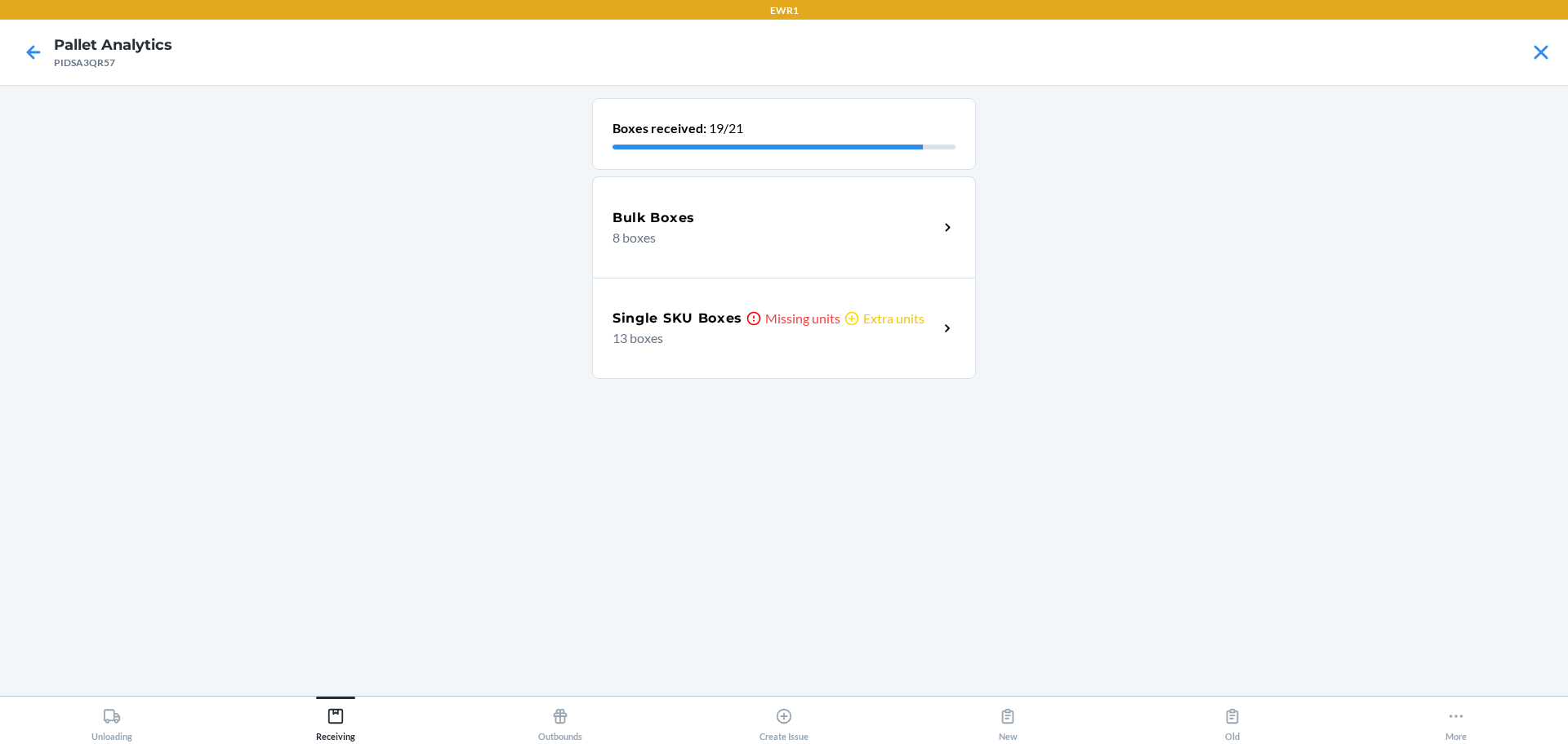
click at [721, 257] on div "Bulk Boxes 8 boxes" at bounding box center [784, 227] width 383 height 102
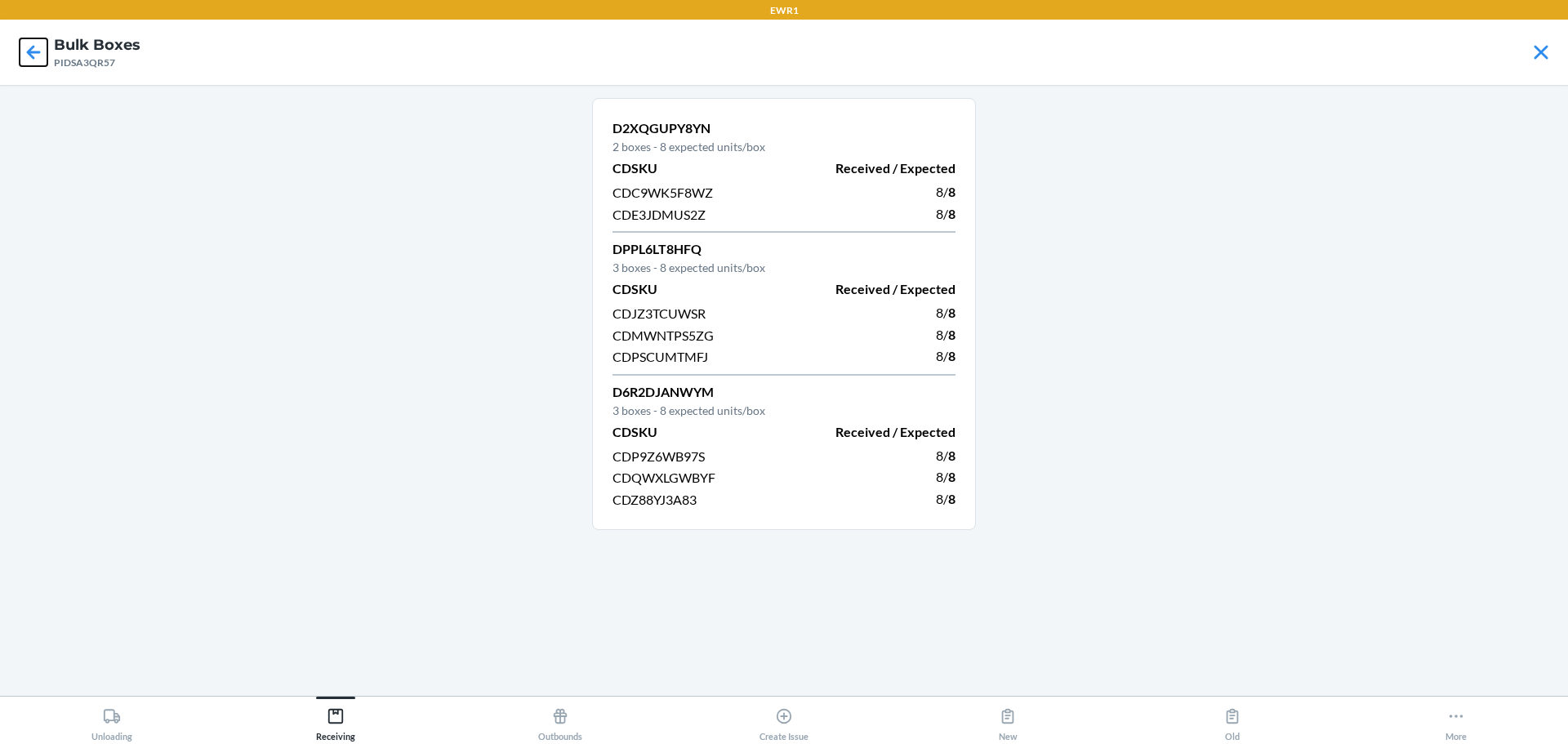
click at [40, 62] on icon at bounding box center [33, 51] width 27 height 27
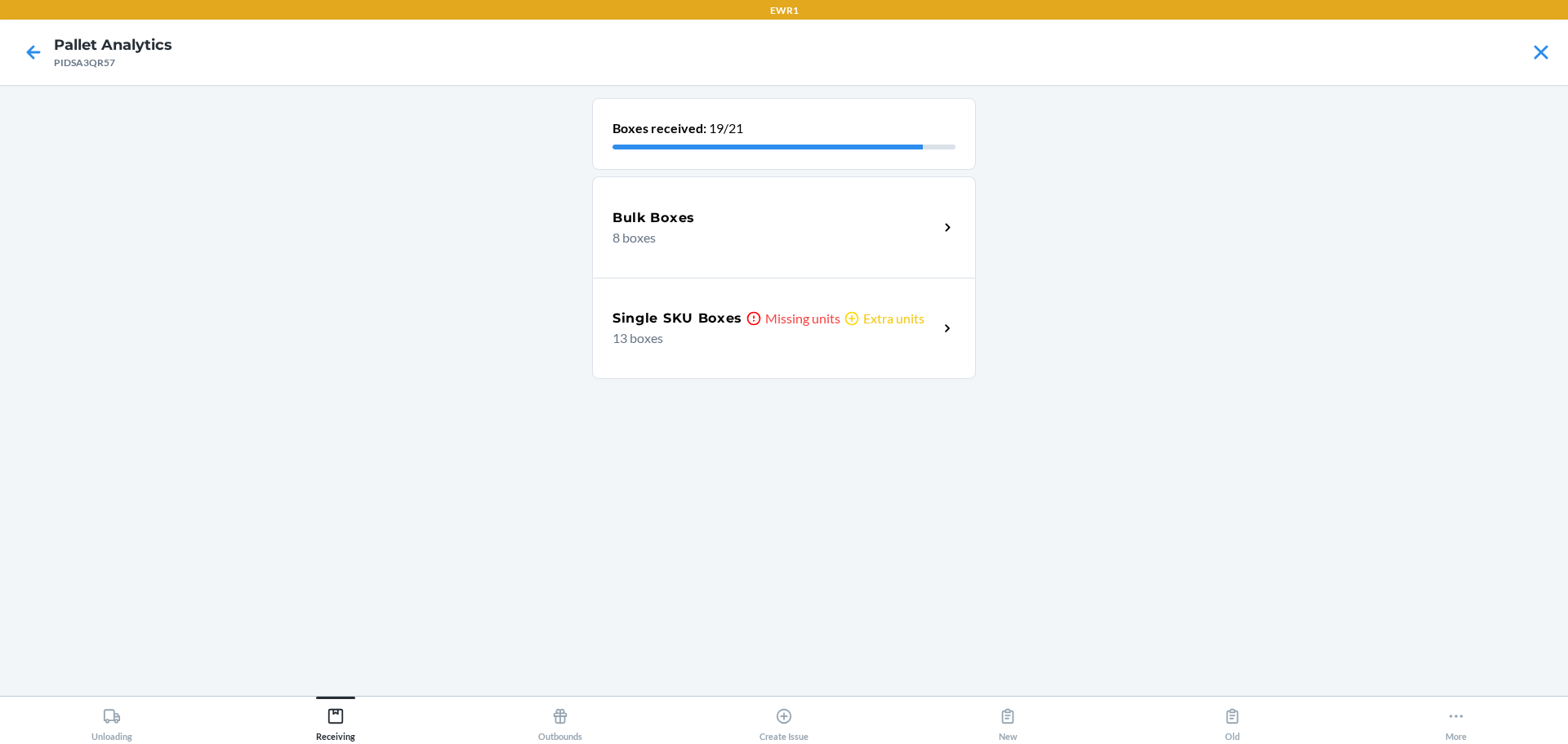
click at [673, 213] on h5 "Bulk Boxes" at bounding box center [653, 218] width 82 height 19
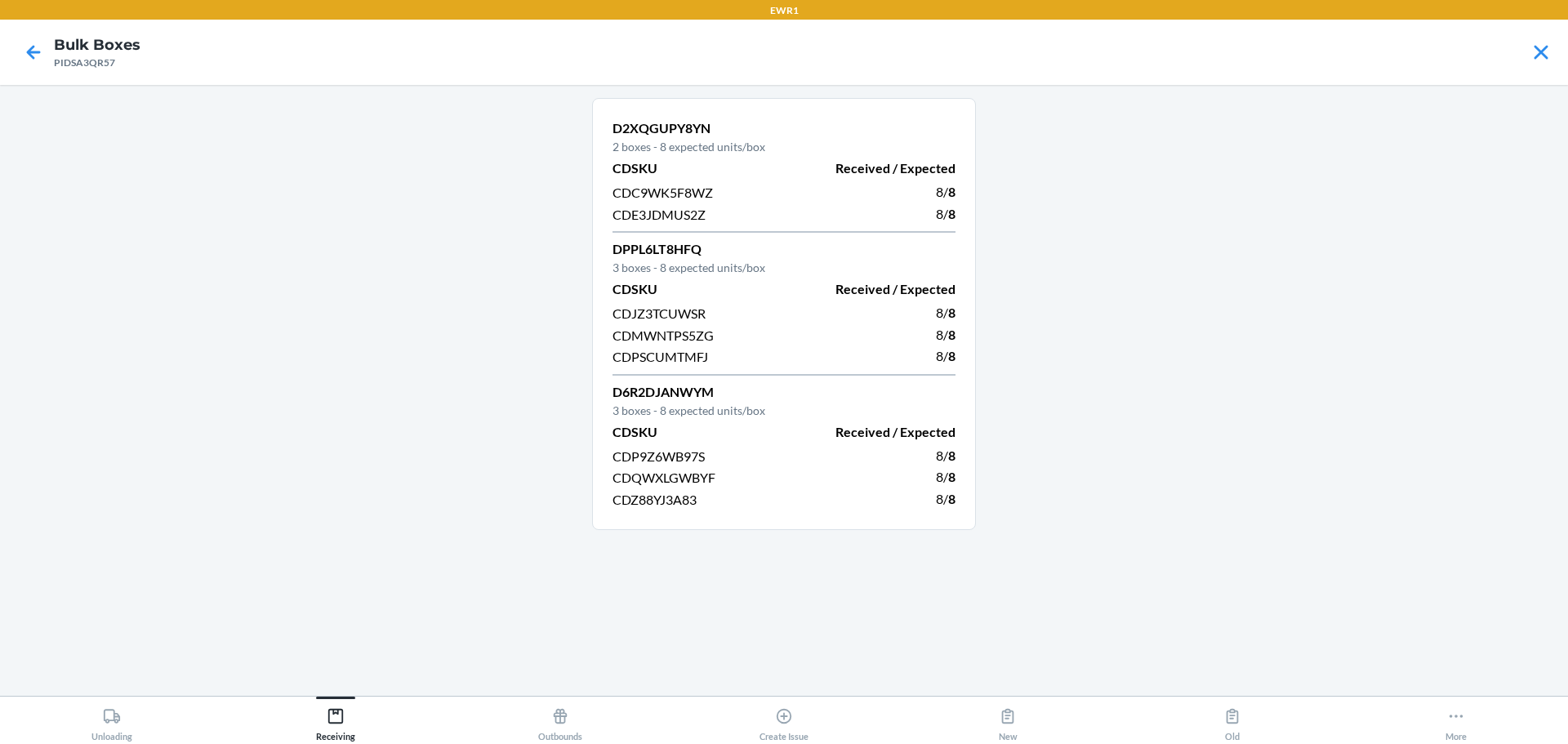
click at [687, 339] on span "CDMWNTPS5ZG" at bounding box center [663, 336] width 102 height 16
click at [34, 59] on icon at bounding box center [33, 51] width 27 height 27
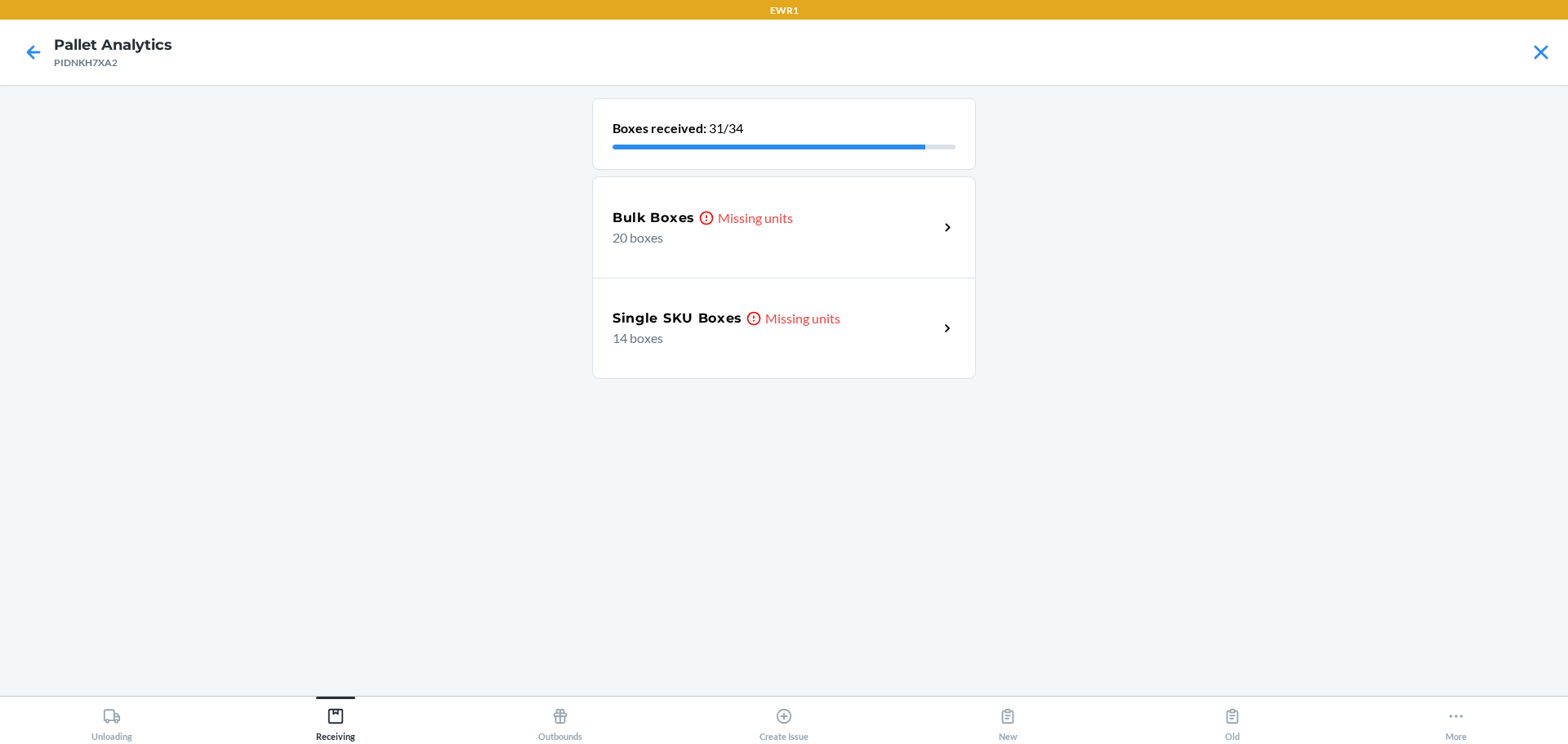
click at [850, 239] on p "20 boxes" at bounding box center [769, 238] width 313 height 19
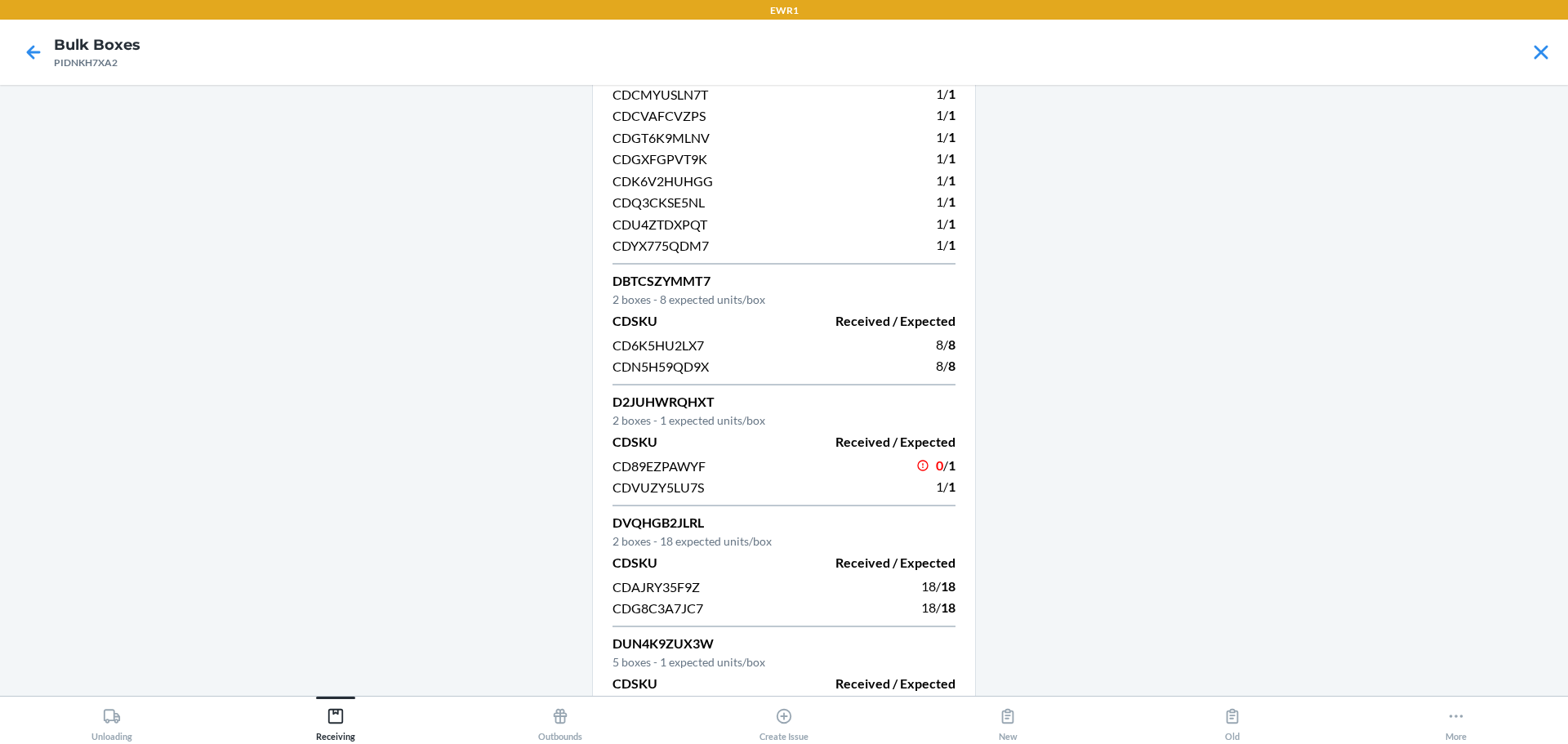
scroll to position [249, 0]
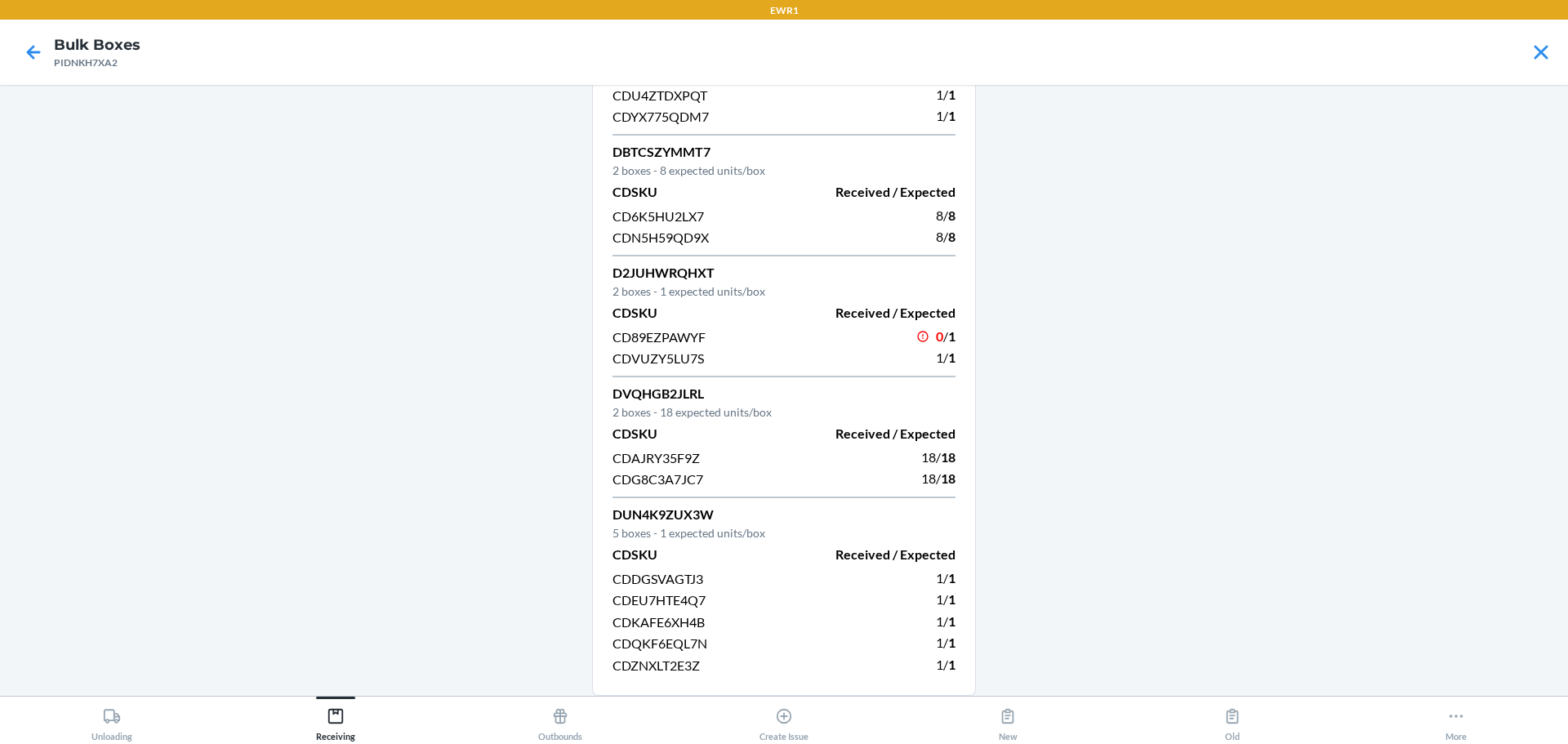
click at [668, 219] on span "CD6K5HU2LX7" at bounding box center [658, 216] width 92 height 16
click at [695, 581] on span "CDDGSVAGTJ3" at bounding box center [657, 579] width 91 height 16
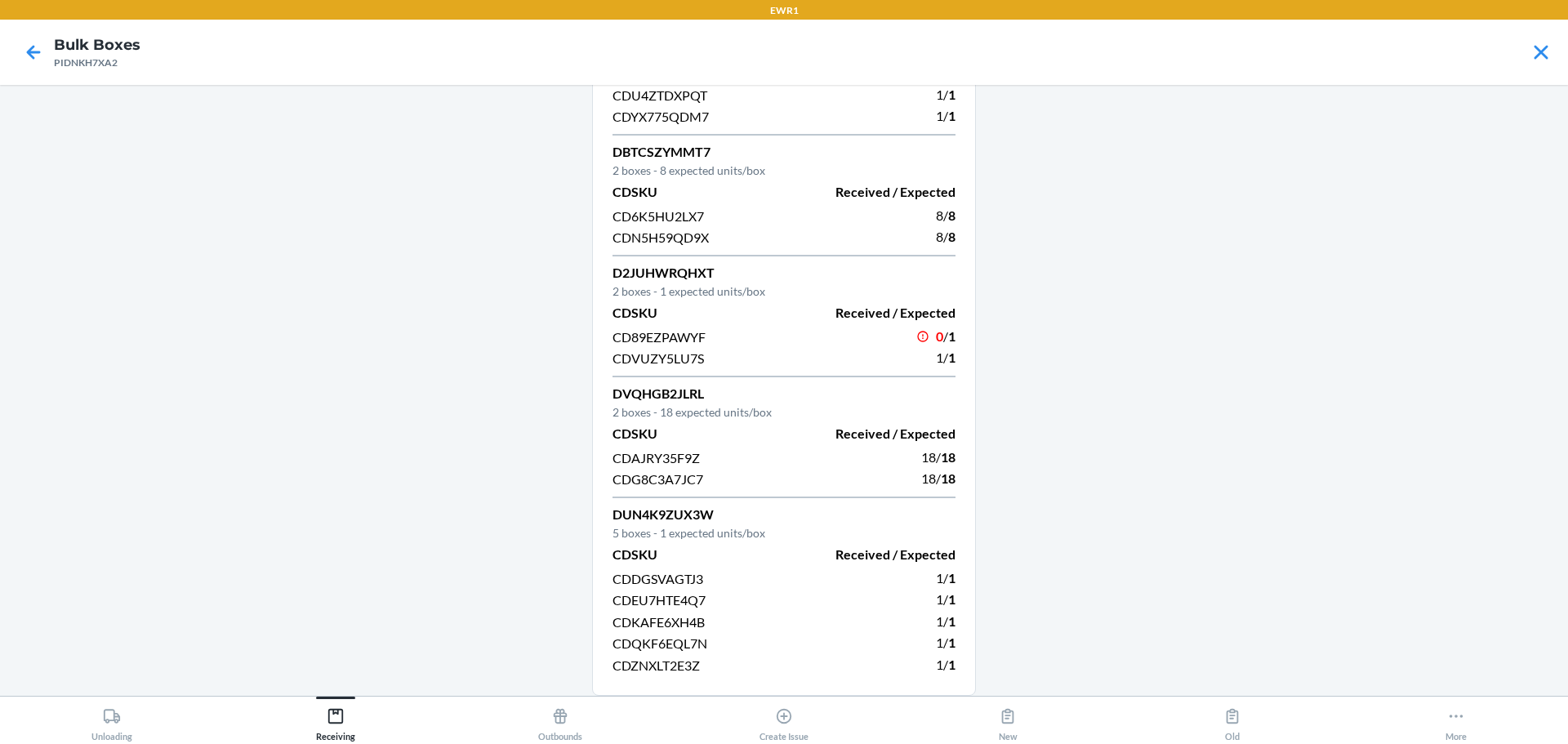
click at [672, 577] on span "CDDGSVAGTJ3" at bounding box center [657, 579] width 91 height 16
click at [38, 57] on icon at bounding box center [33, 51] width 27 height 27
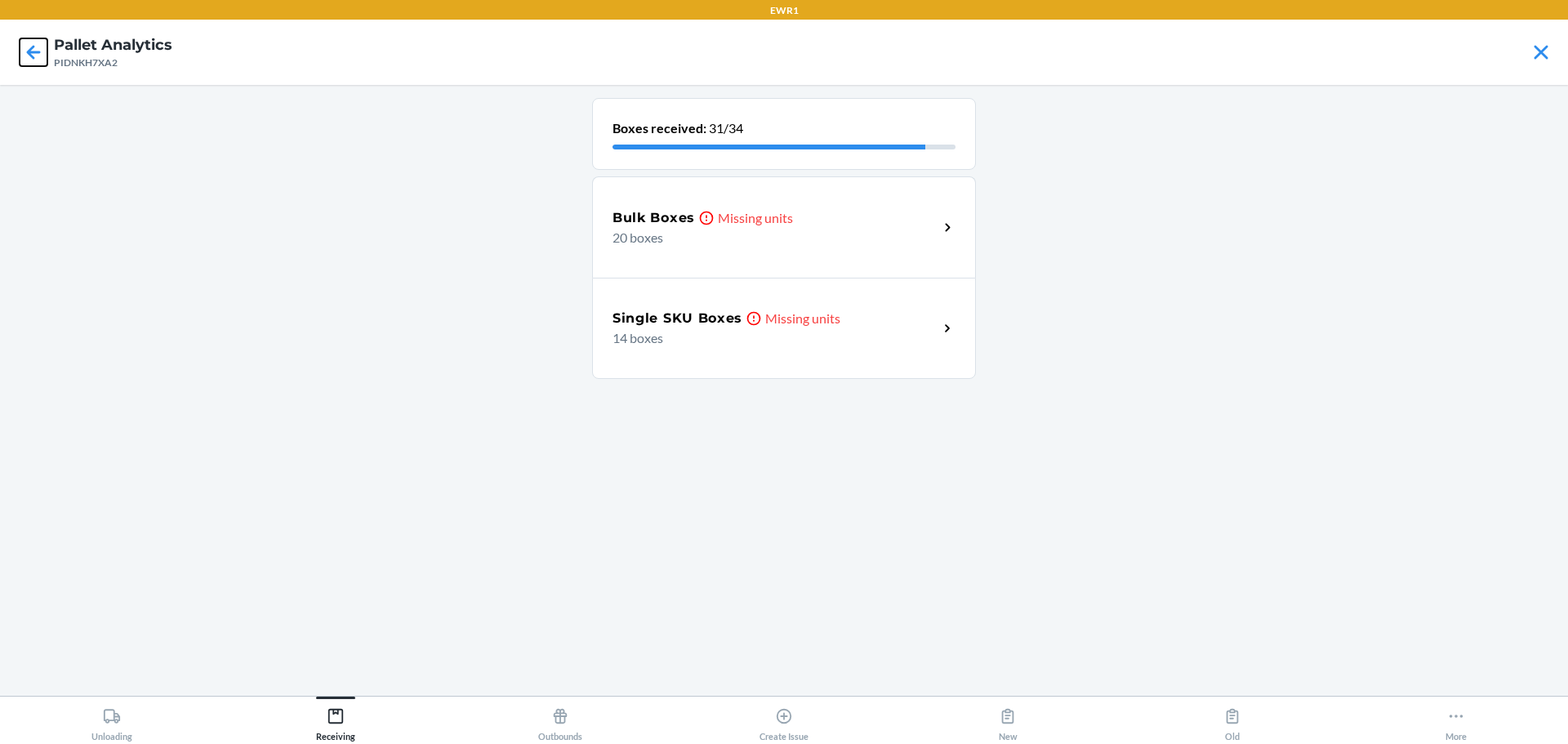
click at [38, 57] on icon at bounding box center [33, 51] width 27 height 27
click at [670, 345] on p "13 boxes" at bounding box center [769, 338] width 313 height 19
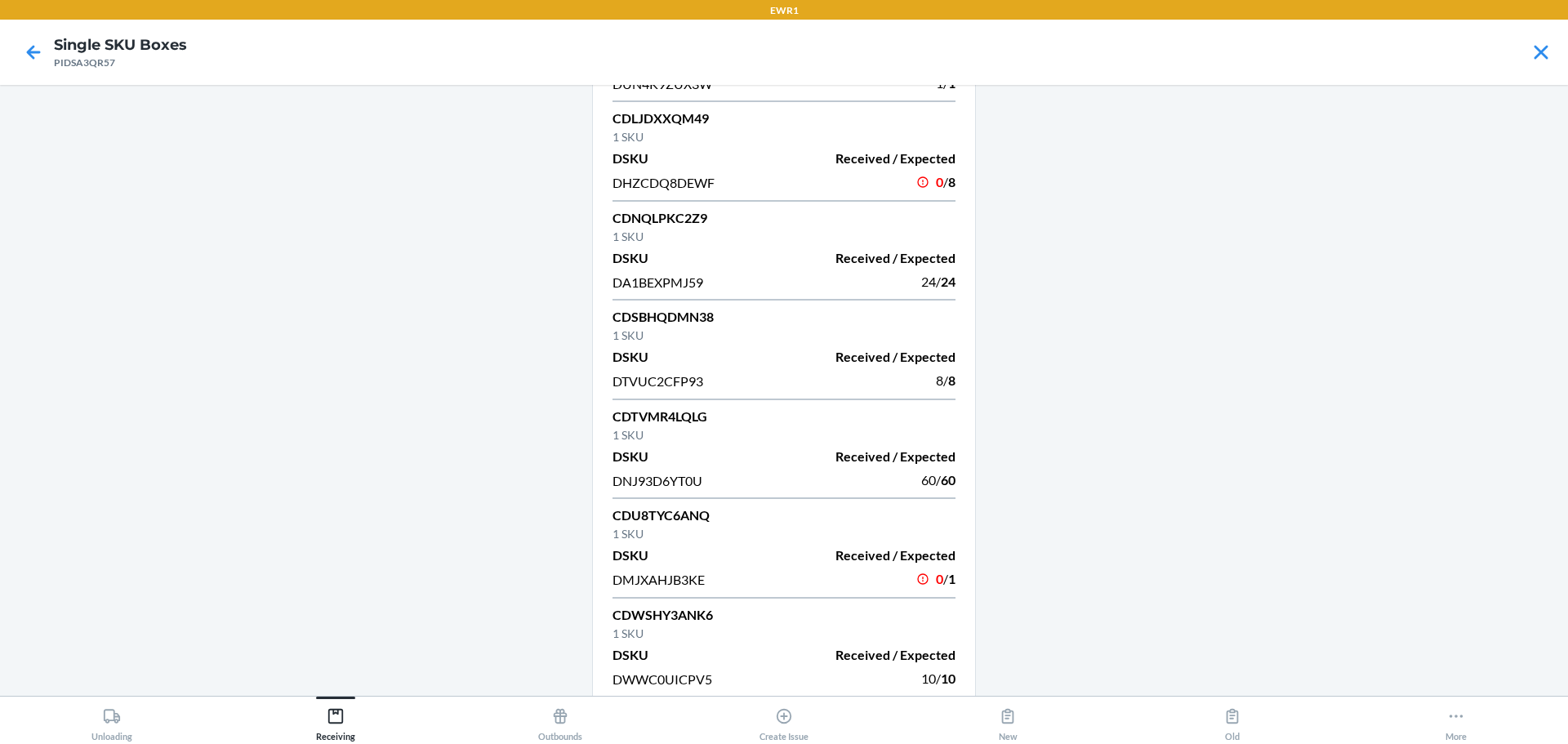
scroll to position [740, 0]
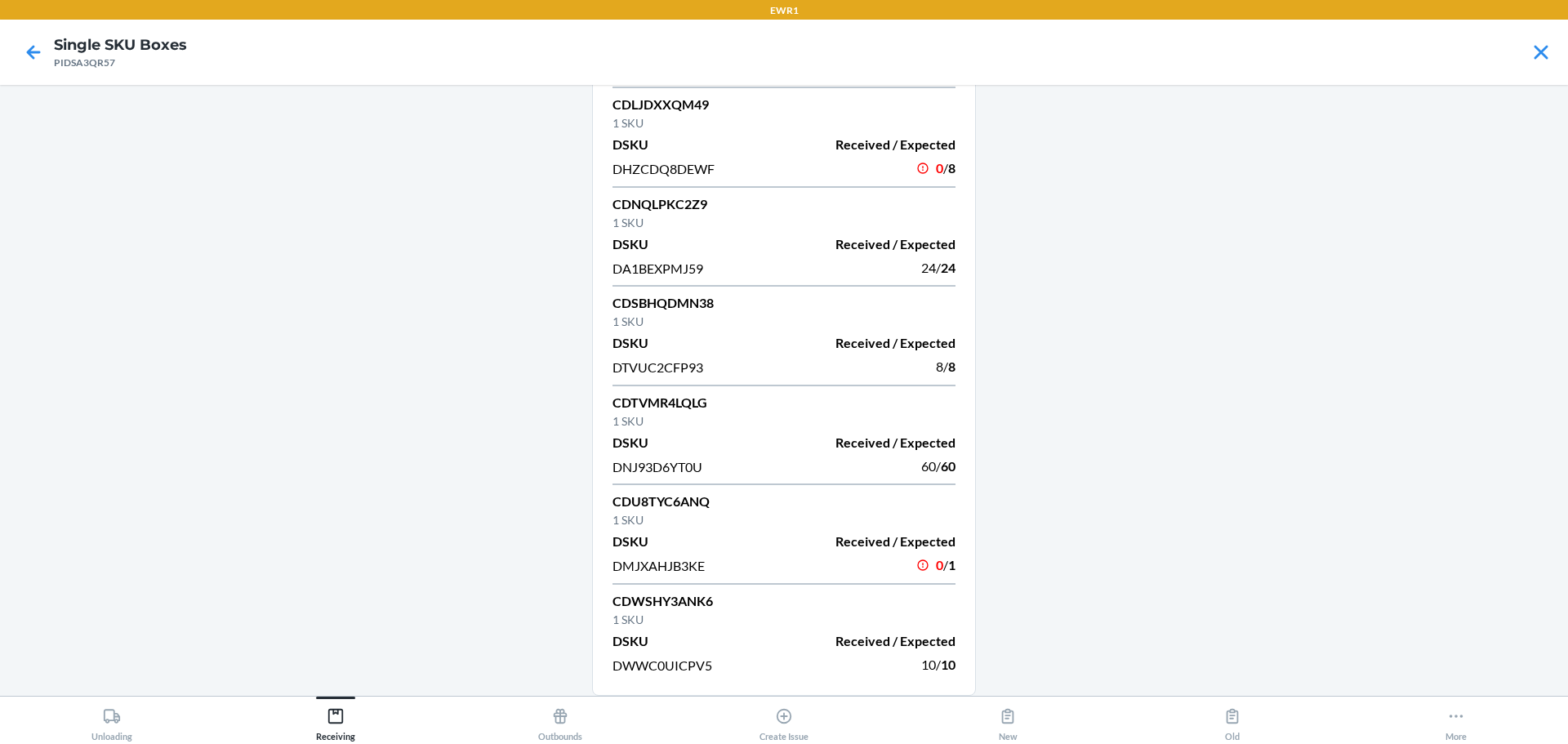
click at [654, 208] on p "CDNQLPKC2Z9" at bounding box center [784, 204] width 343 height 19
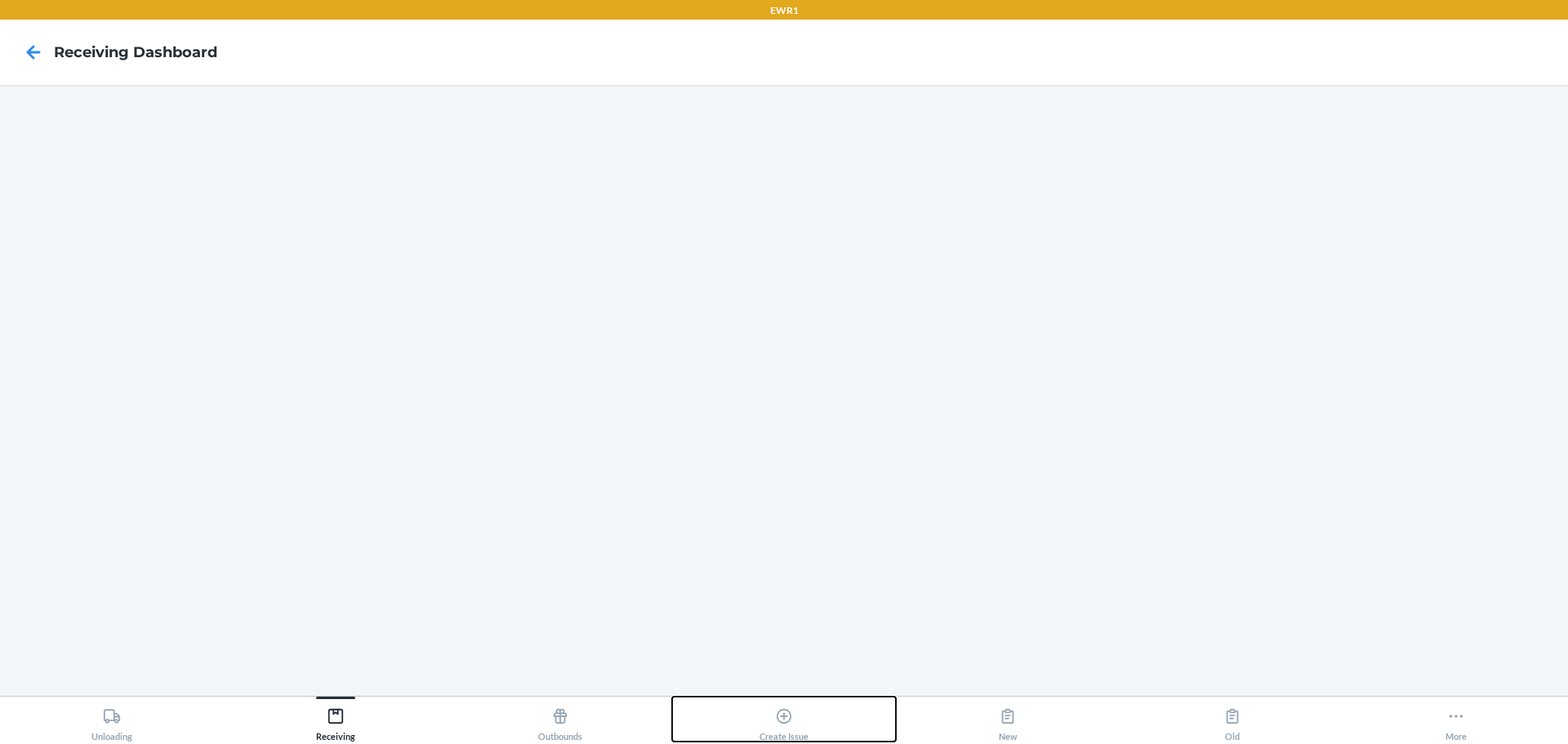
click at [772, 722] on div "Create Issue" at bounding box center [784, 721] width 49 height 41
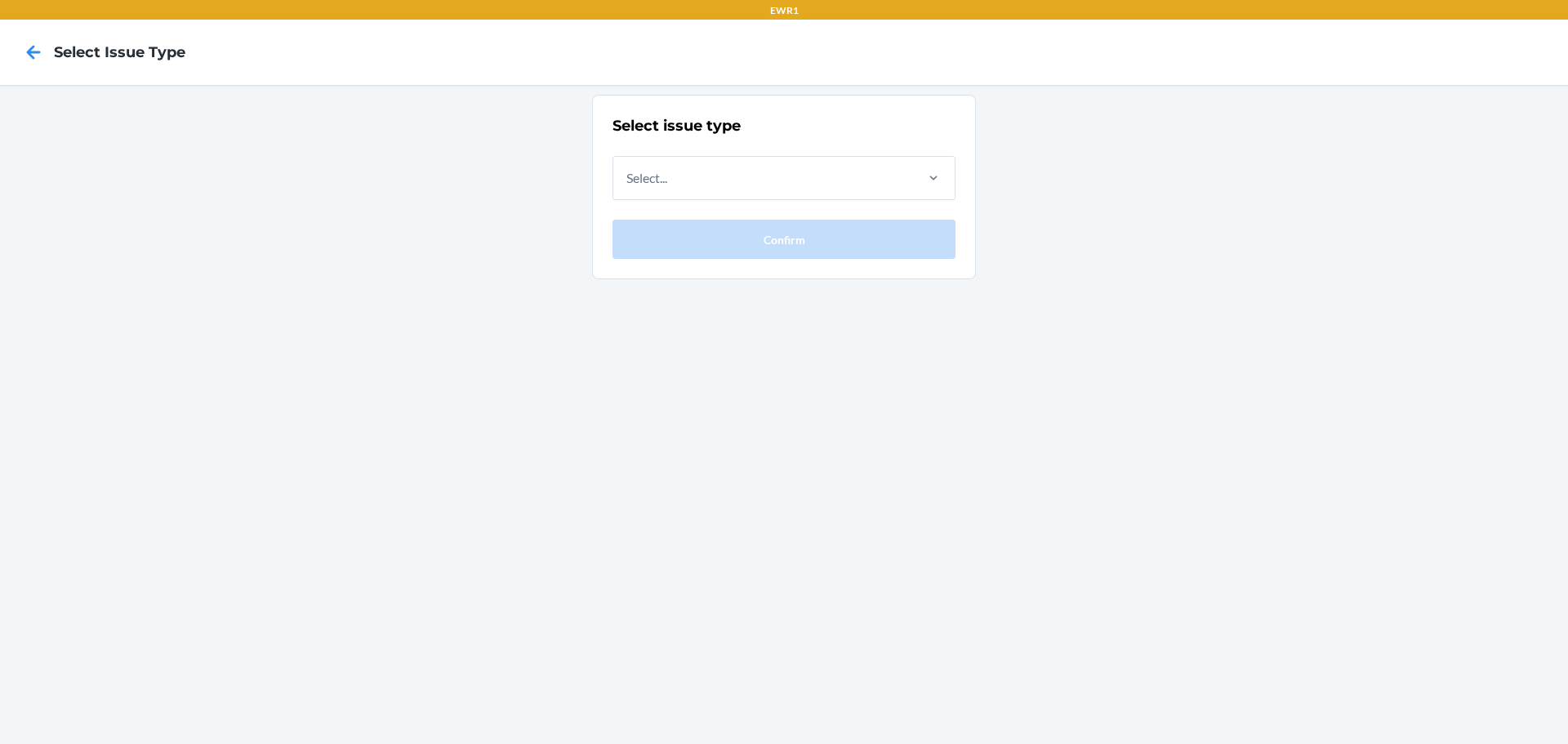
click at [19, 44] on div at bounding box center [34, 52] width 41 height 41
click at [26, 46] on icon at bounding box center [33, 51] width 27 height 27
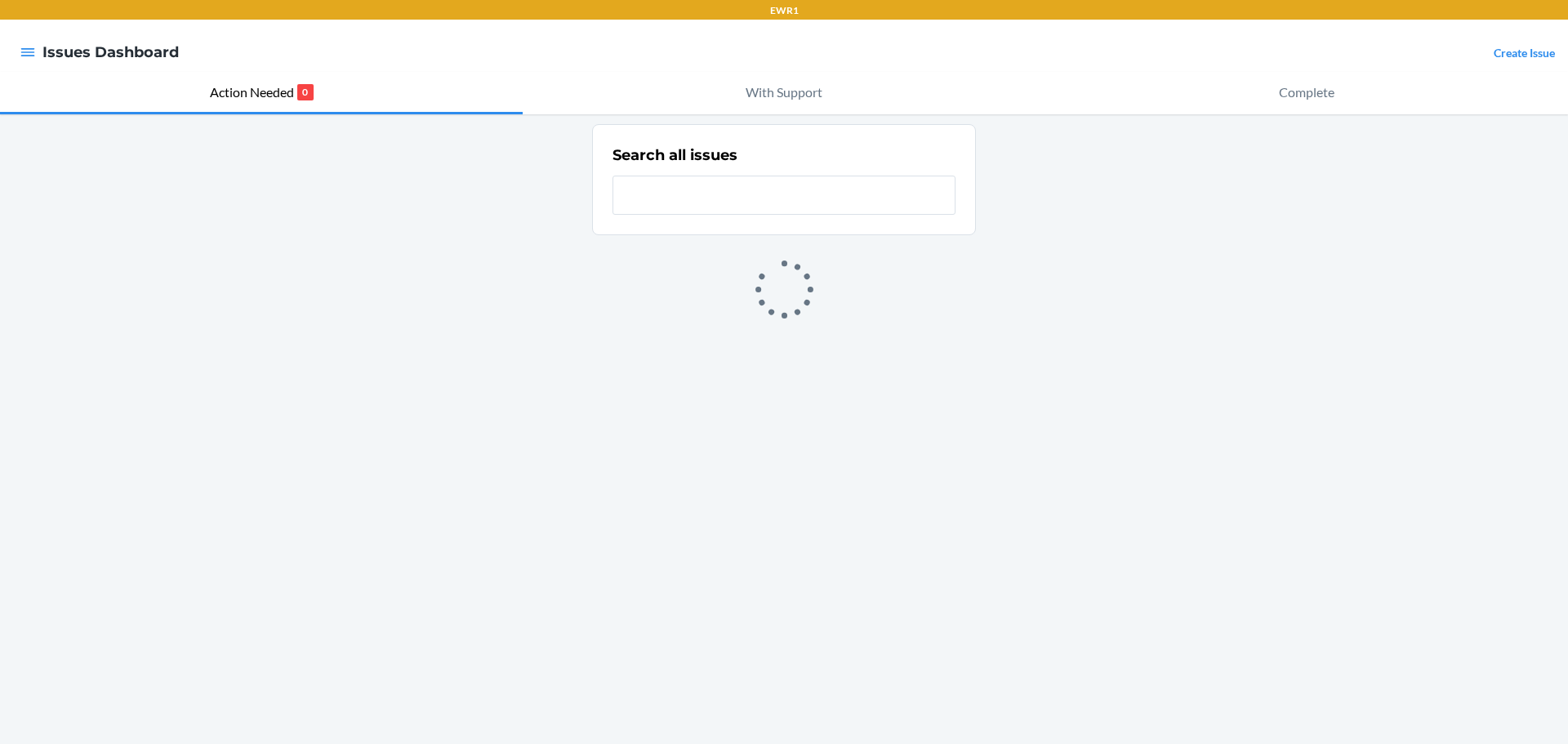
click at [746, 186] on input "text" at bounding box center [784, 195] width 343 height 39
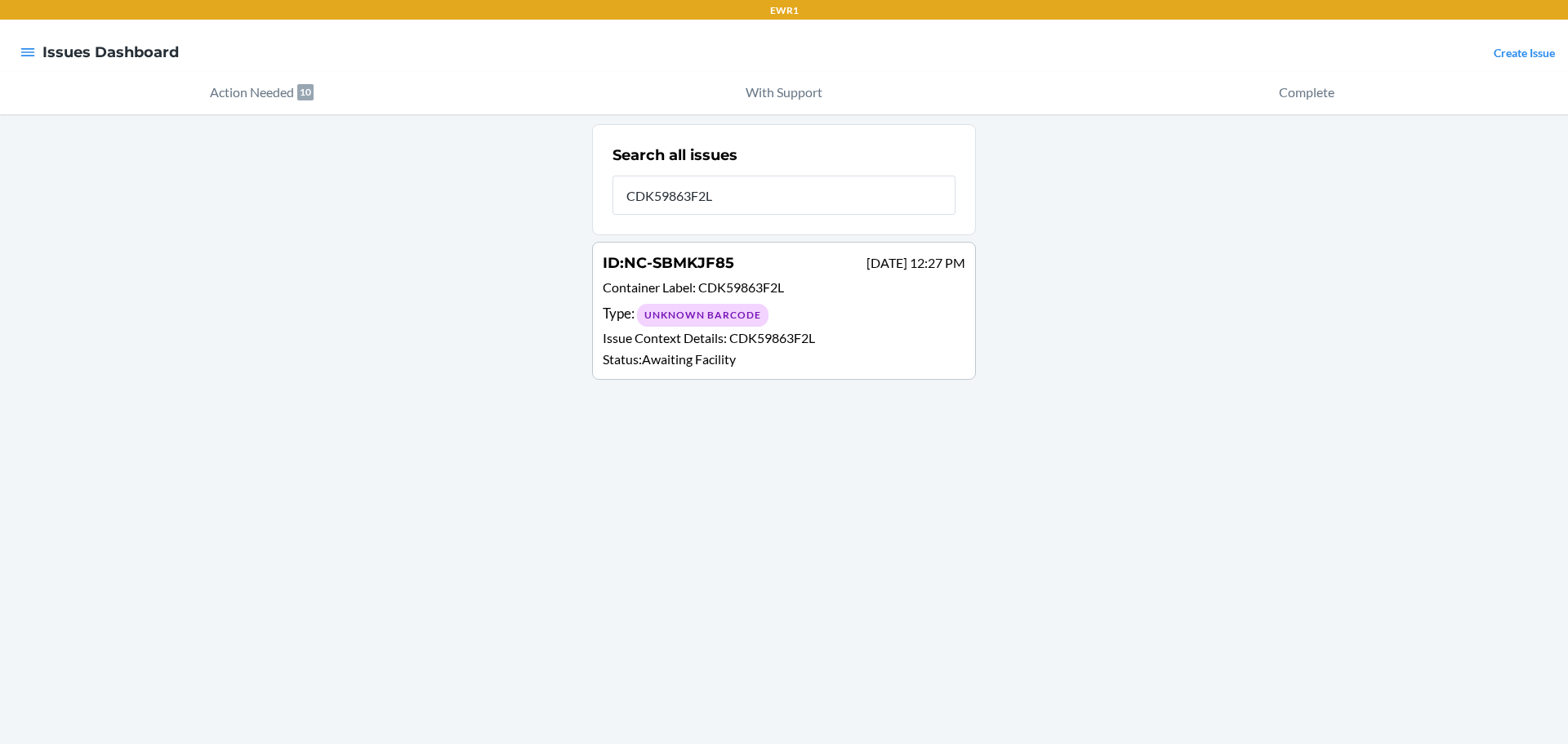
type input "CDK59863F2L"
click at [798, 319] on div "Type : Unknown Barcode" at bounding box center [784, 315] width 362 height 24
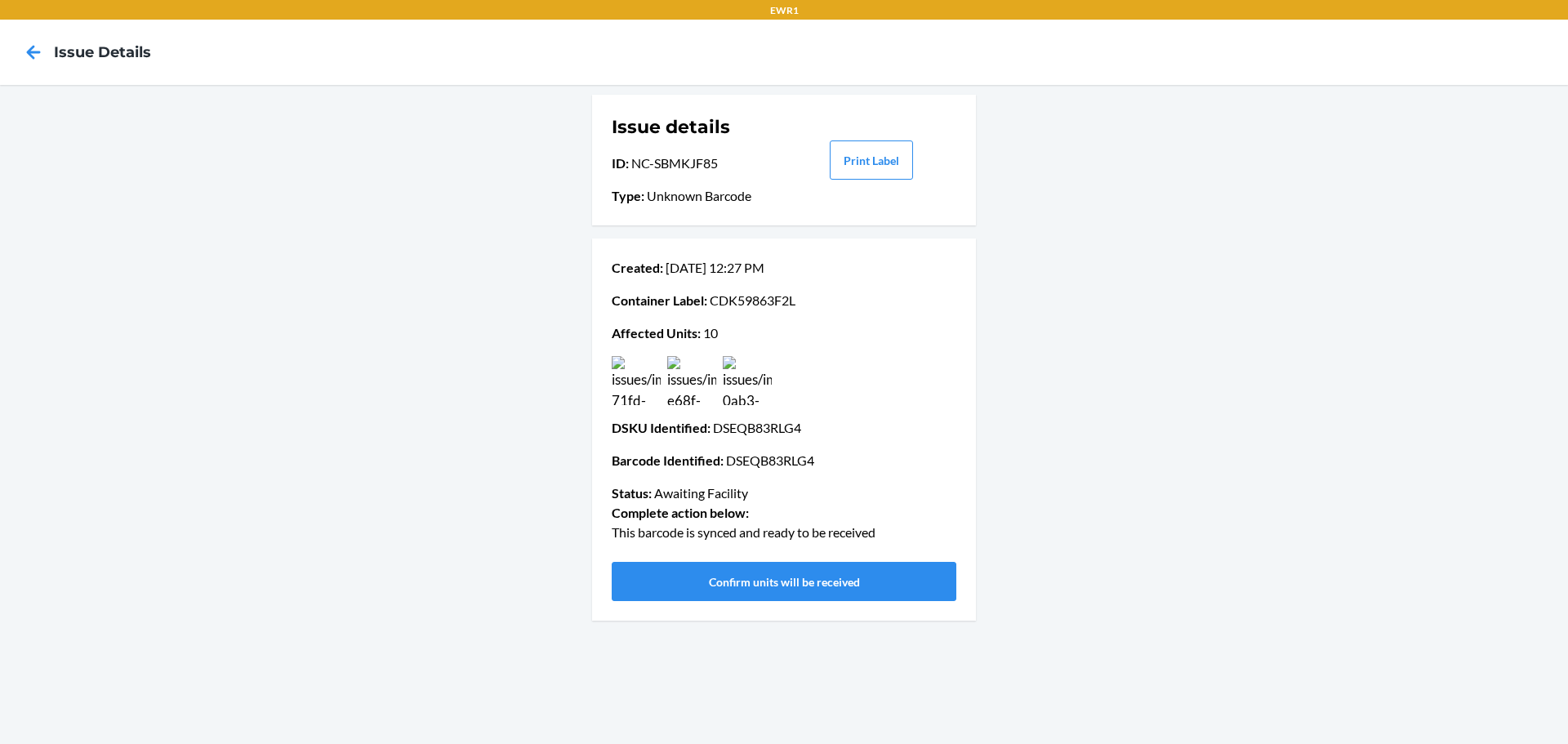
click at [648, 386] on img at bounding box center [635, 380] width 49 height 49
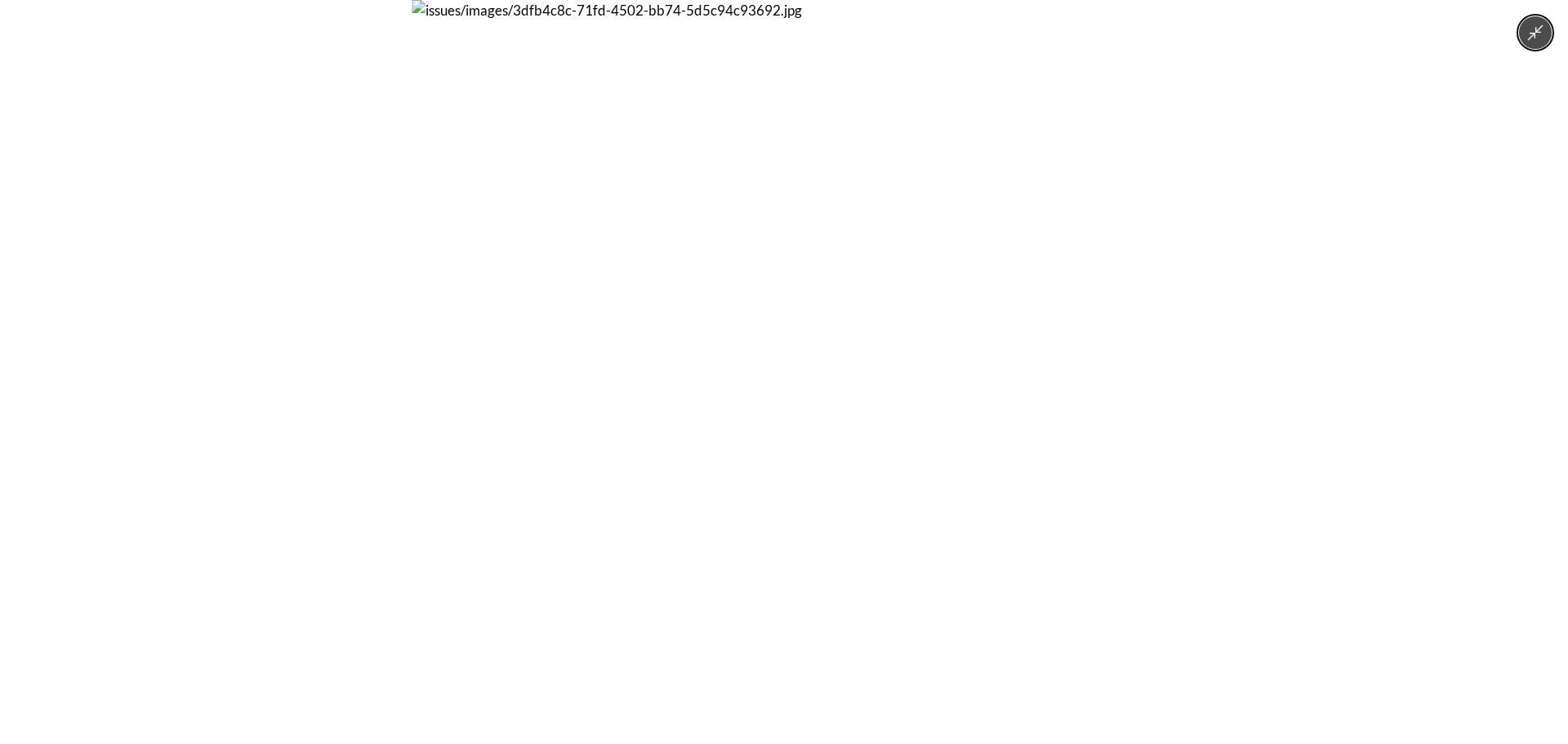
click at [1287, 340] on div at bounding box center [784, 372] width 1568 height 744
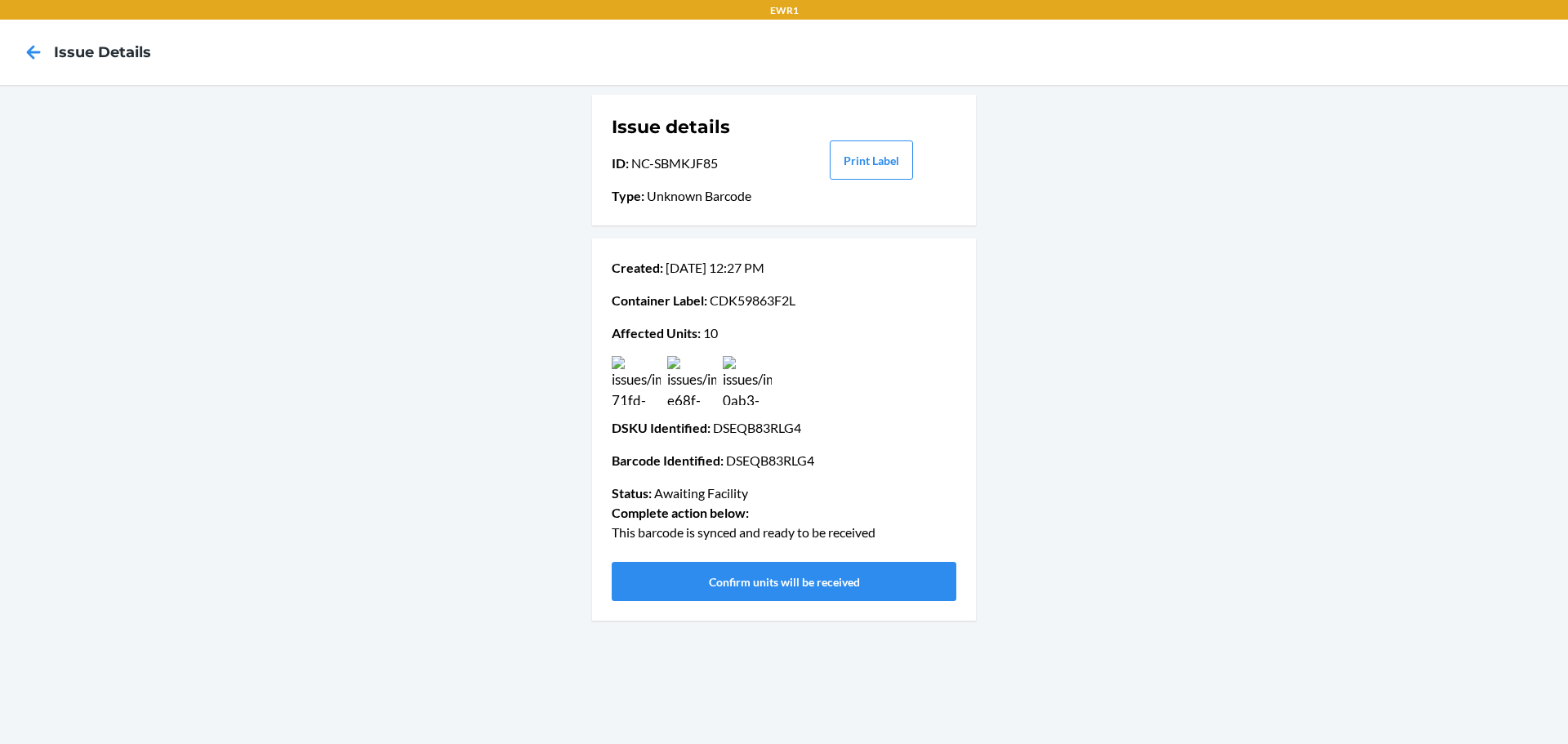
click at [702, 366] on img at bounding box center [691, 380] width 49 height 49
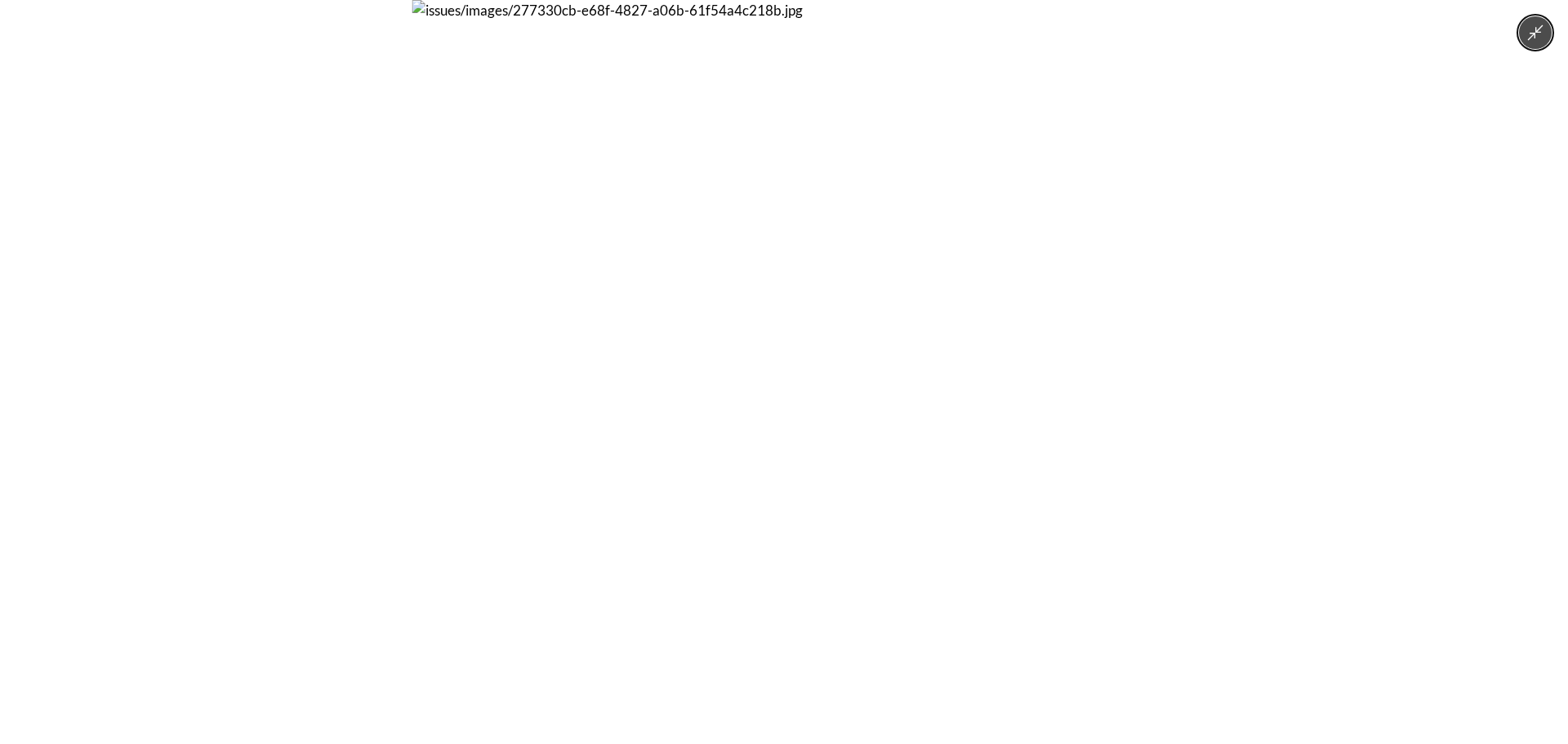
click at [1285, 323] on div at bounding box center [784, 372] width 1568 height 744
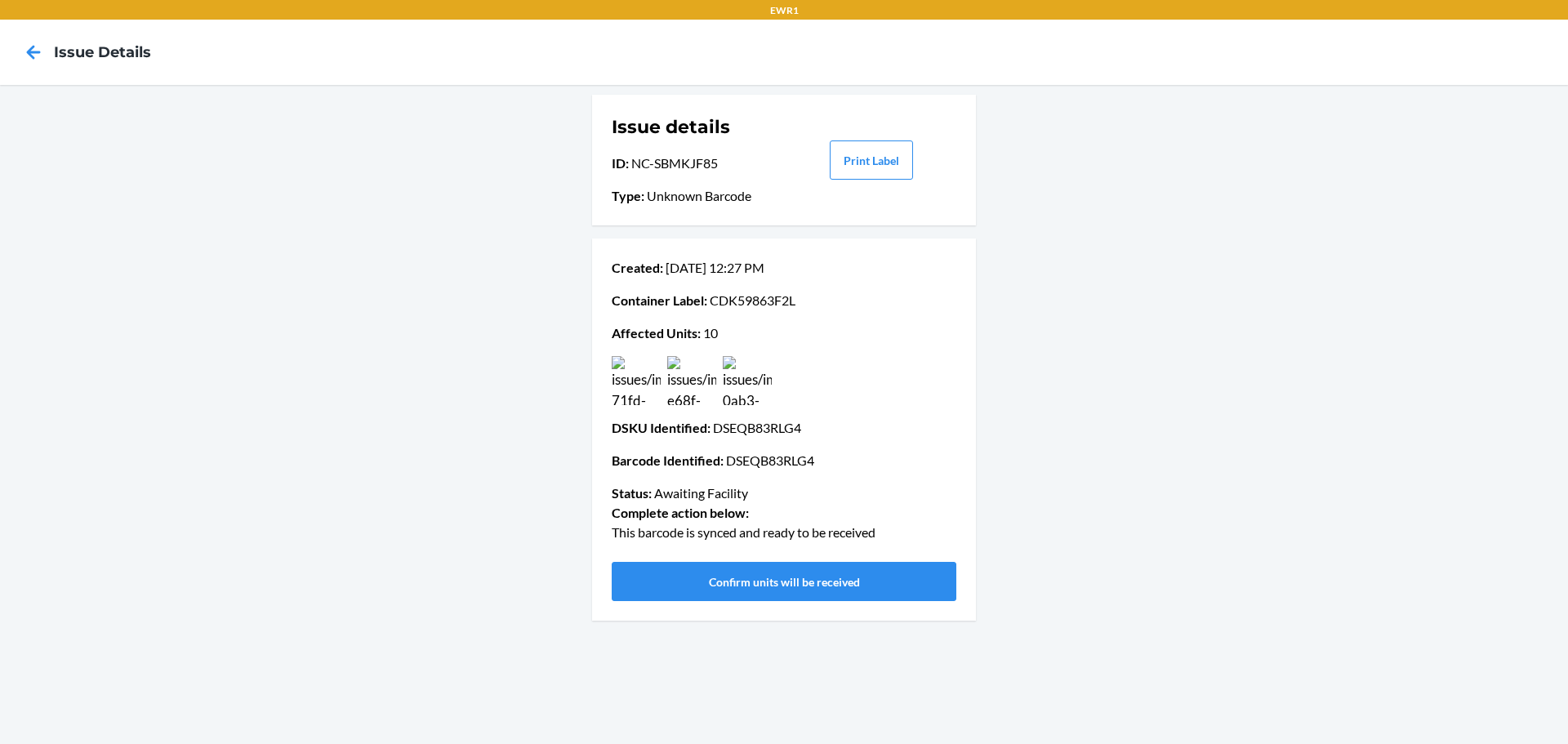
drag, startPoint x: 898, startPoint y: 527, endPoint x: 587, endPoint y: 535, distance: 311.1
click at [587, 535] on div "Issue details ID : NC-SBMKJF85 Type : Unknown Barcode Print Label Created : Aug…" at bounding box center [784, 414] width 1568 height 659
copy p "This barcode is synced and ready to be received"
click at [895, 440] on div "Created : Aug 06 12:27 PM Container Label : CDK59863F2L Affected Units : 10 DSK…" at bounding box center [784, 381] width 345 height 258
click at [770, 384] on img at bounding box center [746, 380] width 49 height 49
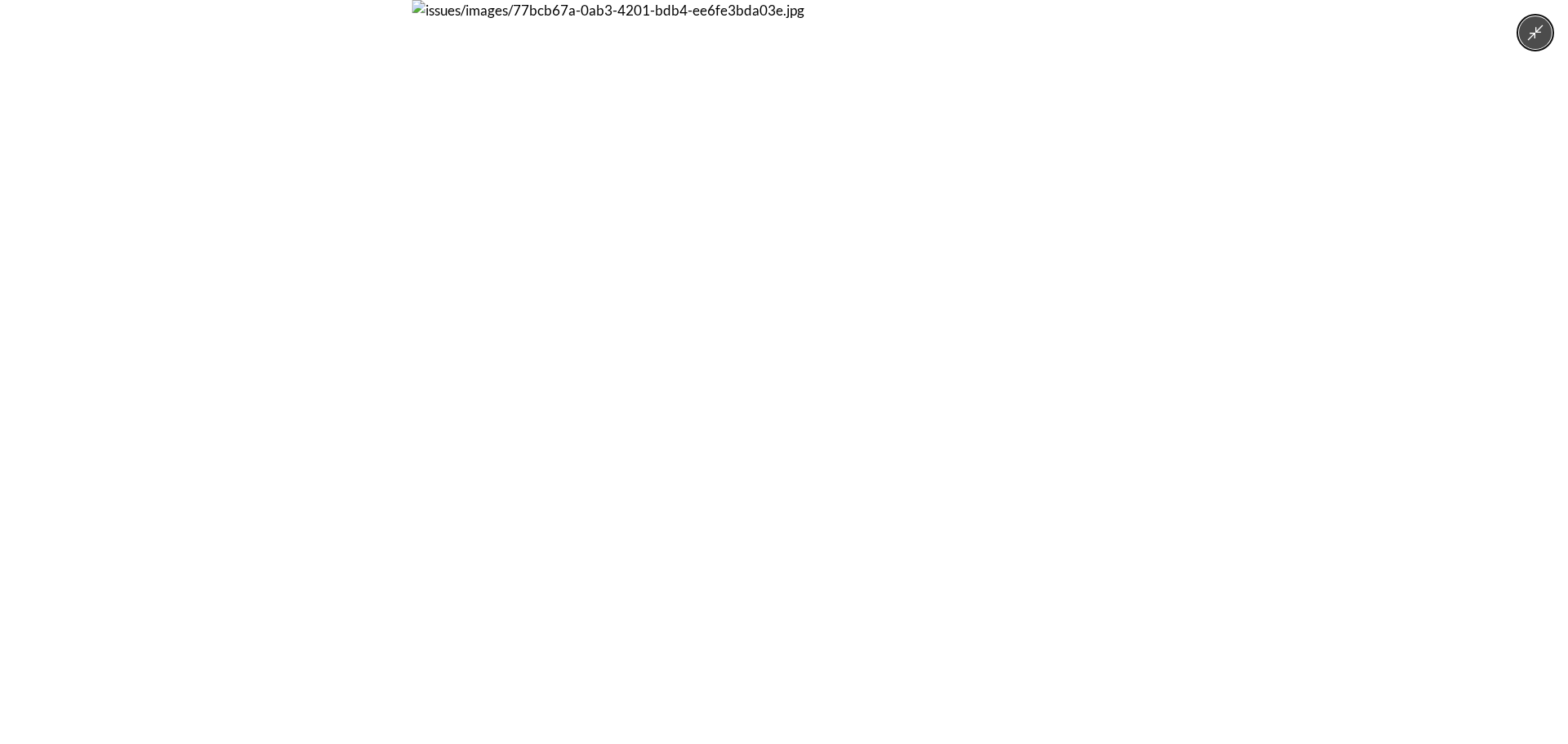
click at [1238, 367] on div at bounding box center [784, 372] width 1568 height 744
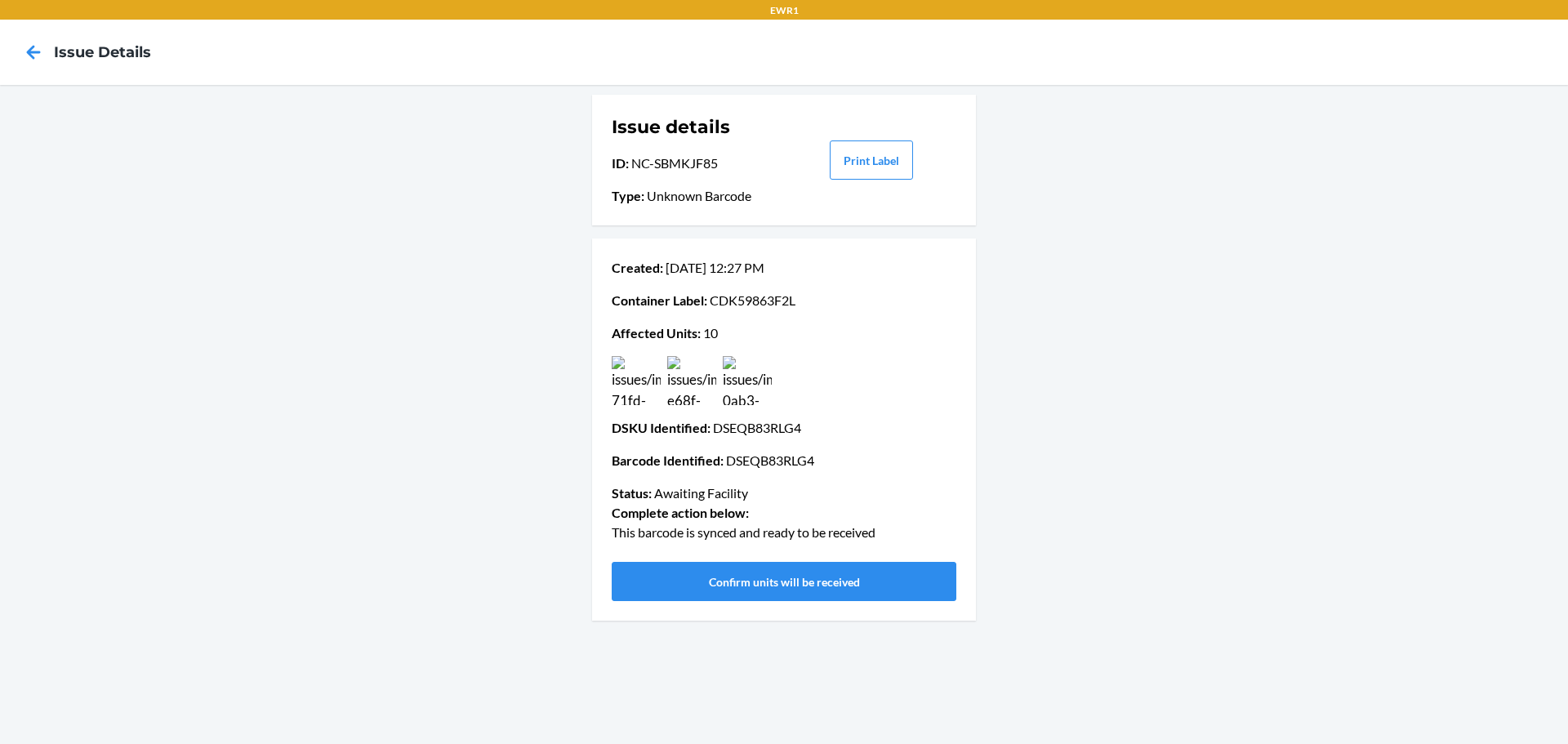
click at [655, 377] on img at bounding box center [635, 380] width 49 height 49
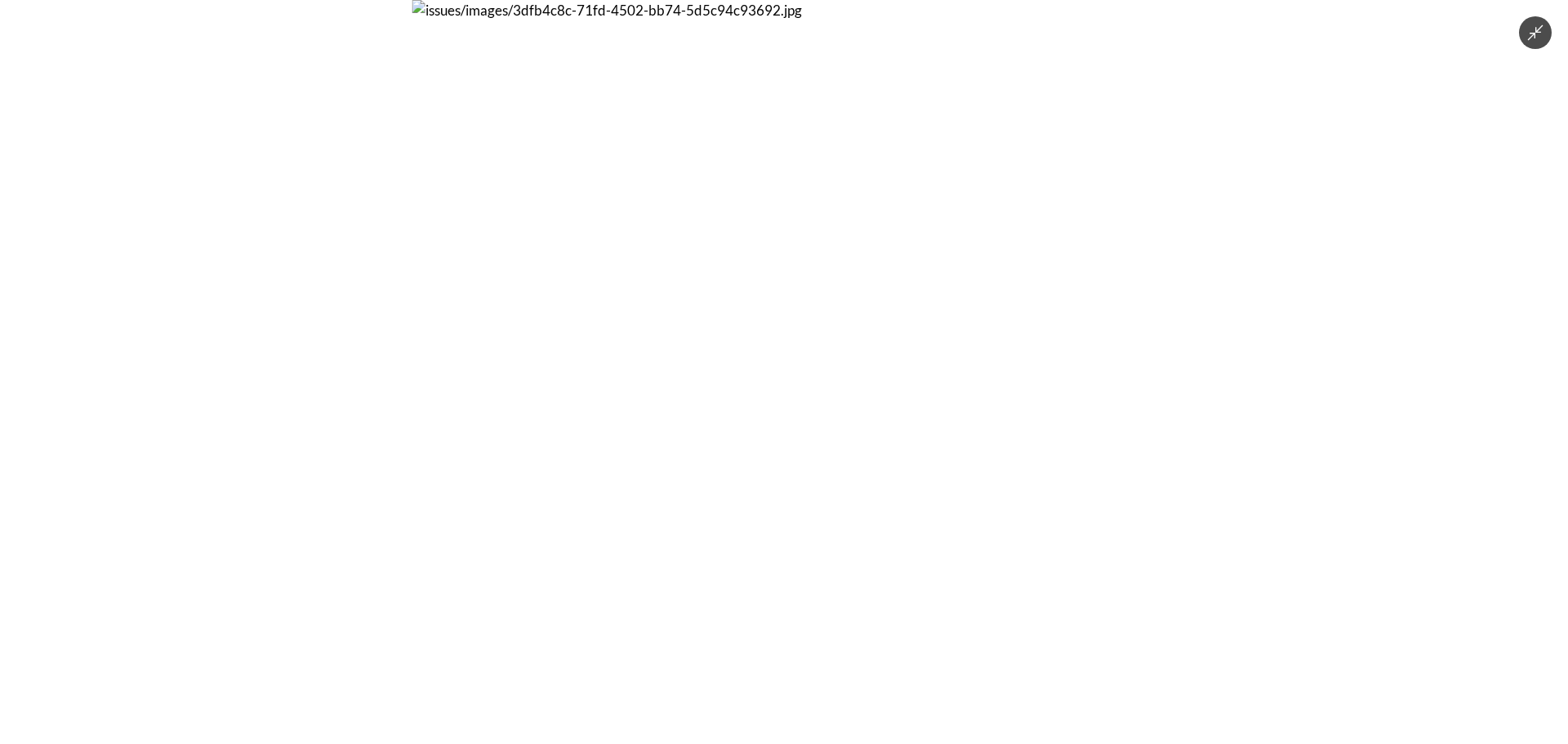
click at [1184, 350] on div at bounding box center [784, 372] width 1568 height 744
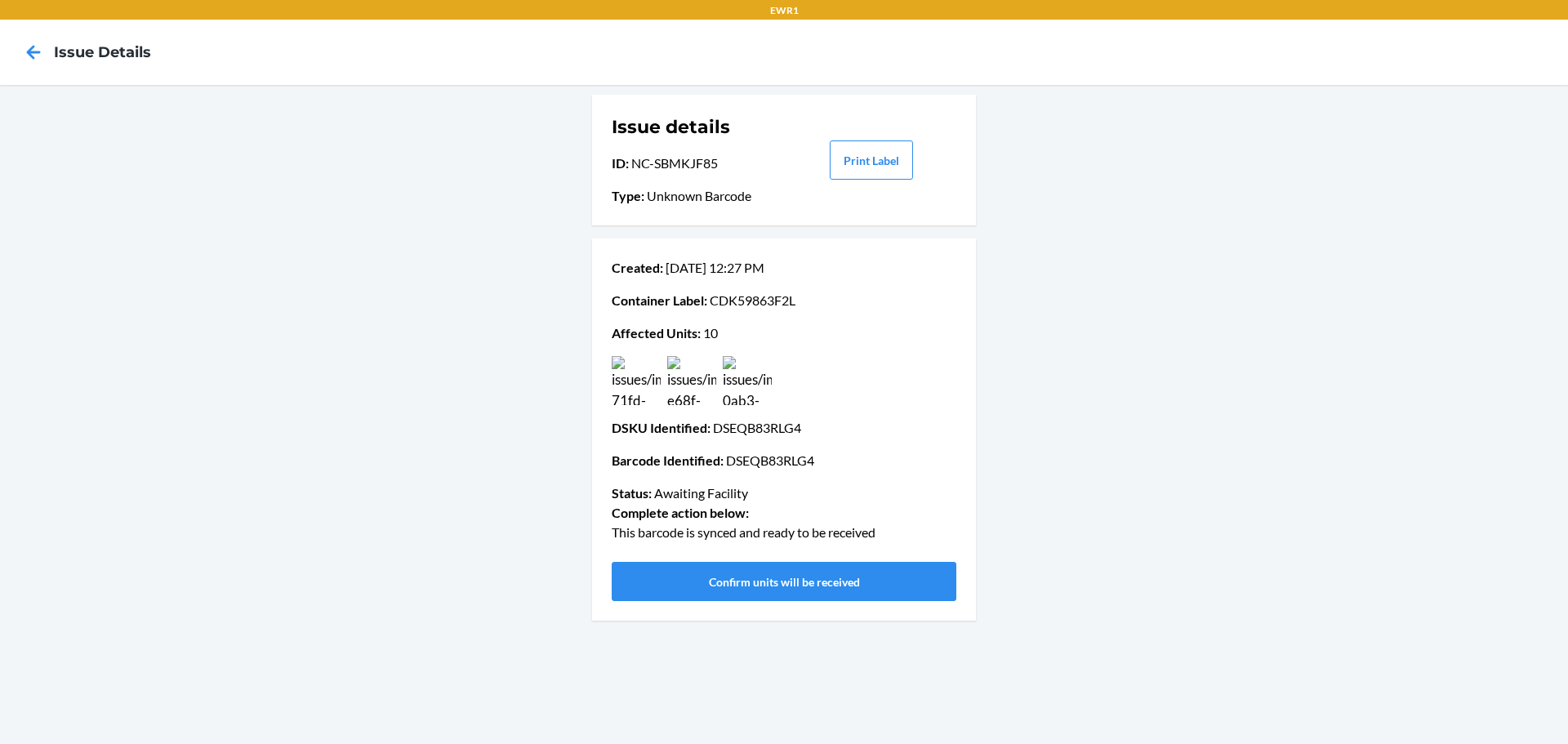
click at [683, 376] on img at bounding box center [691, 380] width 49 height 49
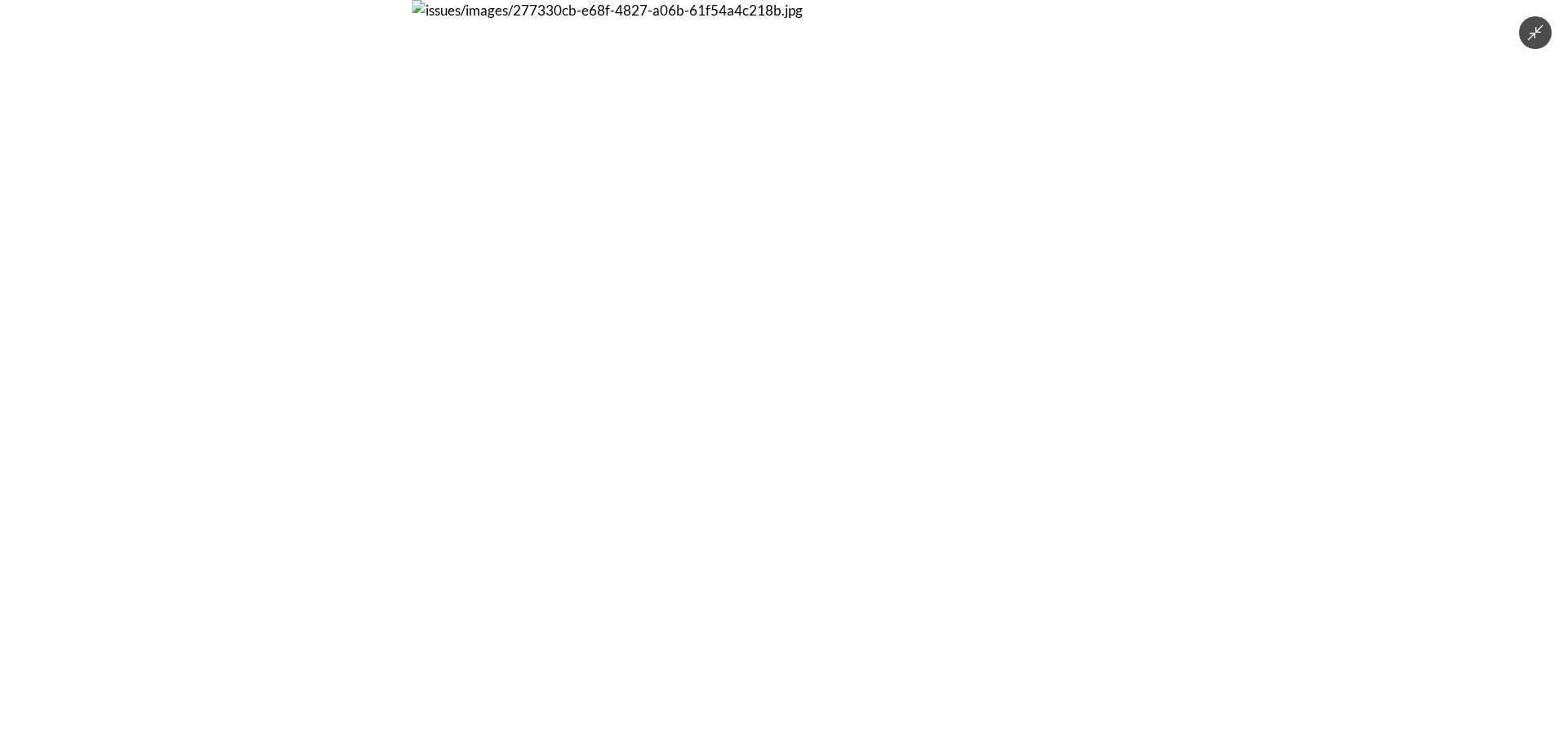
click at [1213, 354] on div at bounding box center [784, 372] width 1568 height 744
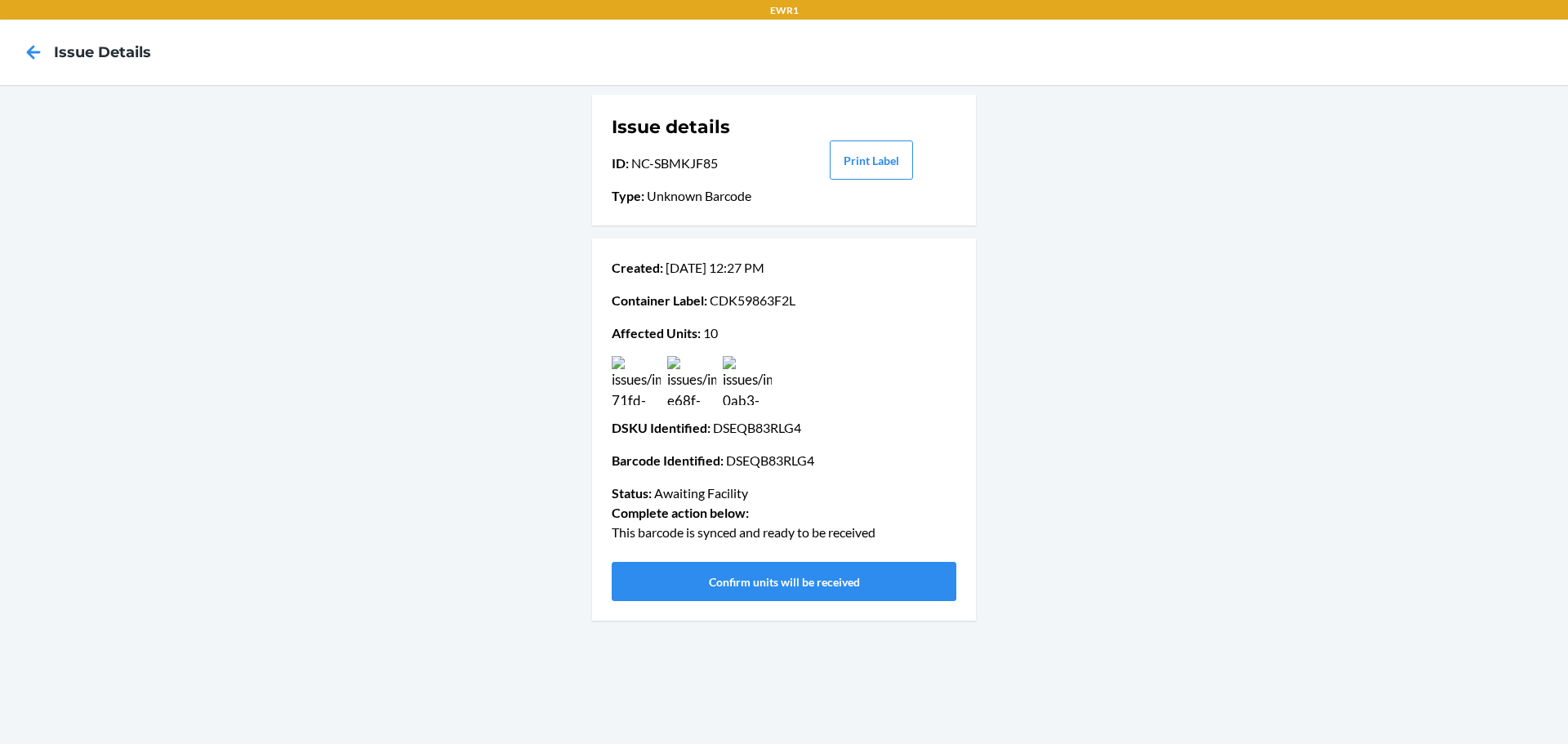
click at [736, 372] on img at bounding box center [746, 380] width 49 height 49
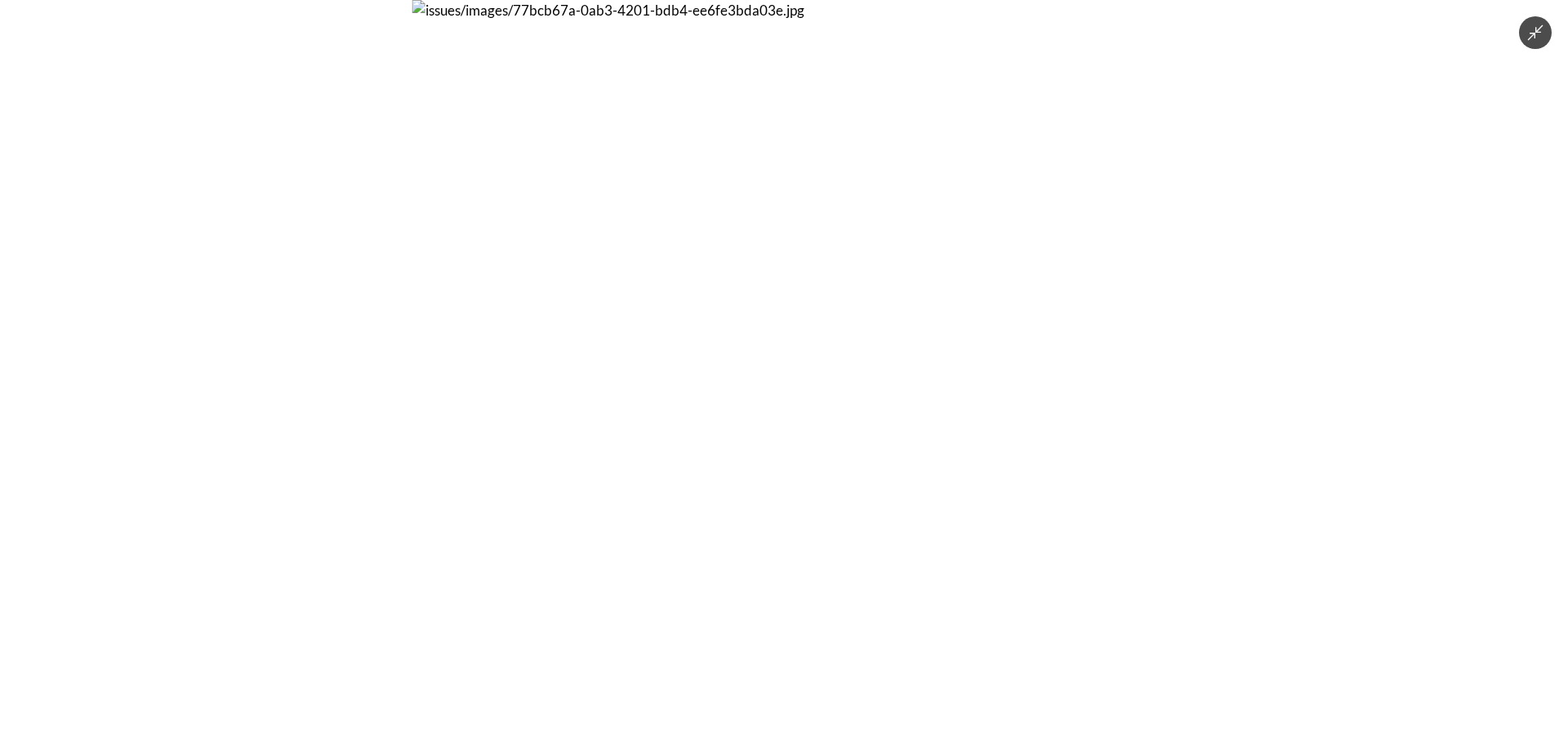
click at [1309, 489] on div at bounding box center [784, 372] width 1568 height 744
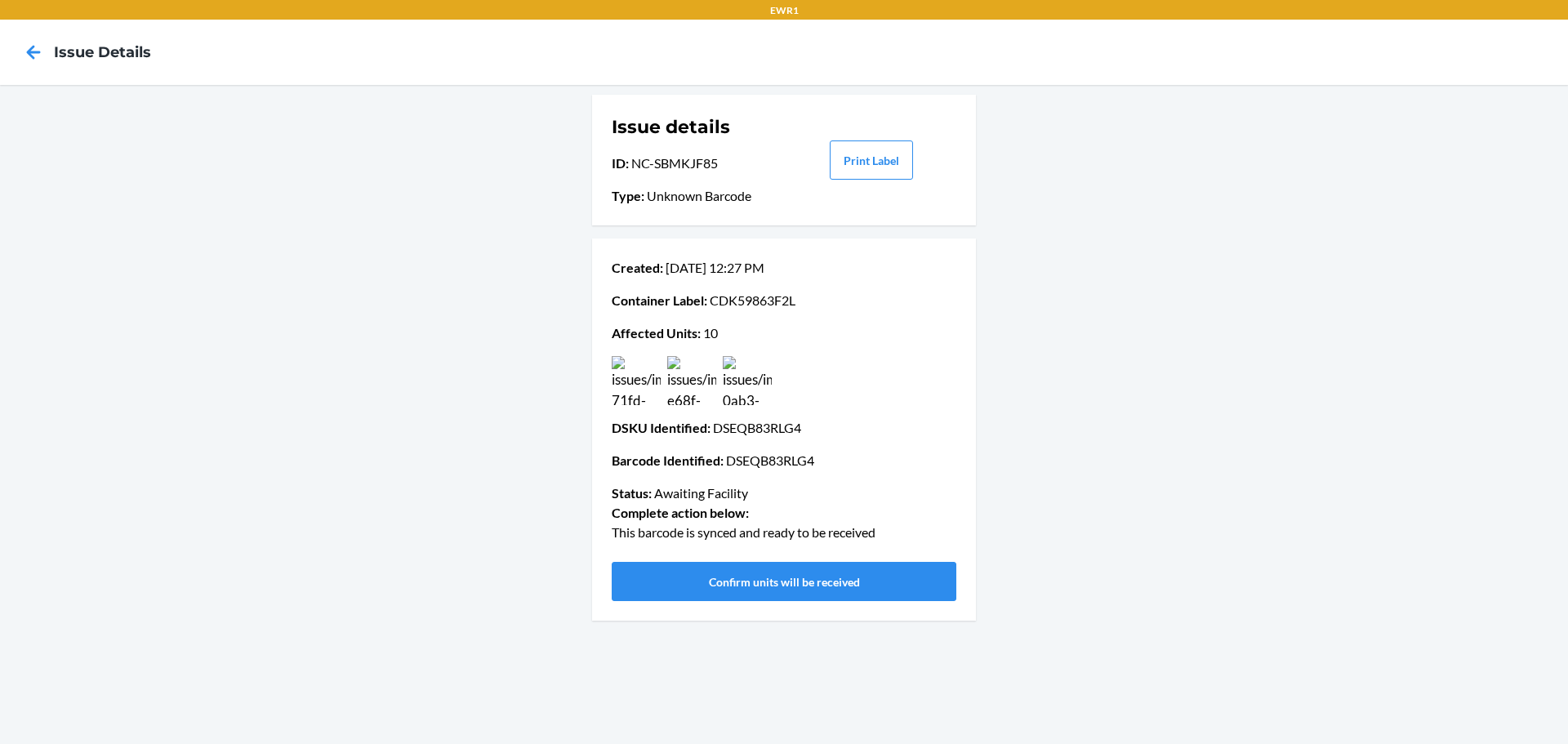
click at [649, 386] on img at bounding box center [635, 380] width 49 height 49
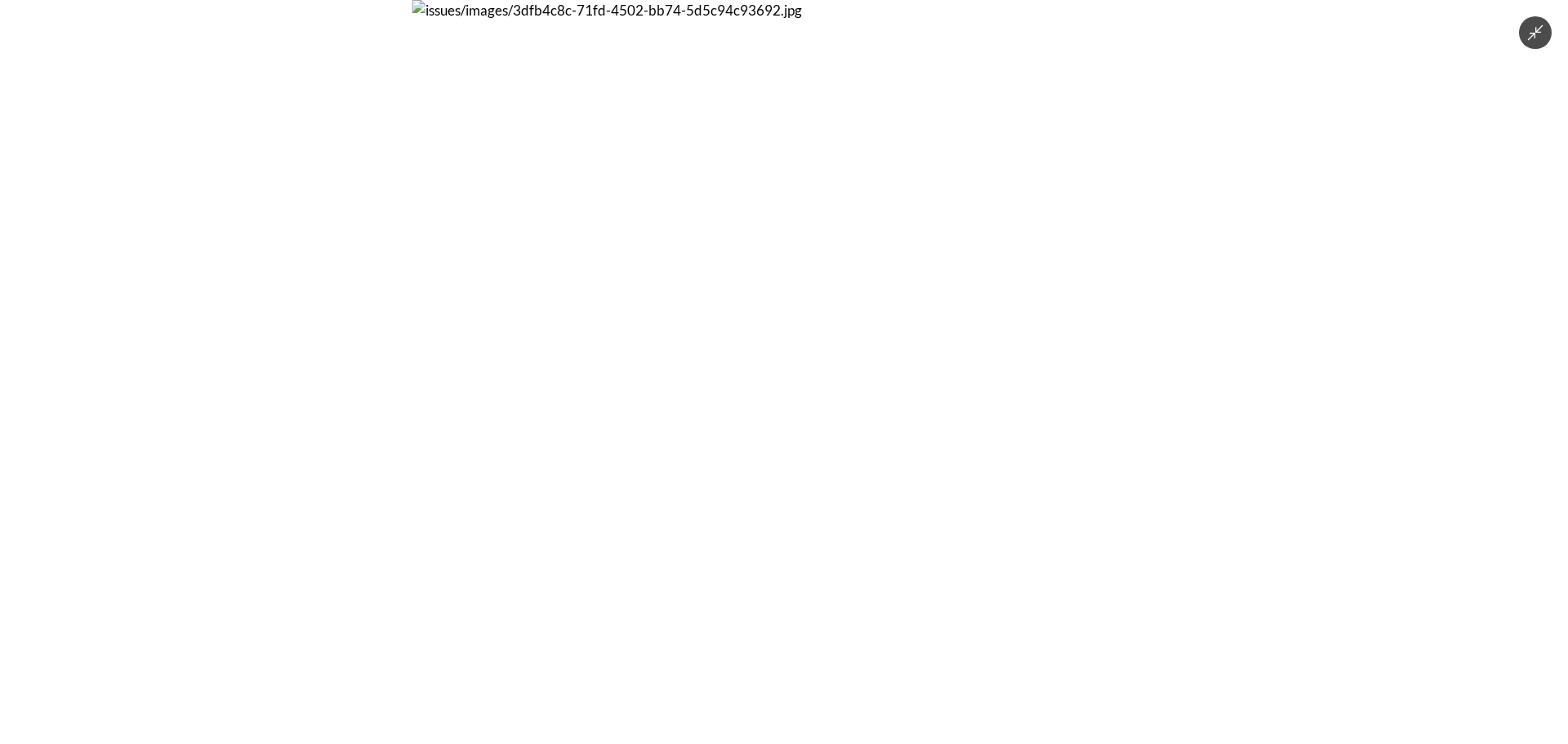
click at [1357, 350] on div at bounding box center [784, 372] width 1568 height 744
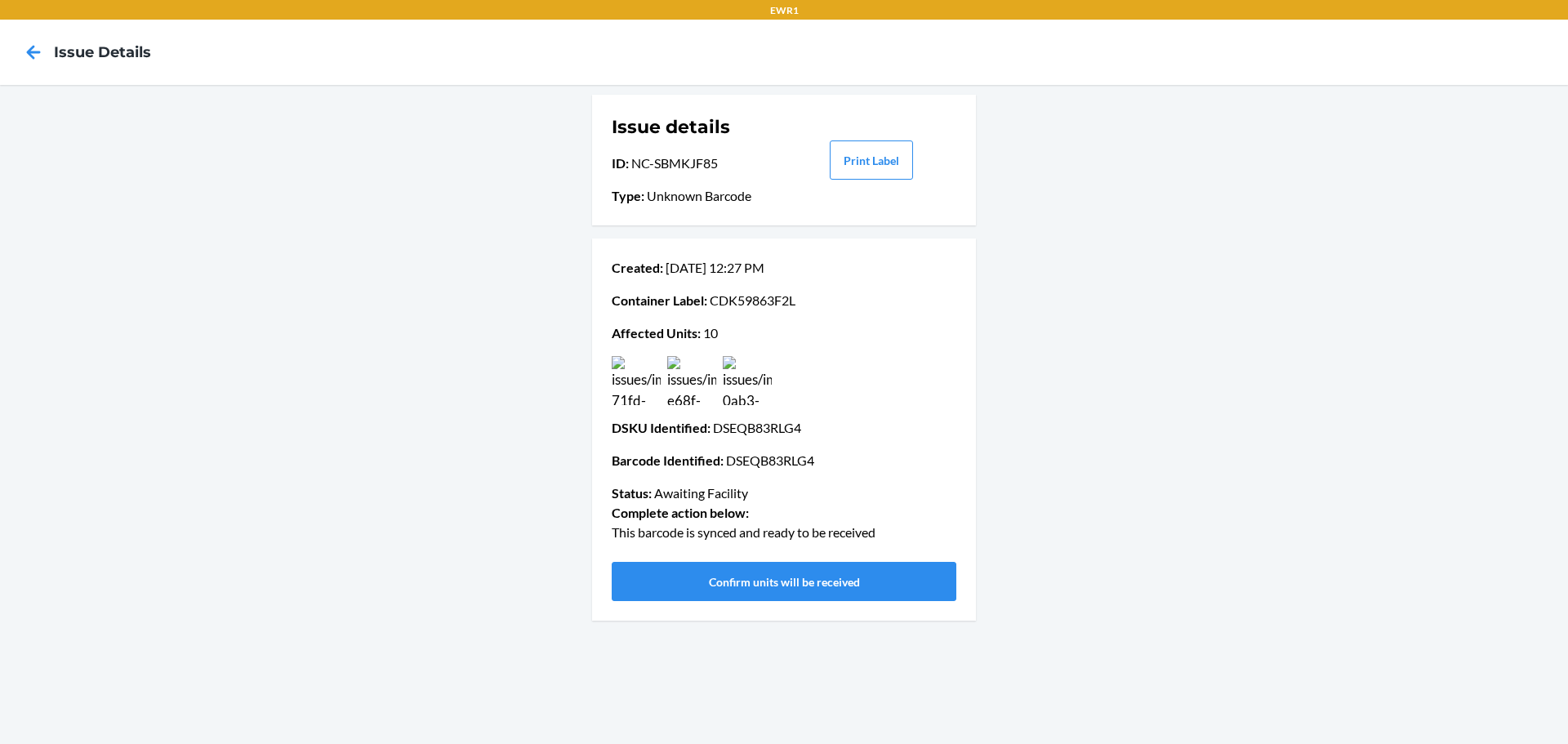
click at [733, 296] on p "Container Label : CDK59863F2L" at bounding box center [784, 300] width 345 height 19
copy p "CDK59863F2L"
click at [642, 370] on img at bounding box center [635, 380] width 49 height 49
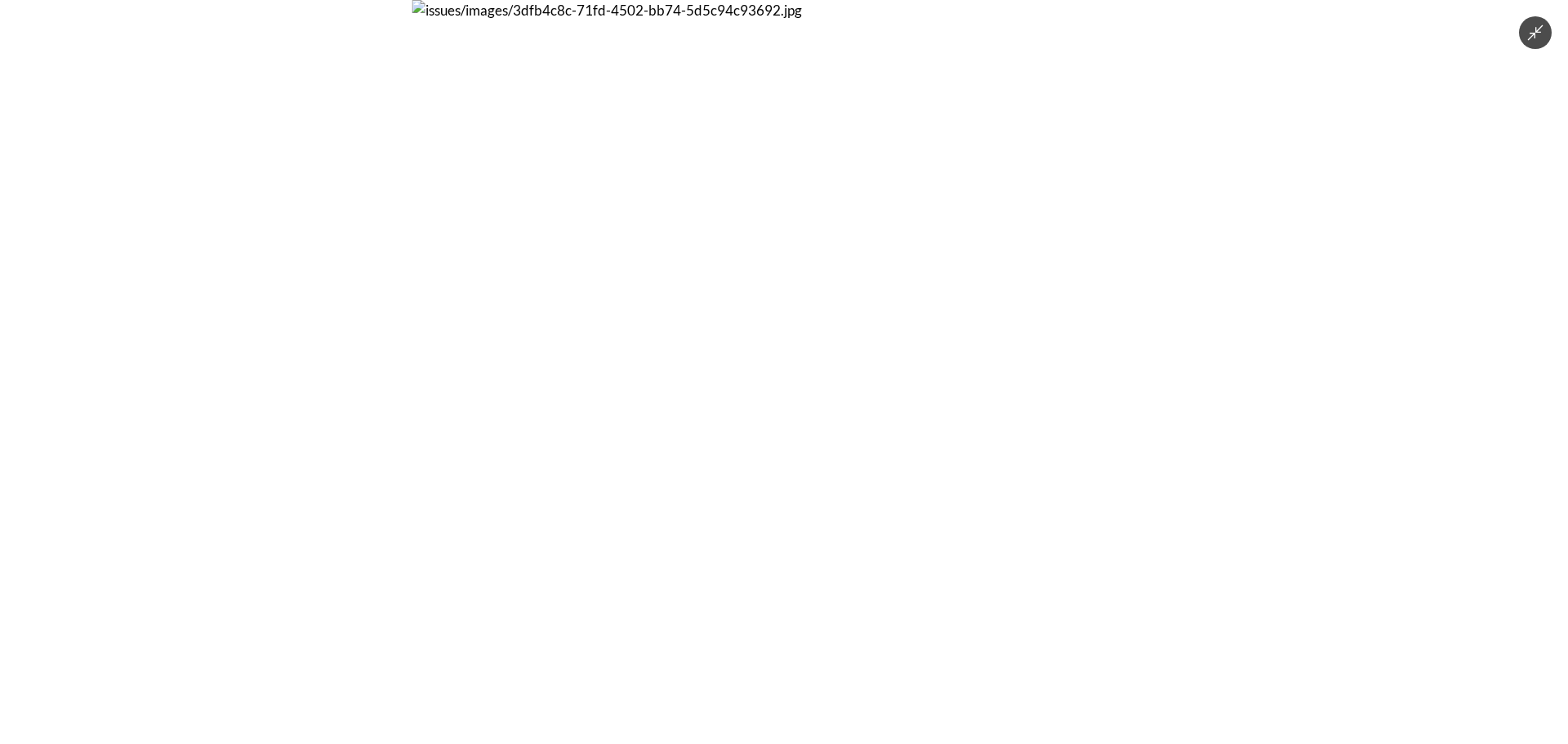
click at [1306, 343] on div at bounding box center [784, 372] width 1568 height 744
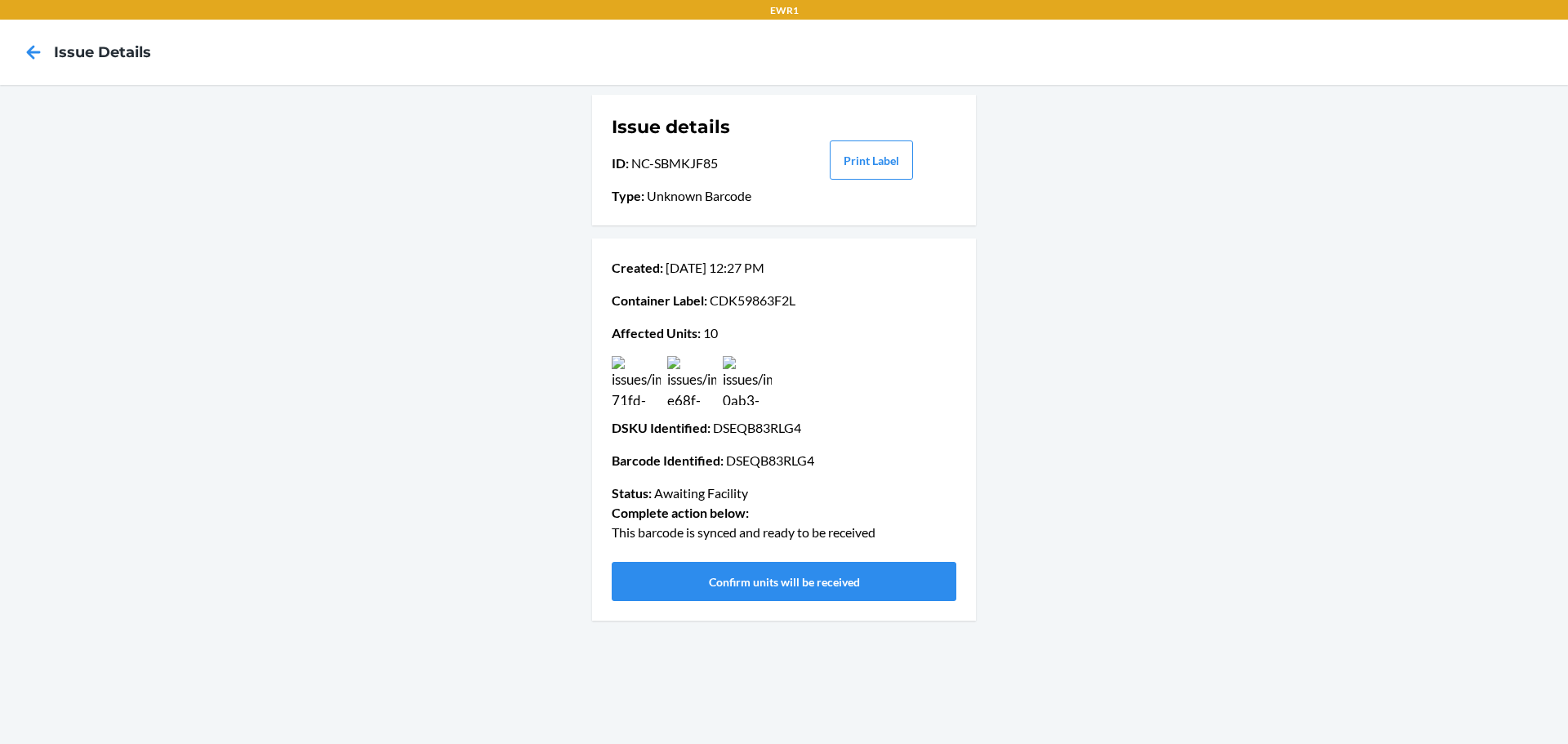
click at [705, 376] on img at bounding box center [691, 380] width 49 height 49
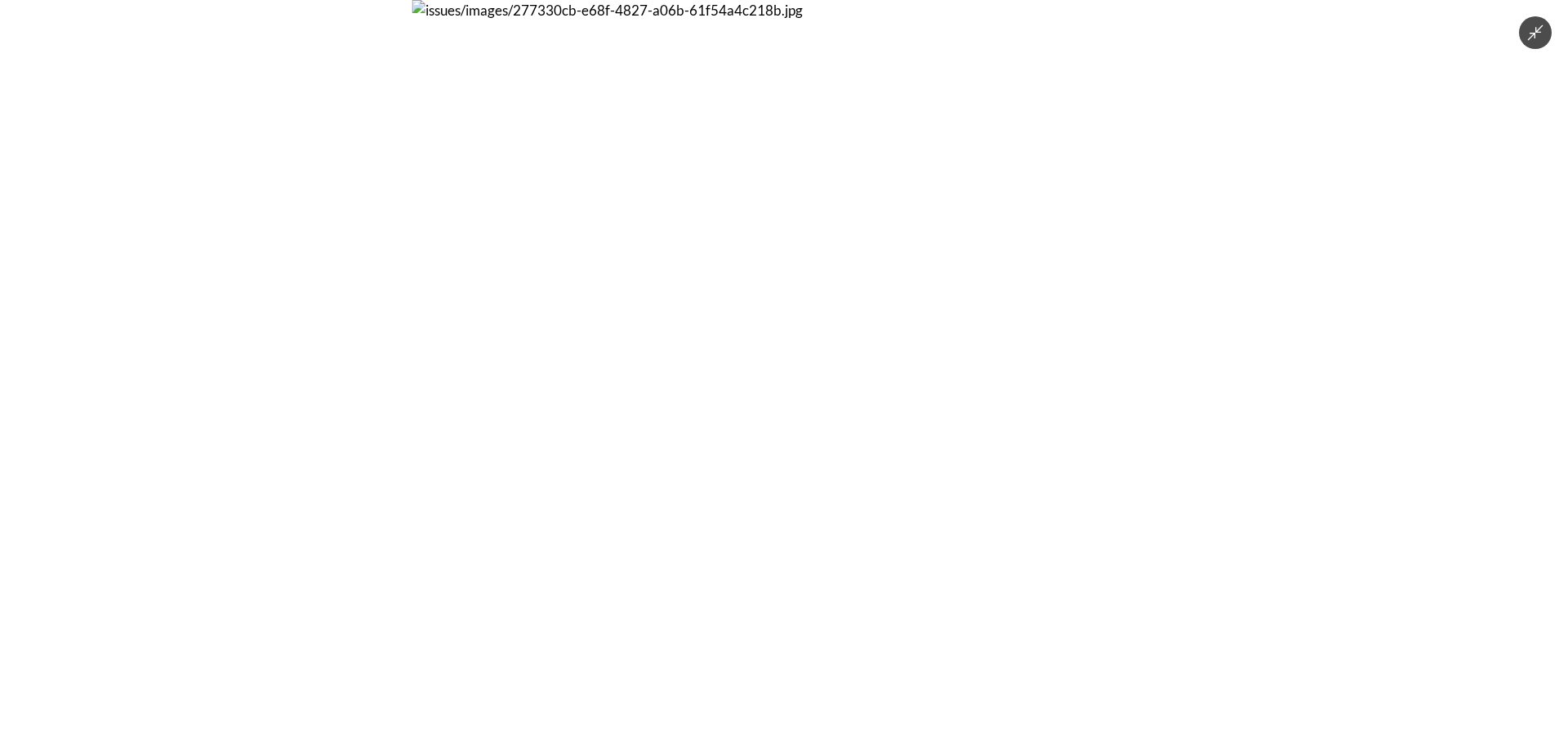
click at [1270, 316] on div at bounding box center [784, 372] width 1568 height 744
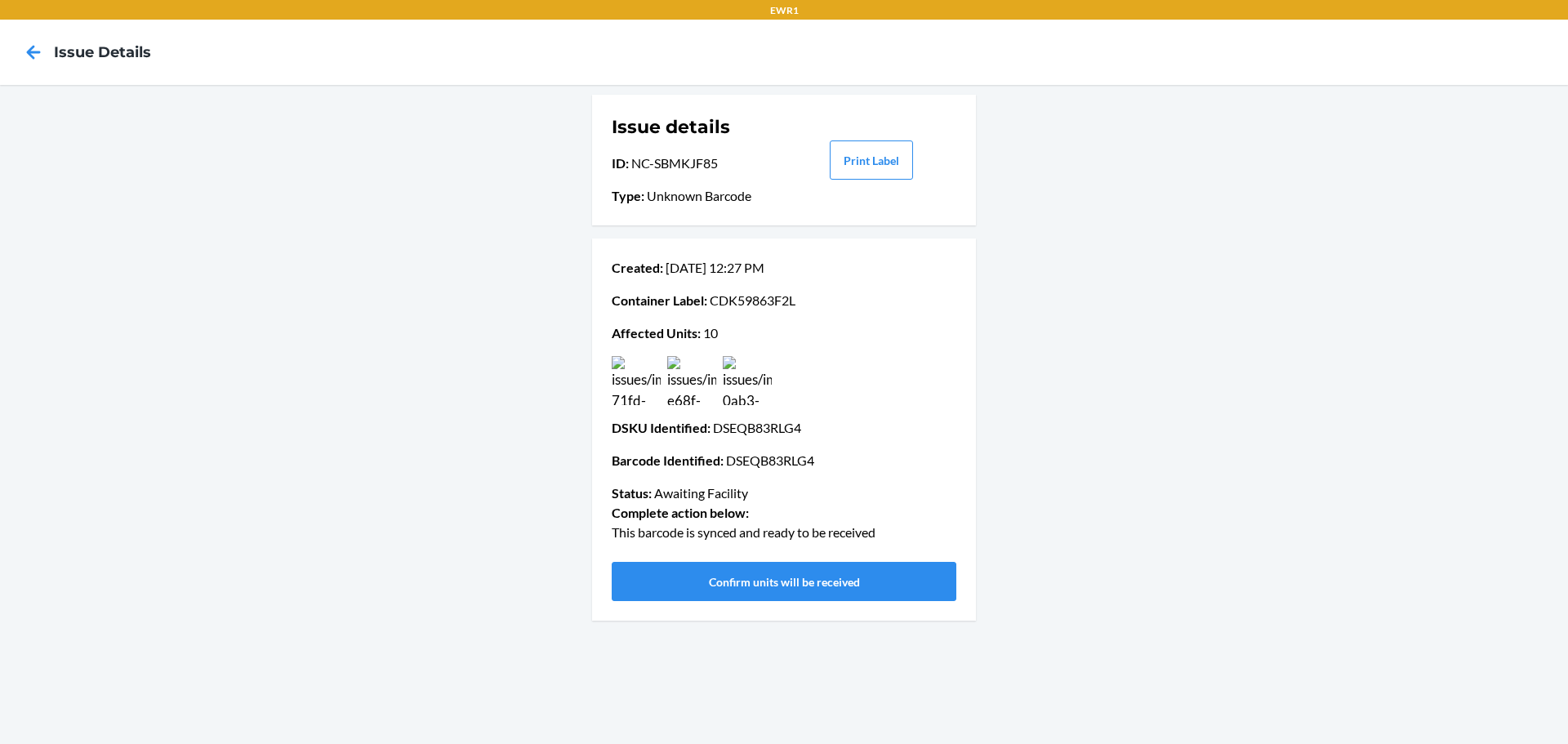
click at [741, 372] on img at bounding box center [746, 380] width 49 height 49
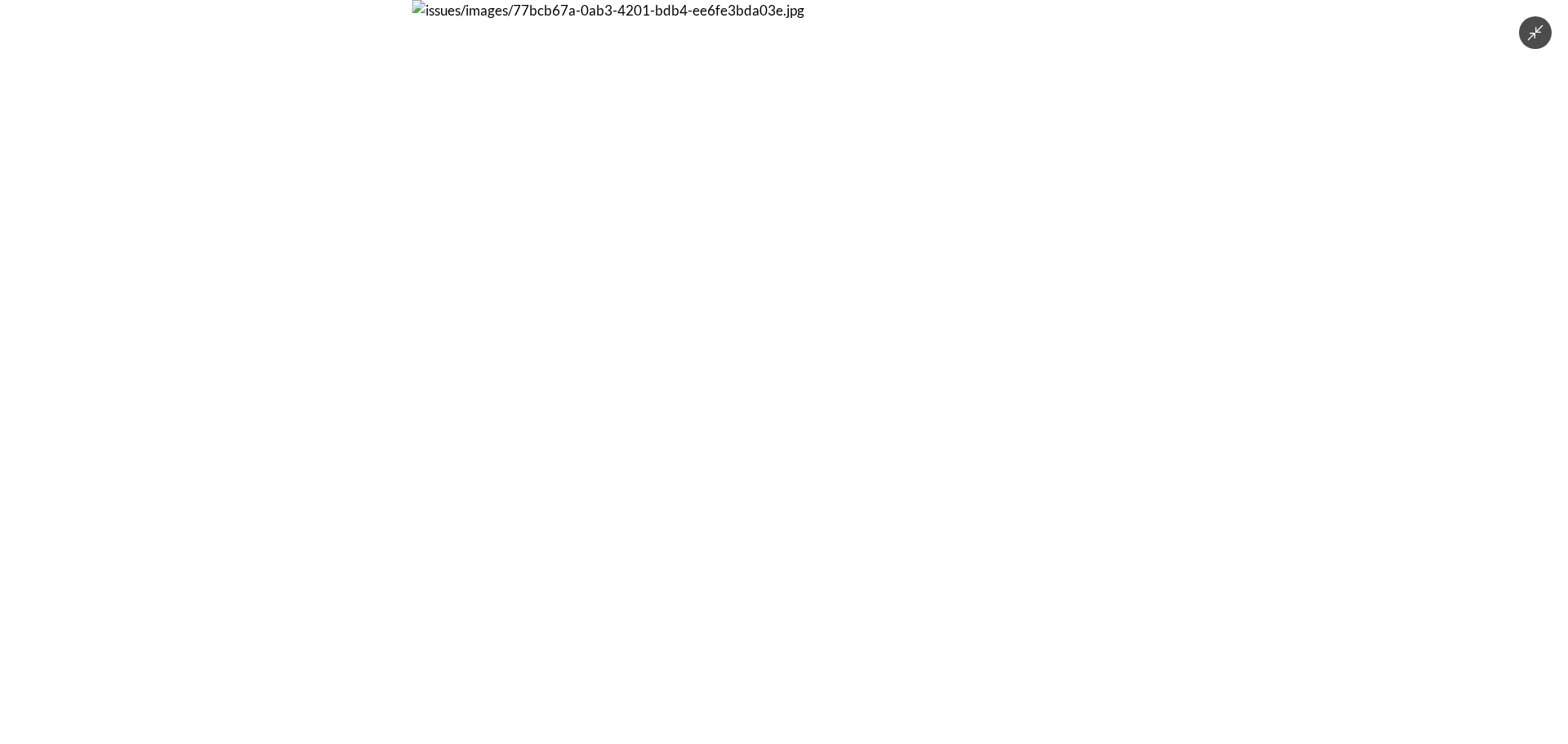
click at [350, 349] on div at bounding box center [784, 372] width 1568 height 744
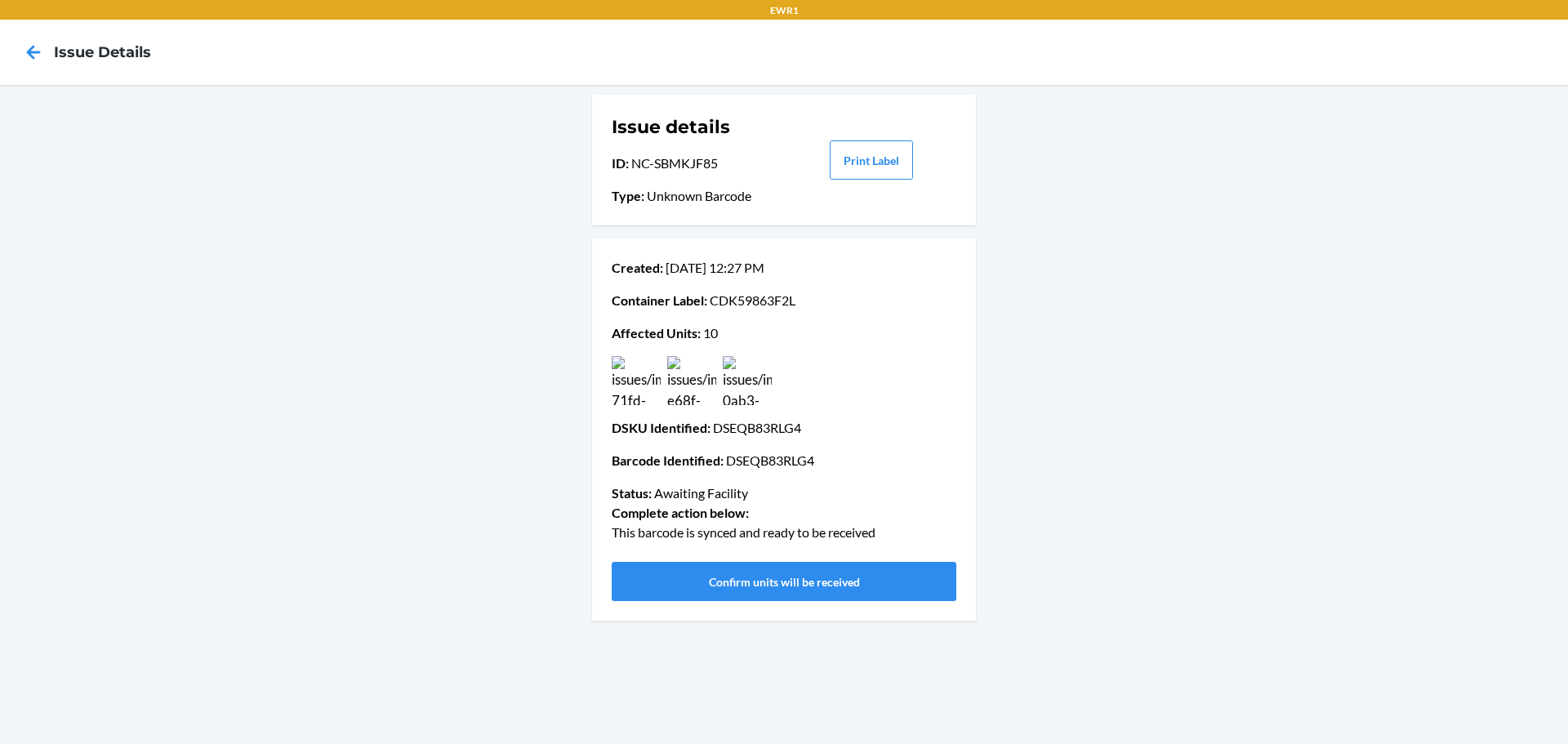
click at [672, 371] on img at bounding box center [691, 380] width 49 height 49
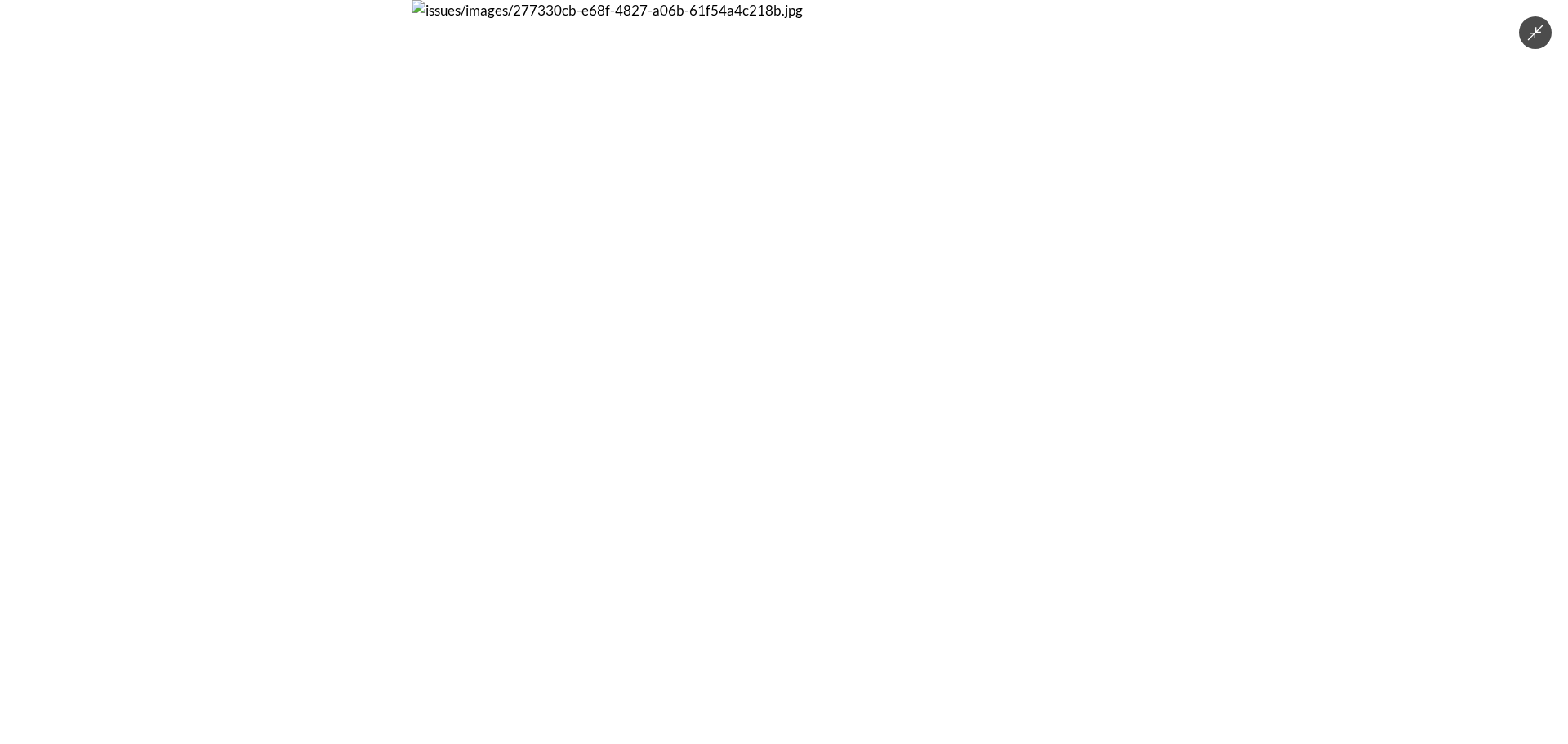
click at [1272, 445] on div at bounding box center [784, 372] width 1568 height 744
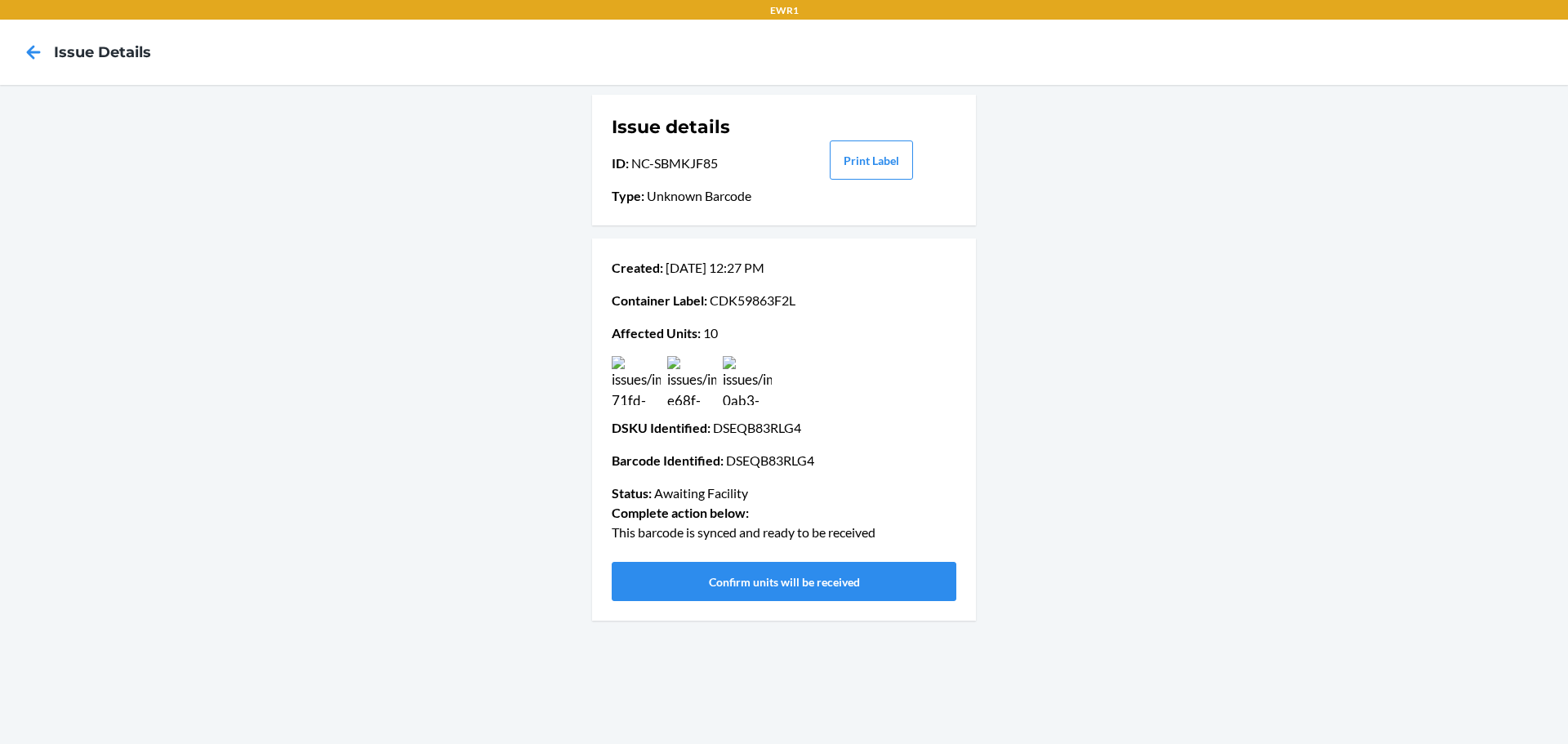
click at [645, 387] on img at bounding box center [635, 380] width 49 height 49
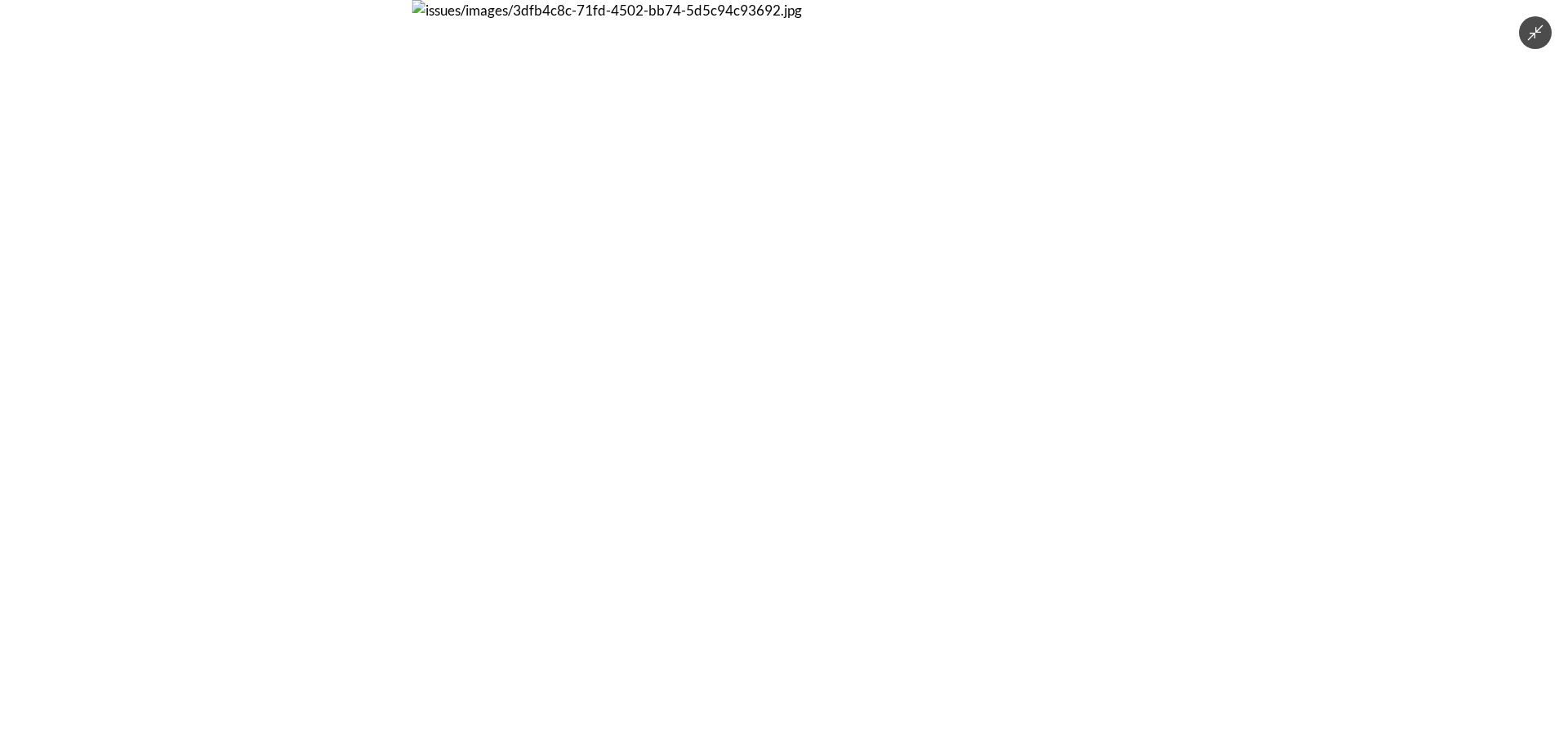
click at [1145, 415] on img at bounding box center [784, 372] width 744 height 744
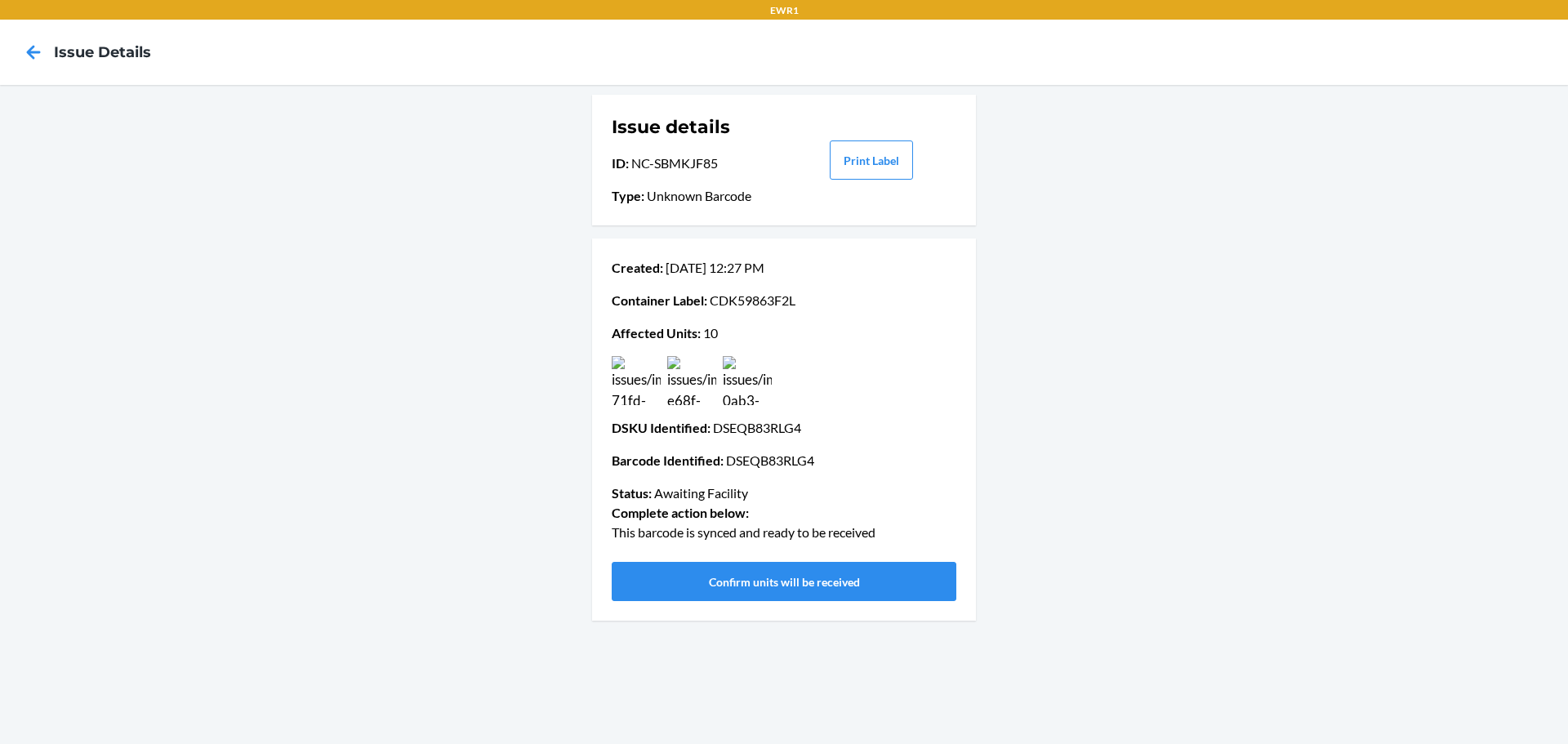
click at [686, 374] on img at bounding box center [691, 380] width 49 height 49
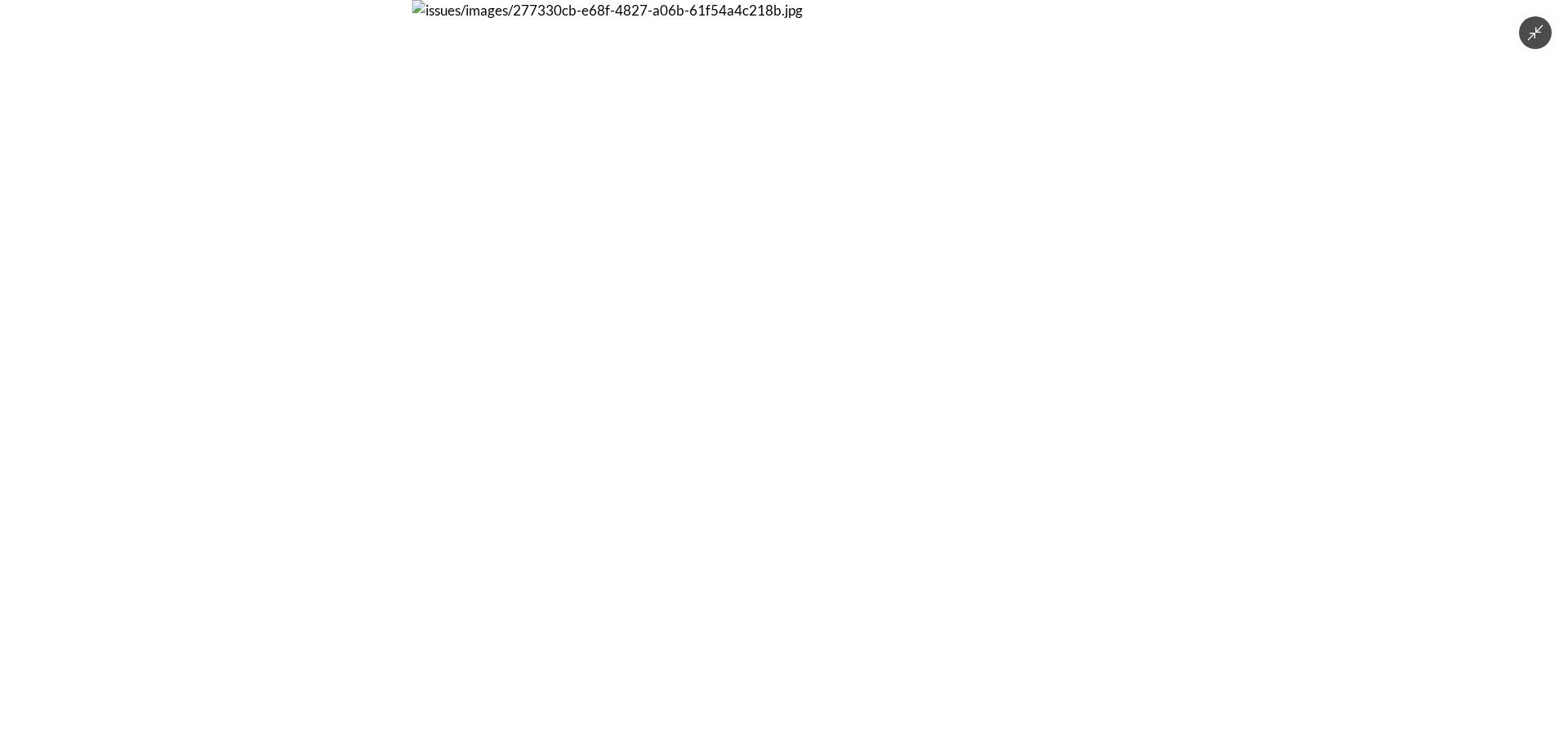
click at [602, 373] on img at bounding box center [784, 372] width 744 height 744
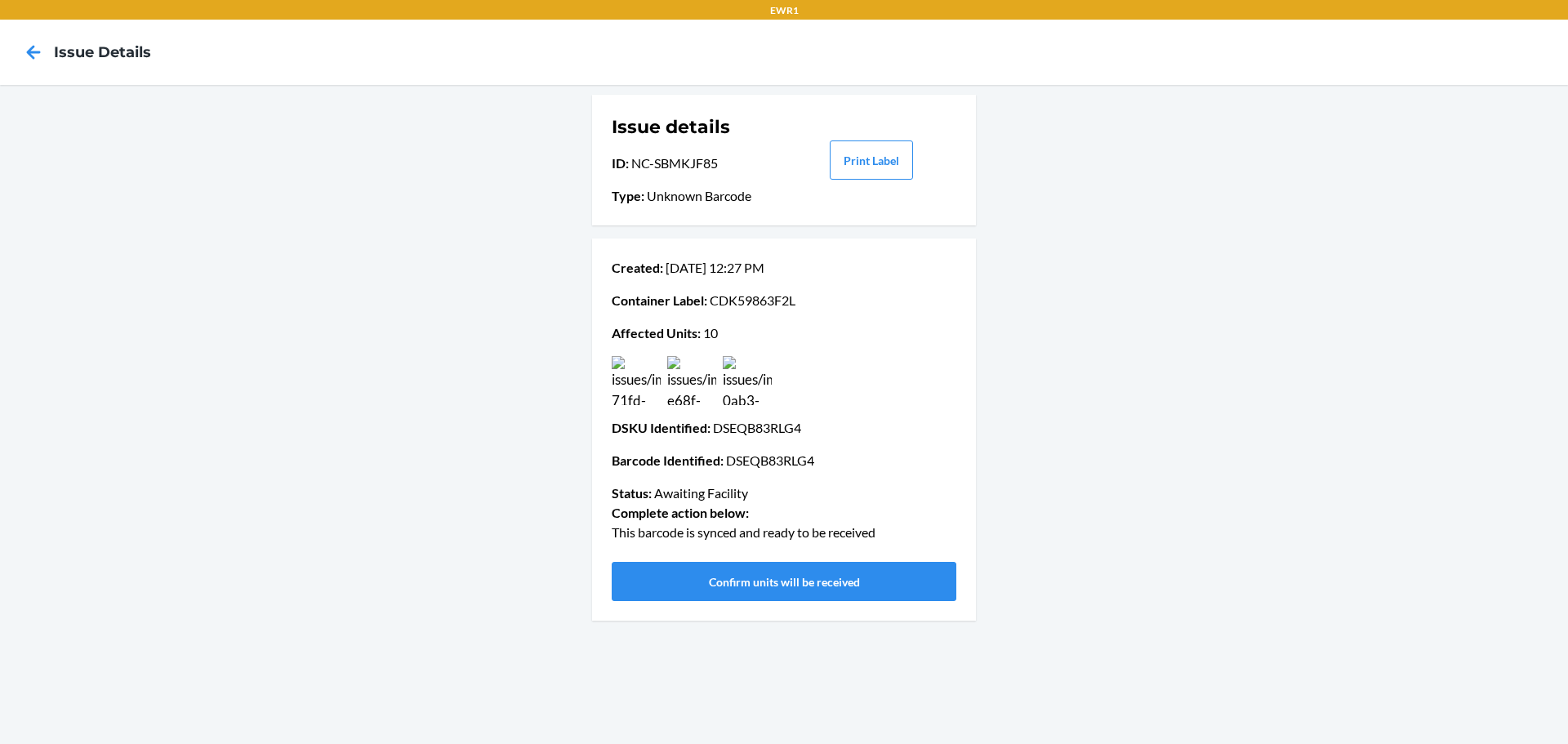
click at [628, 372] on img at bounding box center [635, 380] width 49 height 49
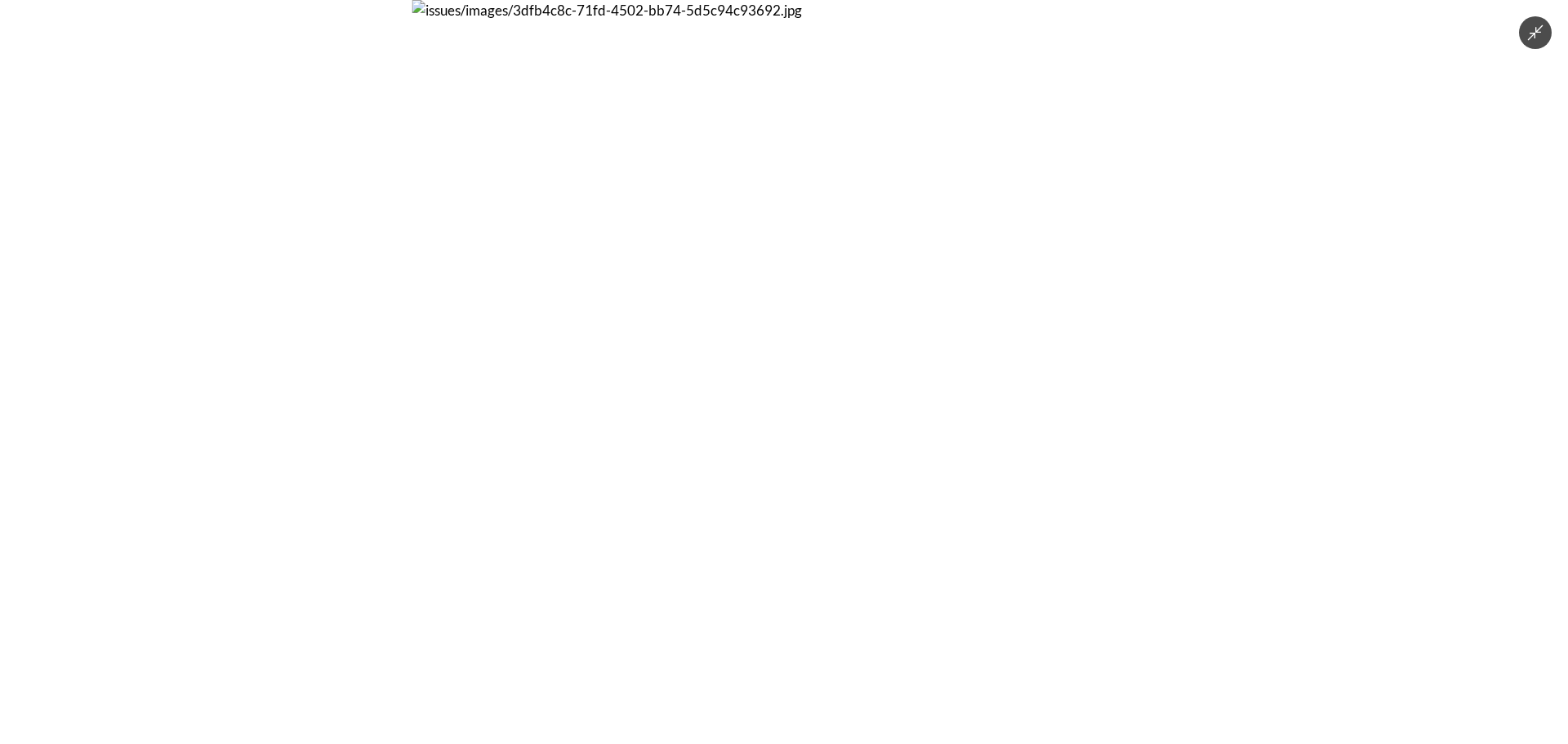
click at [850, 262] on img at bounding box center [784, 372] width 744 height 744
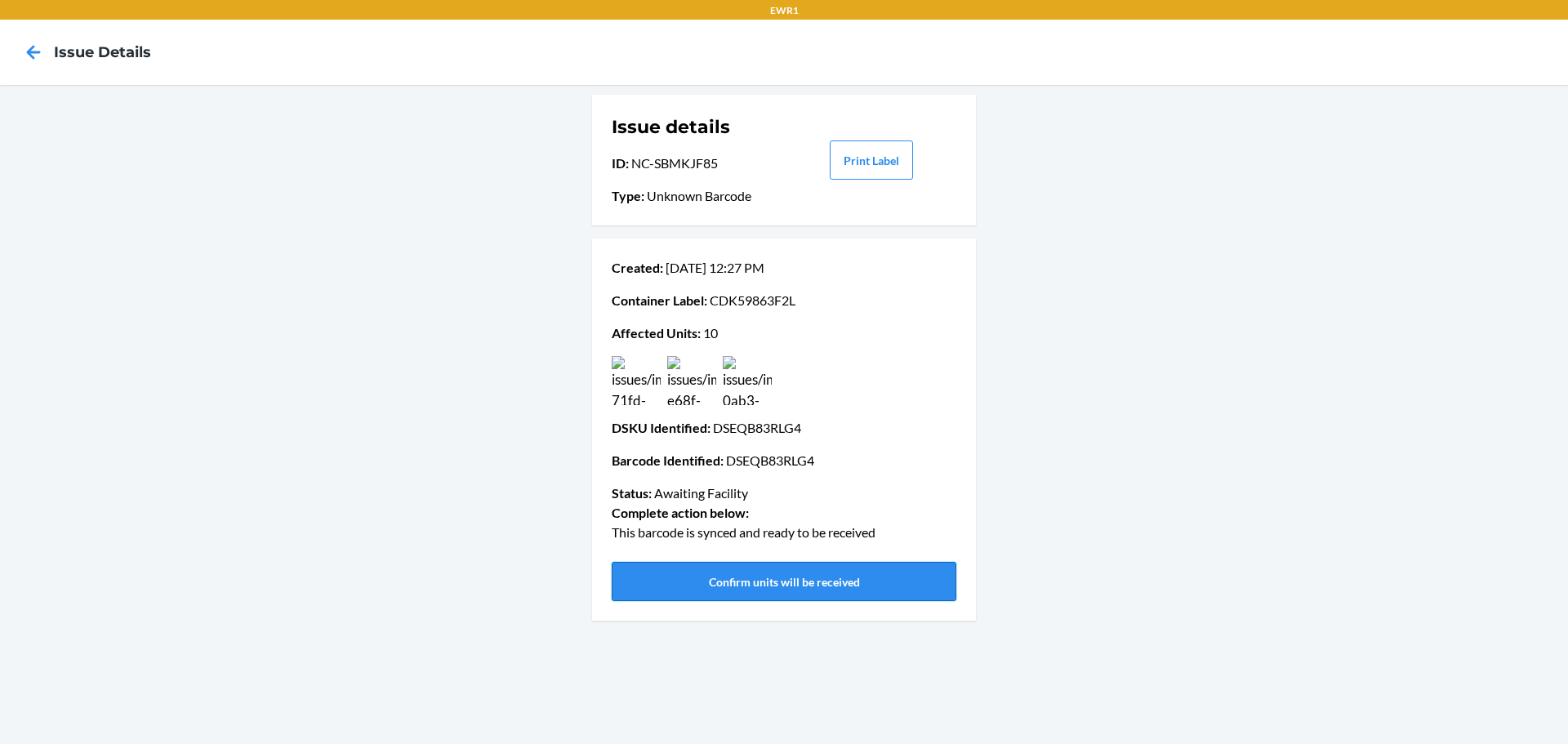
click at [685, 578] on button "Confirm units will be received" at bounding box center [784, 581] width 345 height 39
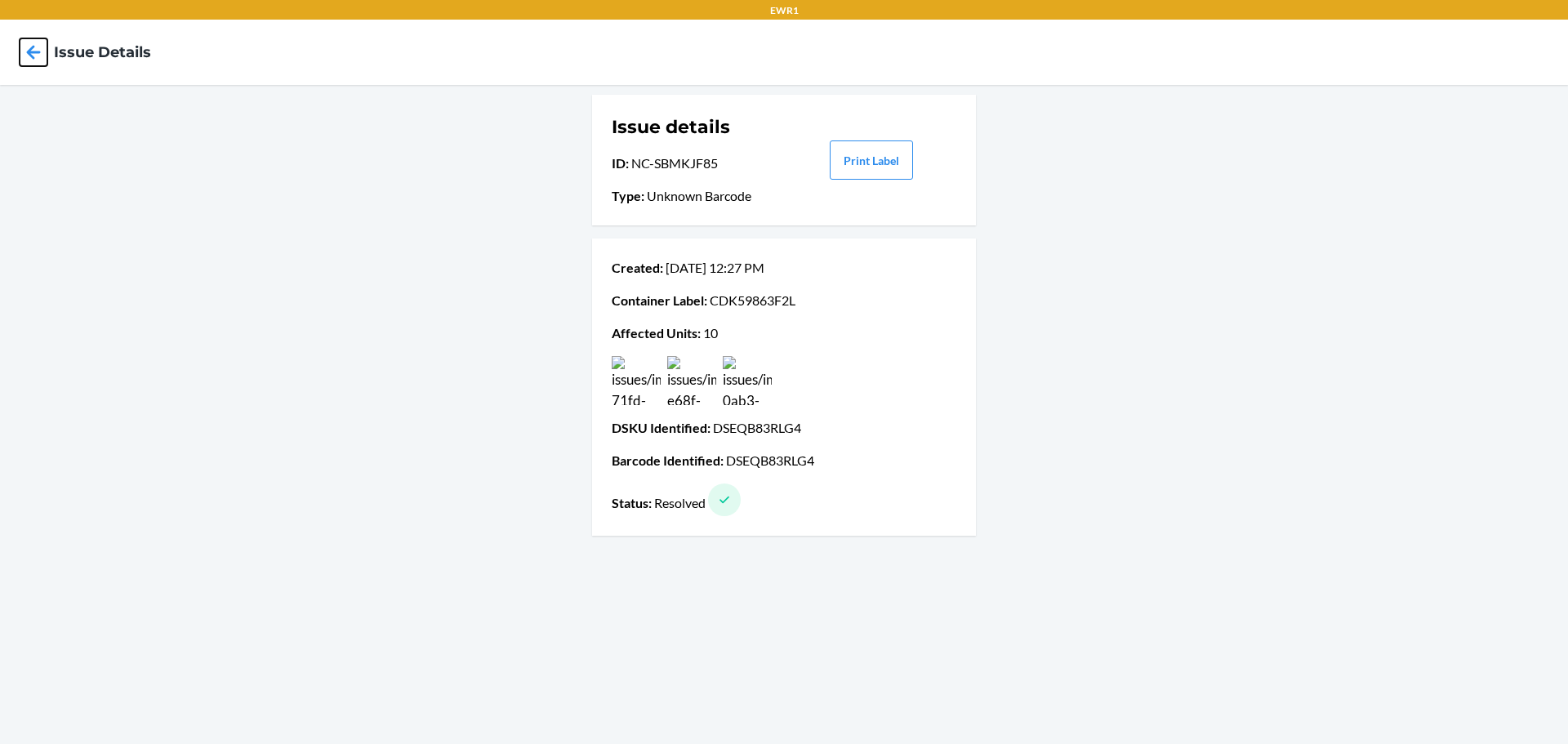
click at [42, 64] on icon at bounding box center [33, 51] width 27 height 27
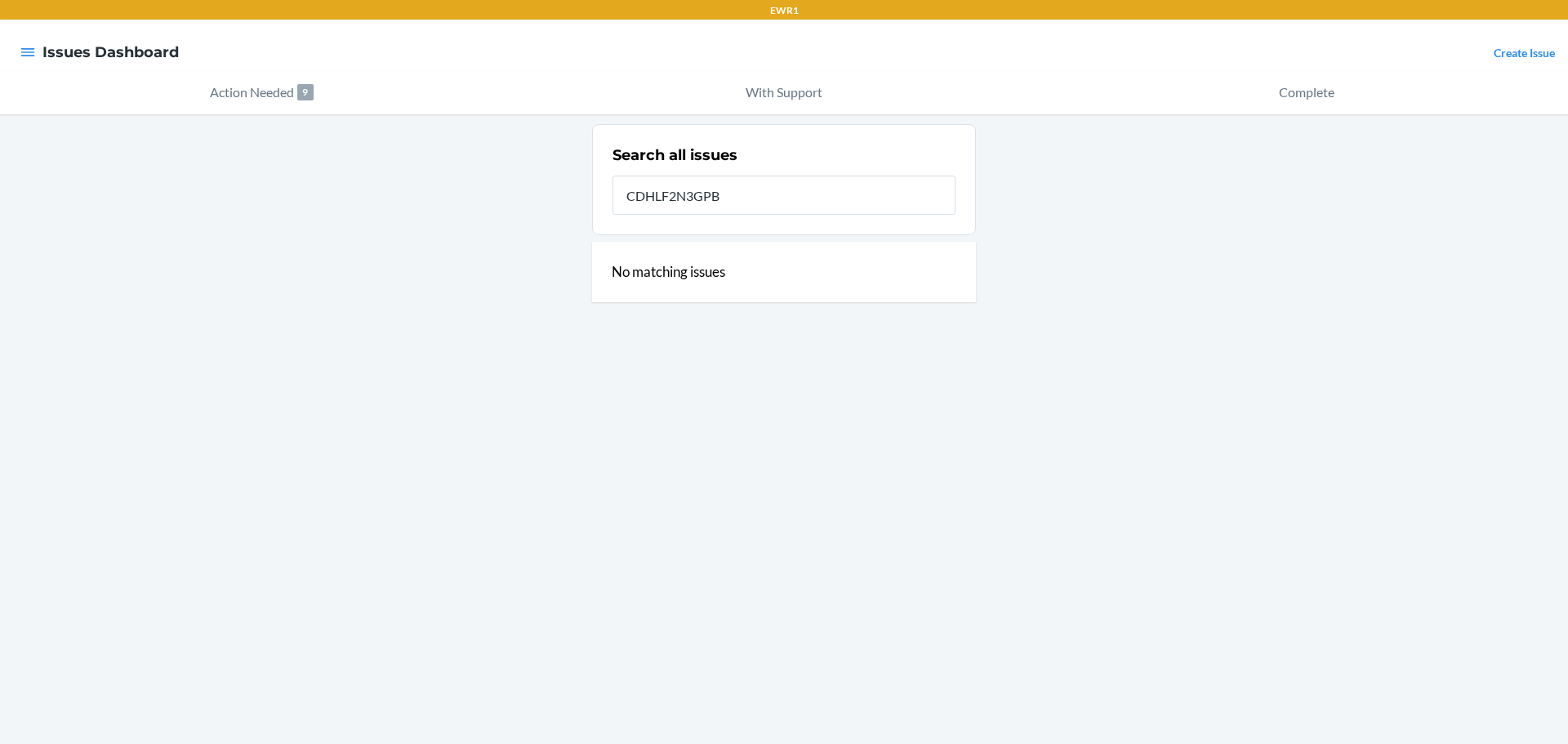
drag, startPoint x: 745, startPoint y: 199, endPoint x: 519, endPoint y: 198, distance: 226.0
click at [519, 198] on div "Search all issues CDHLF2N3GPB No matching issues" at bounding box center [784, 429] width 1568 height 630
paste input "VUZY5LU7S"
type input "CDVUZY5LU7S"
drag, startPoint x: 722, startPoint y: 201, endPoint x: 526, endPoint y: 205, distance: 196.0
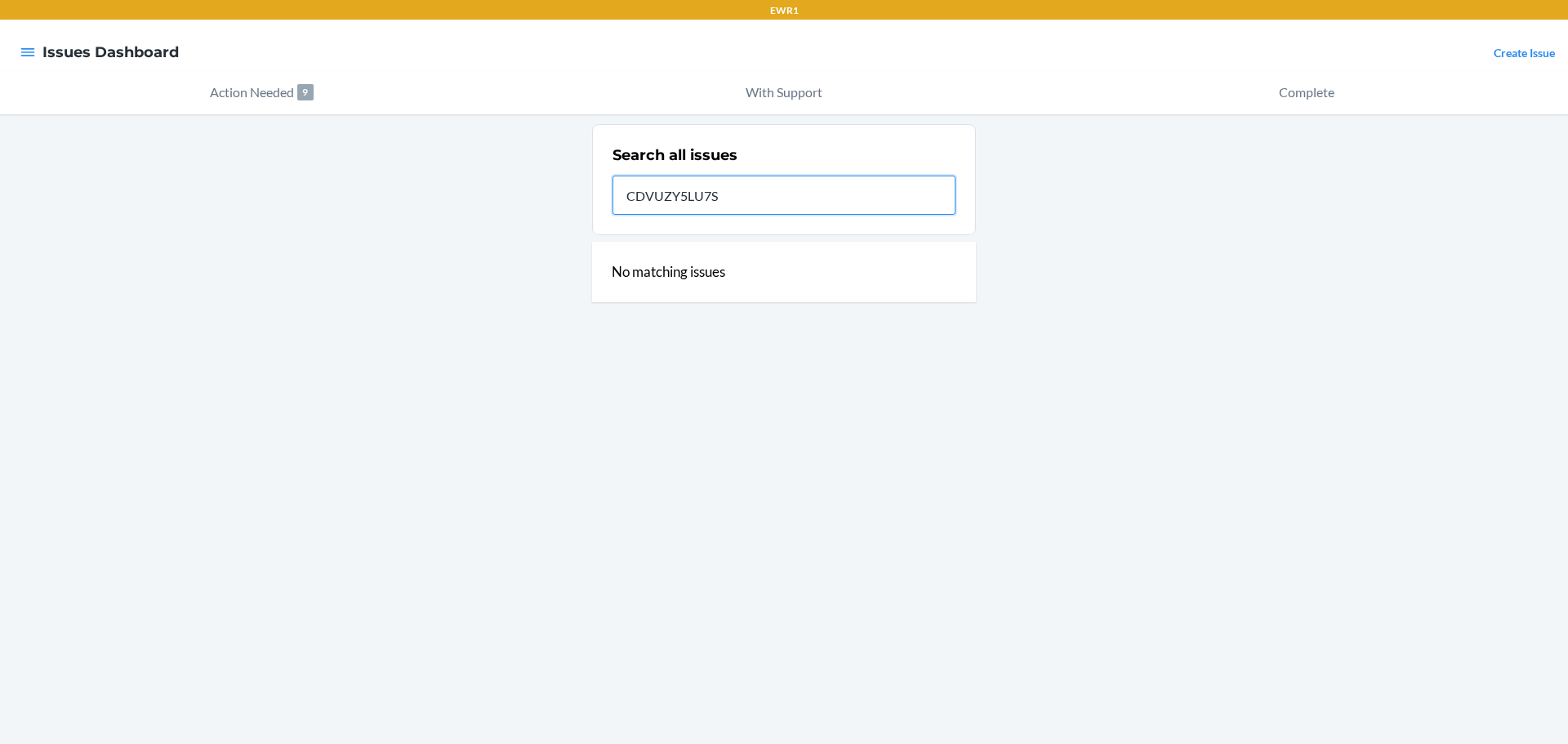
click at [526, 205] on div "Search all issues CDVUZY5LU7S No matching issues" at bounding box center [784, 429] width 1568 height 630
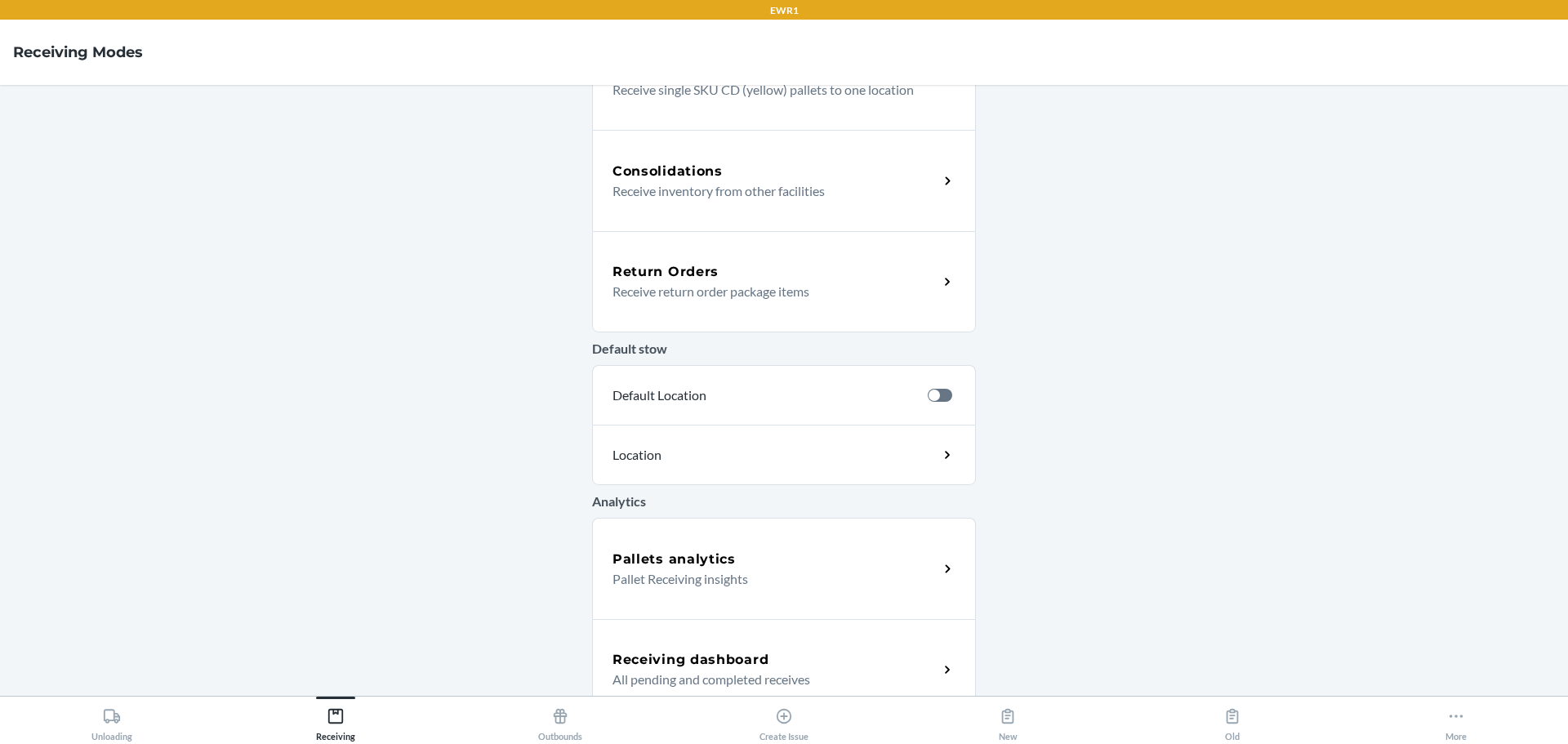
scroll to position [394, 0]
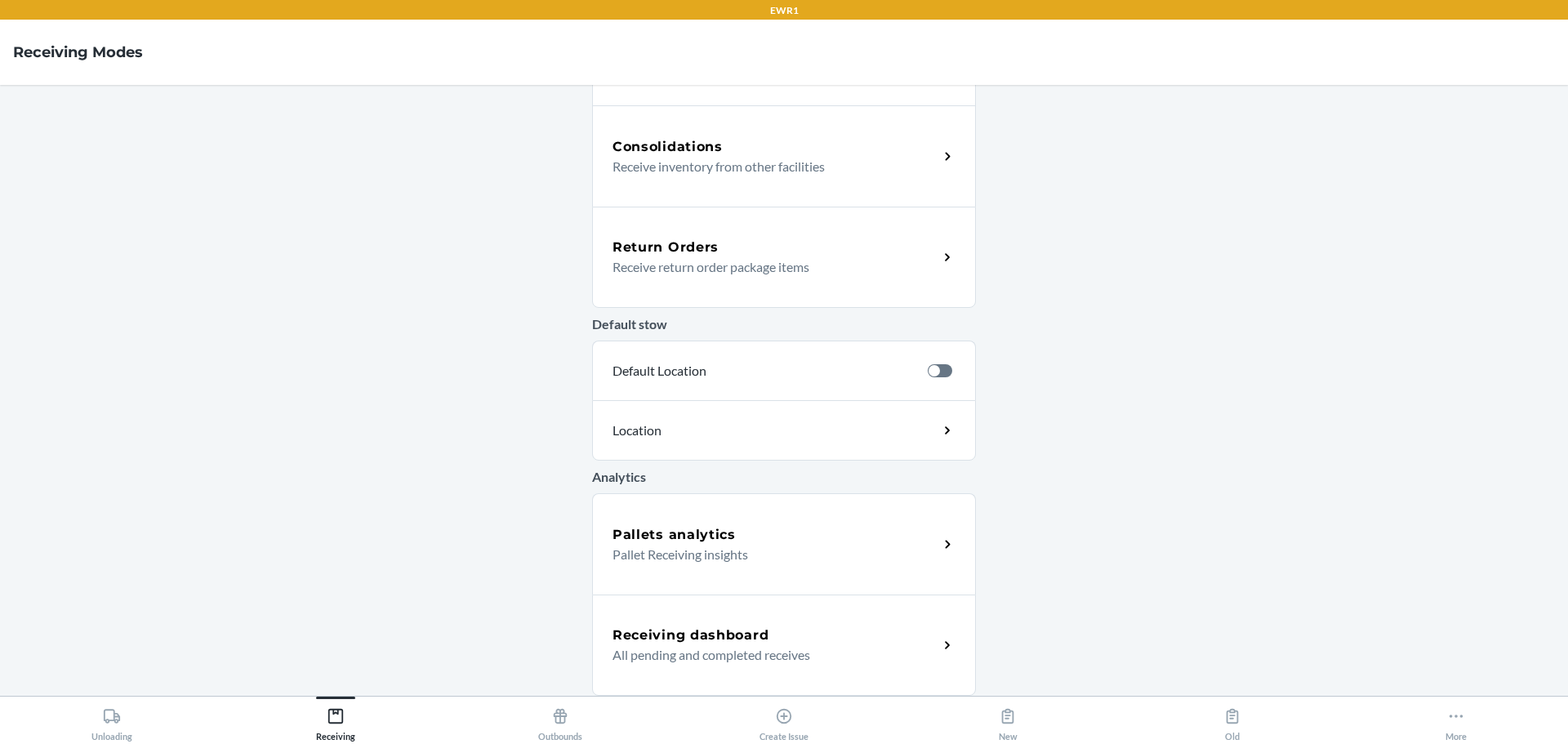
click at [636, 636] on h5 "Receiving dashboard" at bounding box center [690, 635] width 156 height 19
